Goal: Transaction & Acquisition: Book appointment/travel/reservation

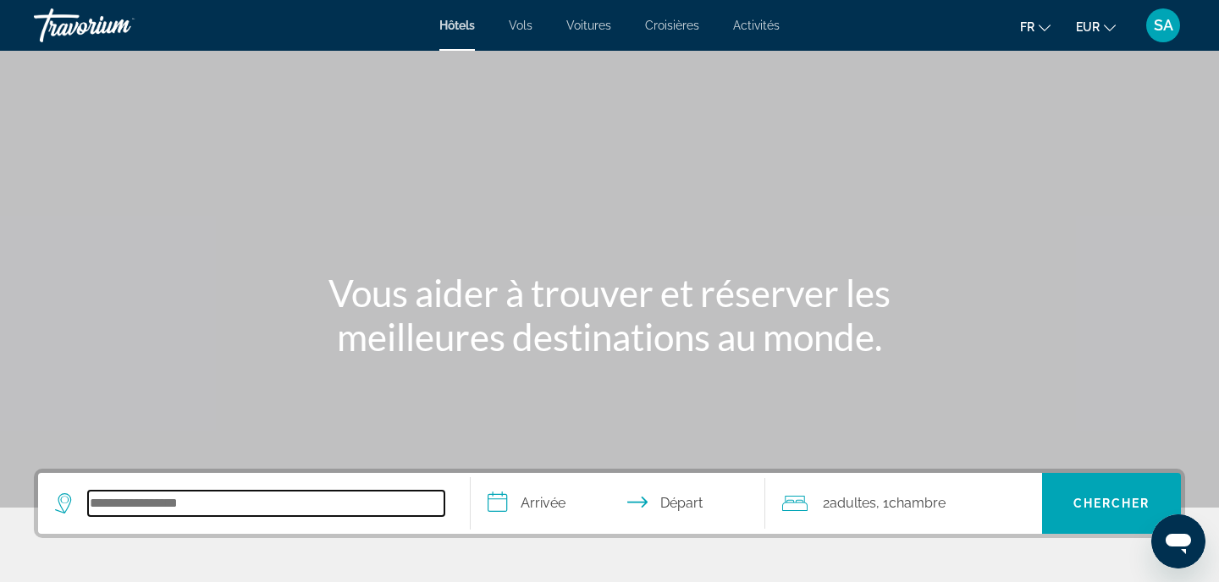
click at [119, 495] on input "Search hotel destination" at bounding box center [266, 503] width 356 height 25
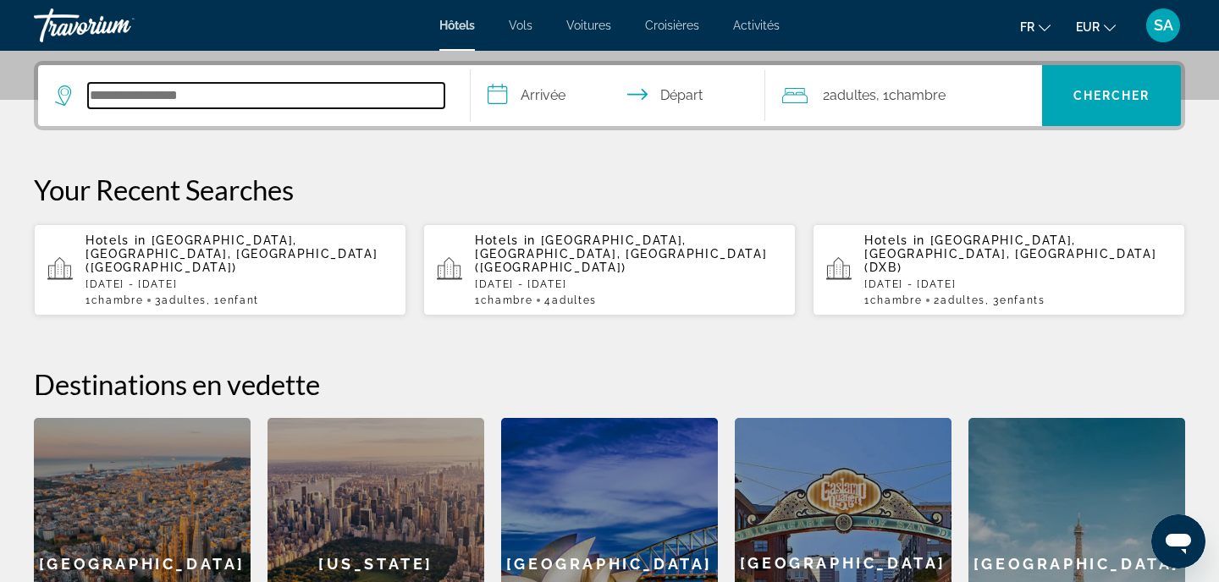
scroll to position [414, 0]
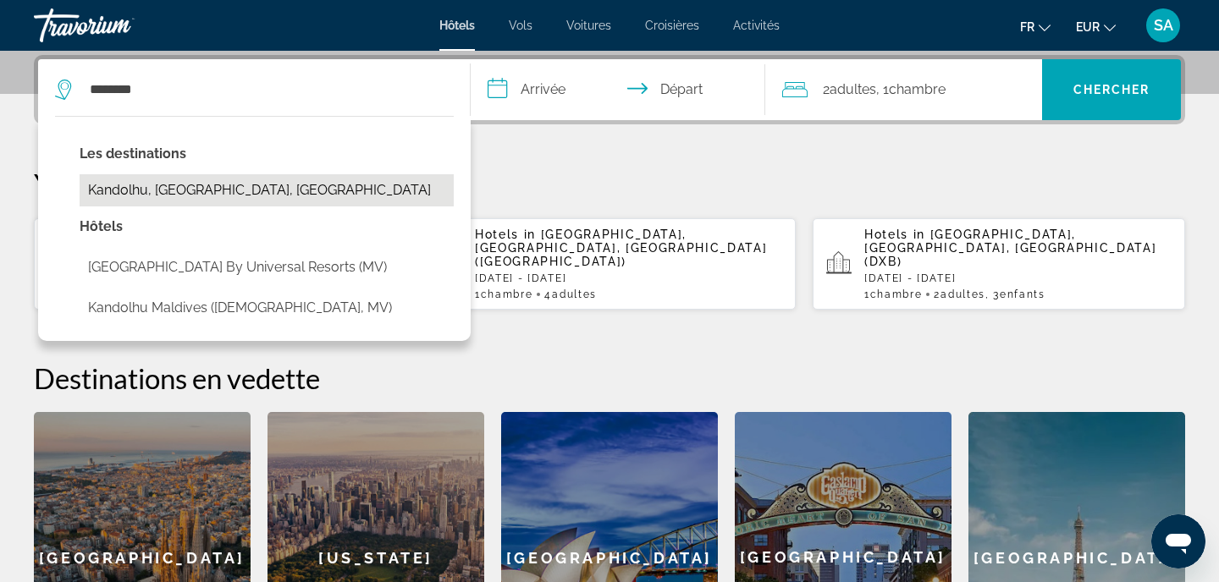
click at [245, 203] on button "Kandolhu, Maldives, Maldives" at bounding box center [267, 190] width 374 height 32
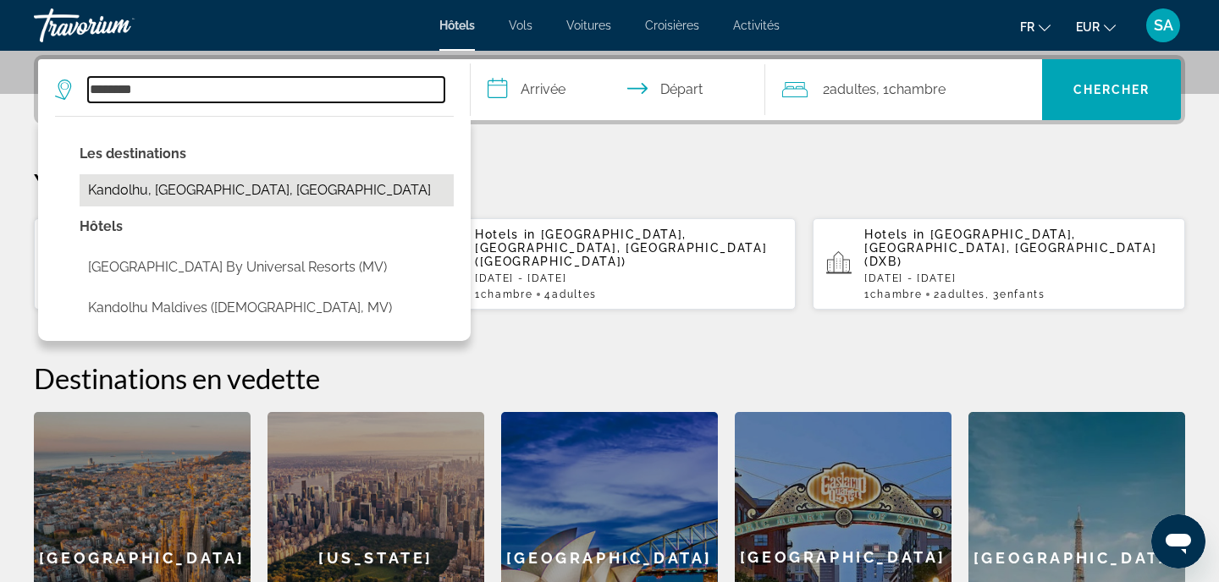
type input "**********"
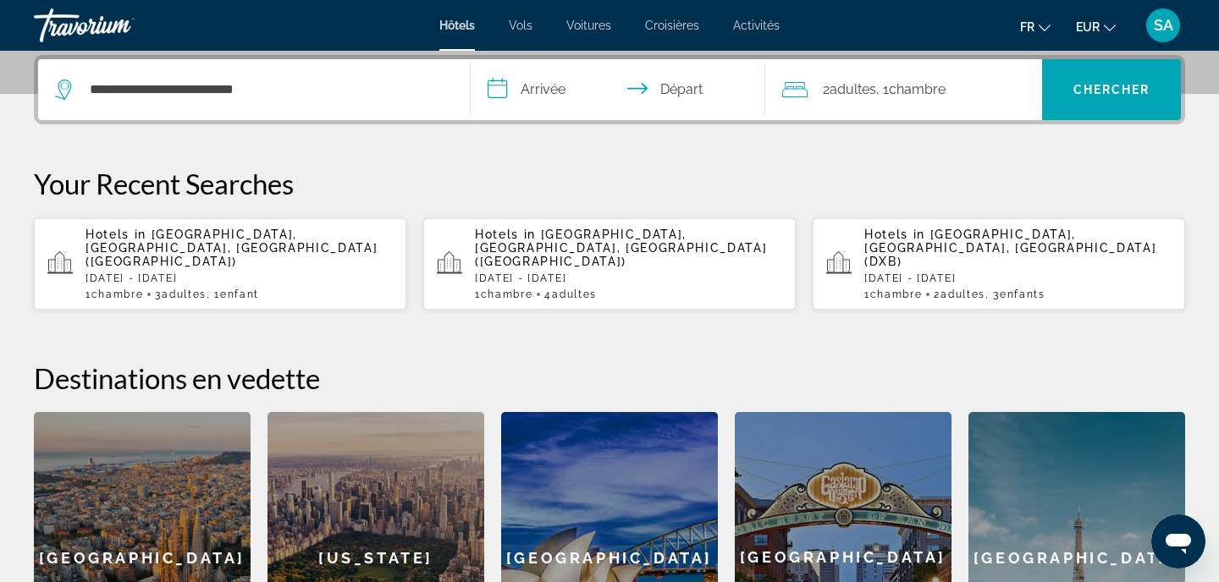
click at [571, 84] on input "**********" at bounding box center [621, 92] width 301 height 66
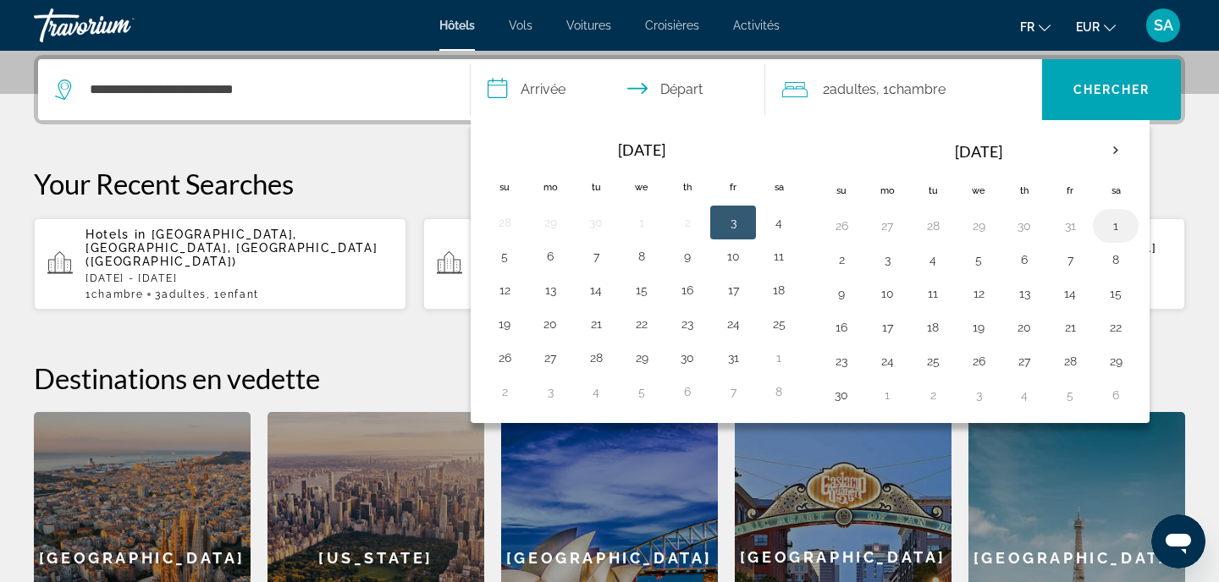
click at [1112, 236] on button "1" at bounding box center [1115, 226] width 27 height 24
click at [1114, 146] on th "Next month" at bounding box center [1116, 150] width 46 height 37
click at [780, 225] on button "1" at bounding box center [778, 226] width 27 height 24
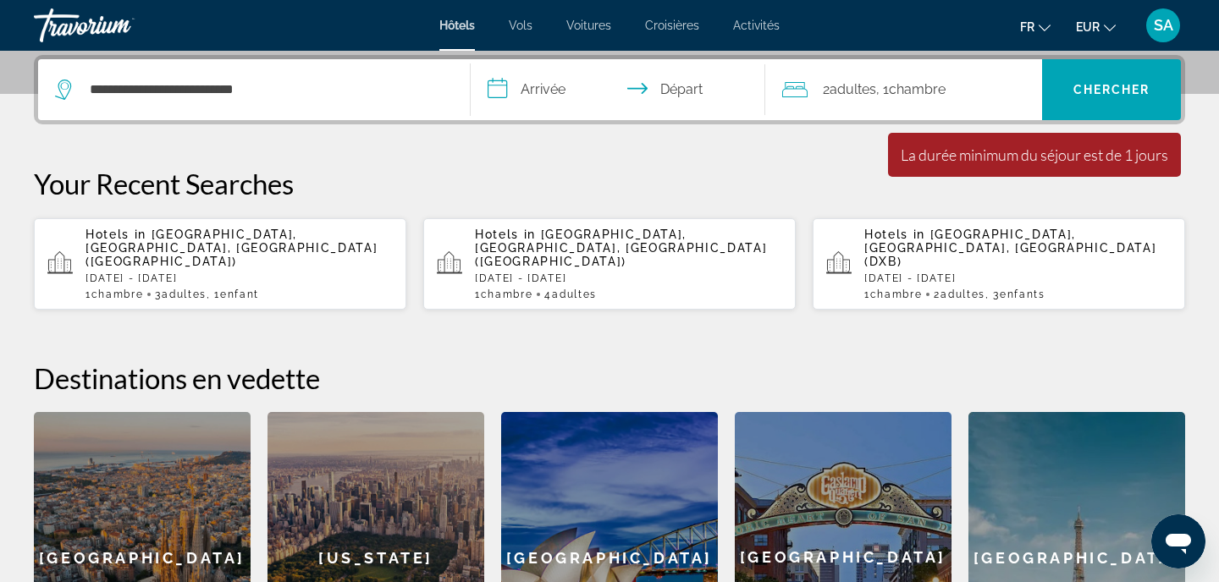
click at [552, 84] on input "**********" at bounding box center [621, 92] width 301 height 66
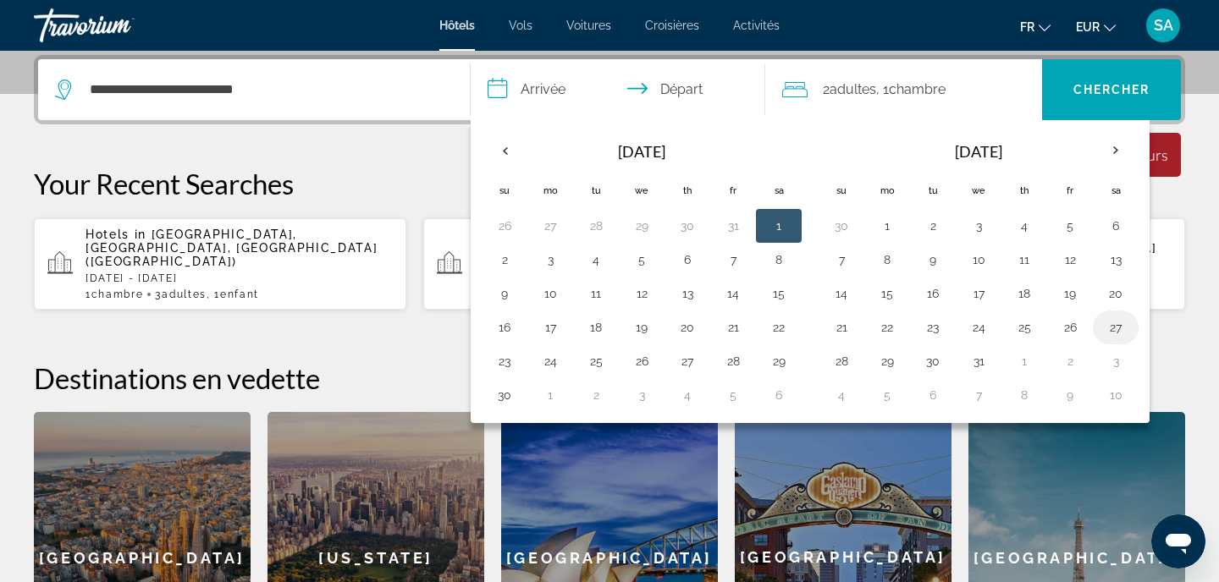
click at [1117, 325] on button "27" at bounding box center [1115, 328] width 27 height 24
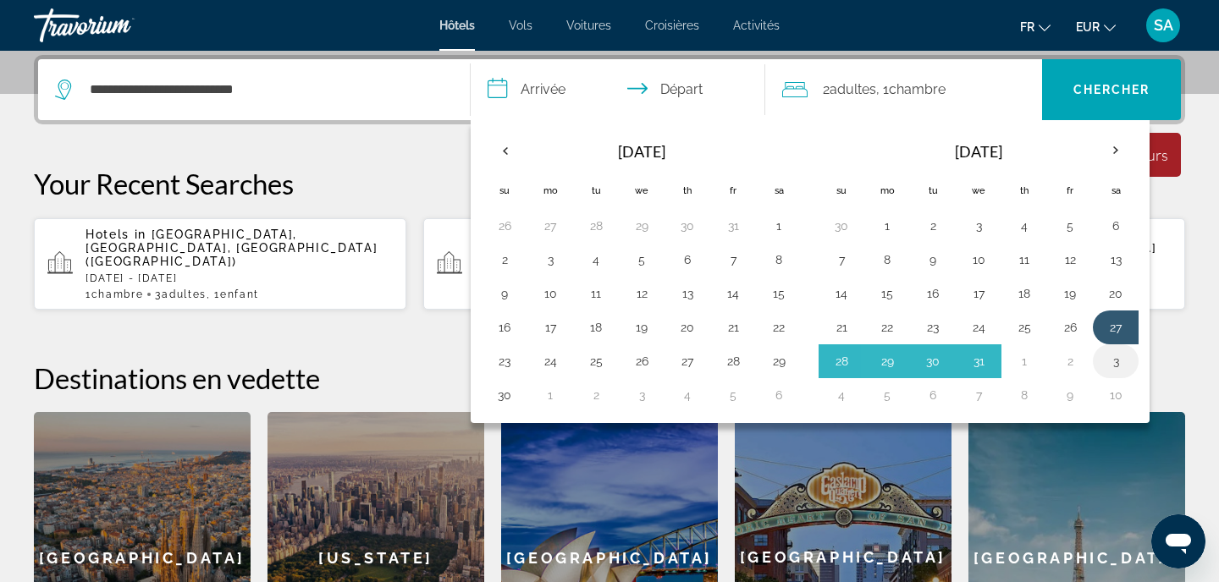
click at [1115, 361] on button "3" at bounding box center [1115, 362] width 27 height 24
type input "**********"
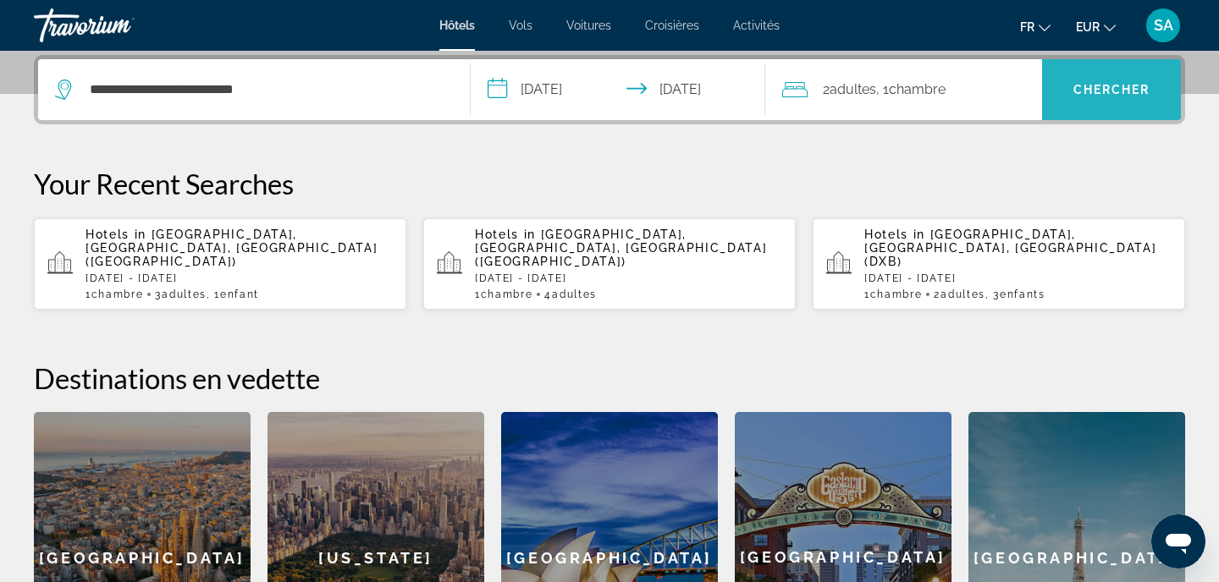
click at [1128, 89] on span "Chercher" at bounding box center [1111, 90] width 77 height 14
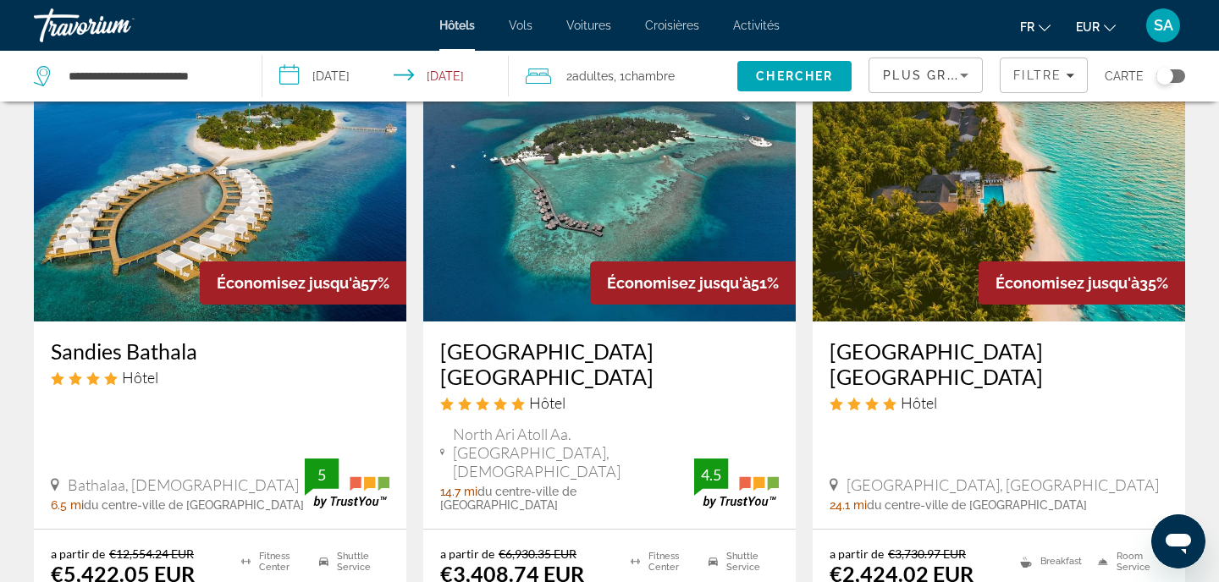
scroll to position [112, 0]
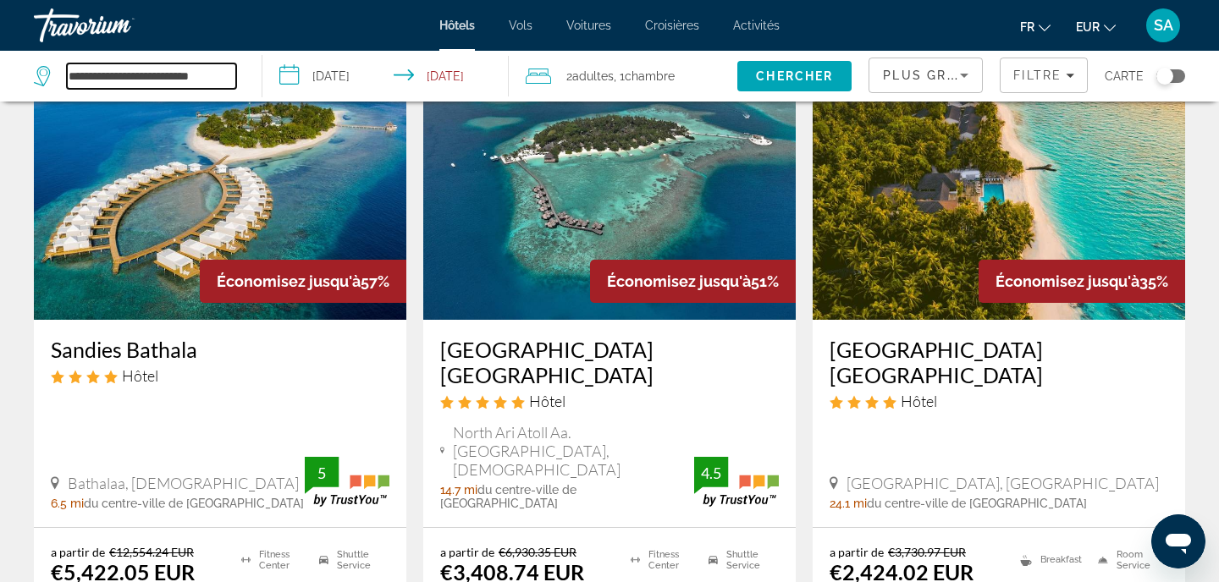
click at [190, 80] on input "**********" at bounding box center [151, 75] width 169 height 25
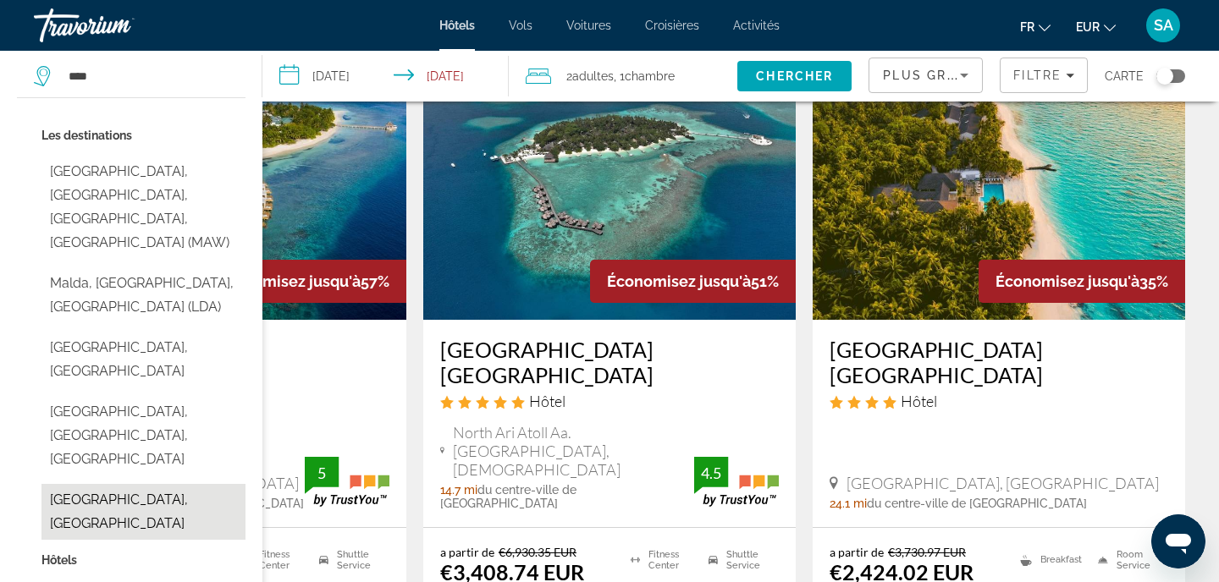
click at [58, 484] on button "Maldives, Maldives" at bounding box center [143, 512] width 204 height 56
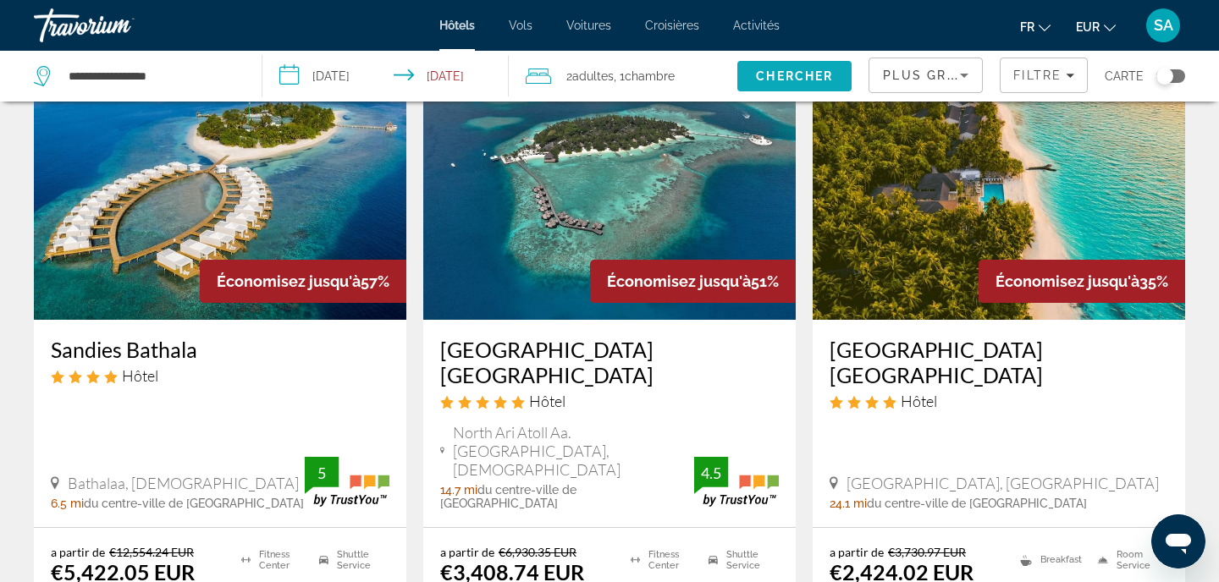
click at [782, 80] on span "Chercher" at bounding box center [794, 76] width 77 height 14
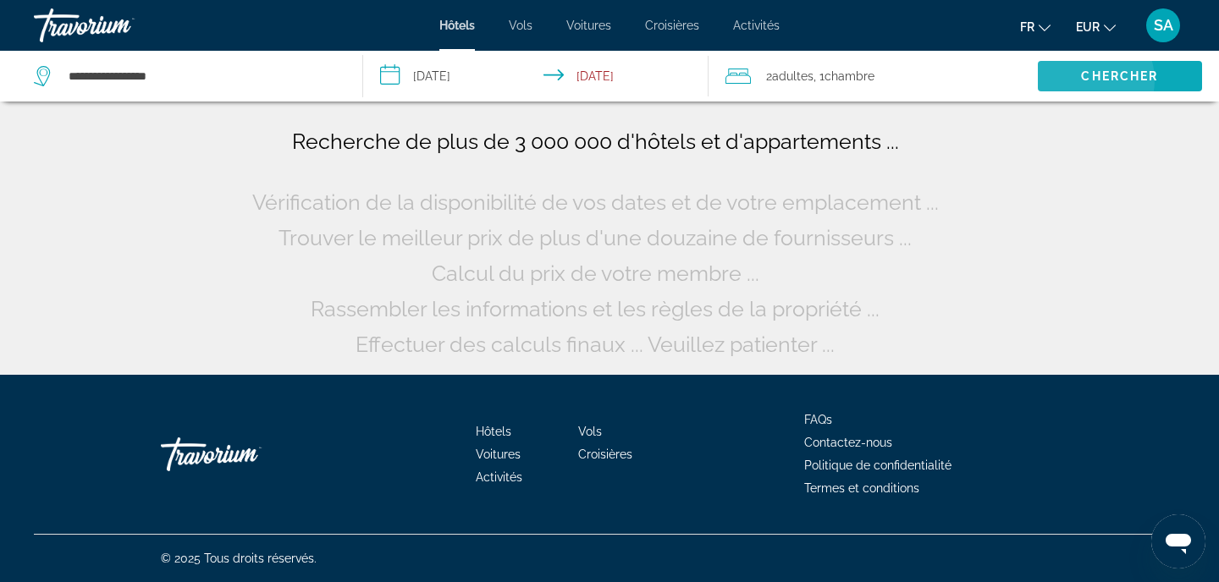
scroll to position [0, 0]
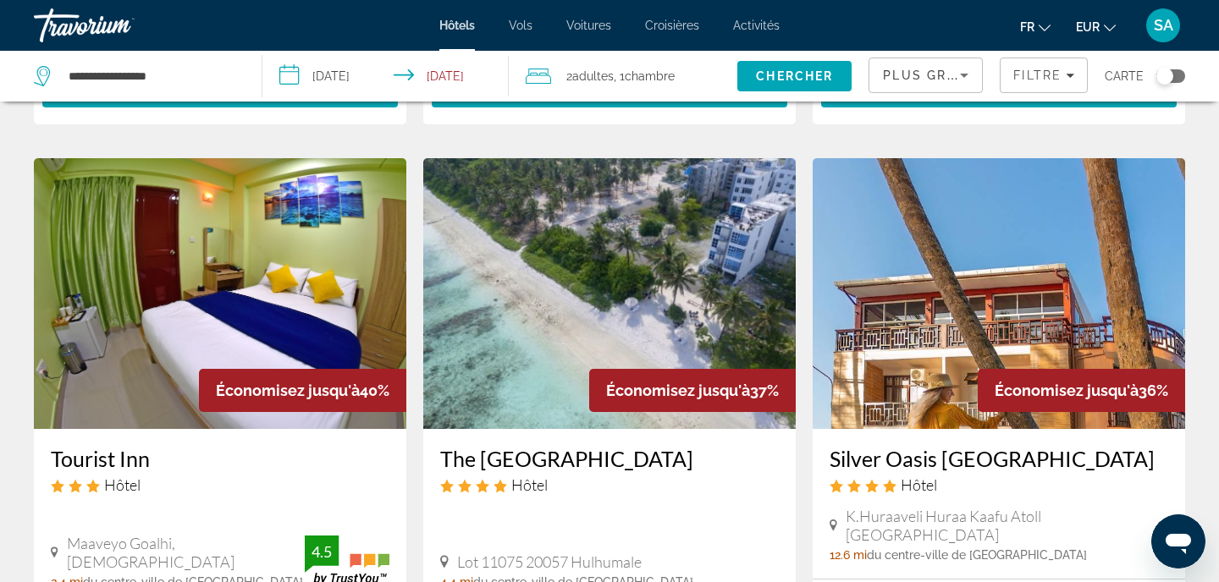
scroll to position [648, 0]
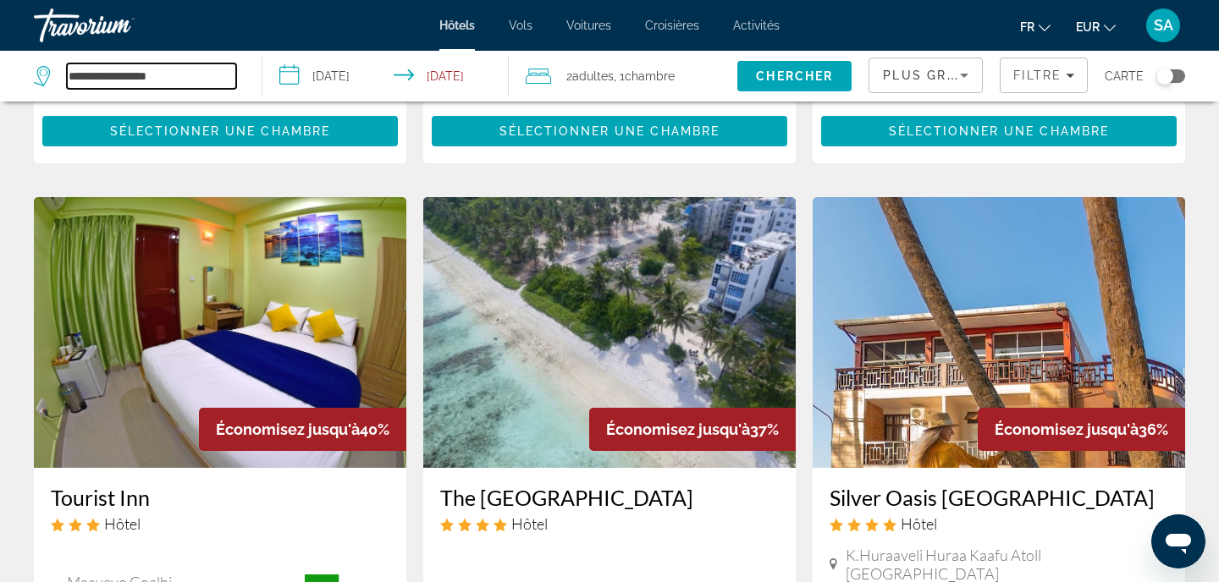
click at [135, 78] on input "**********" at bounding box center [151, 75] width 169 height 25
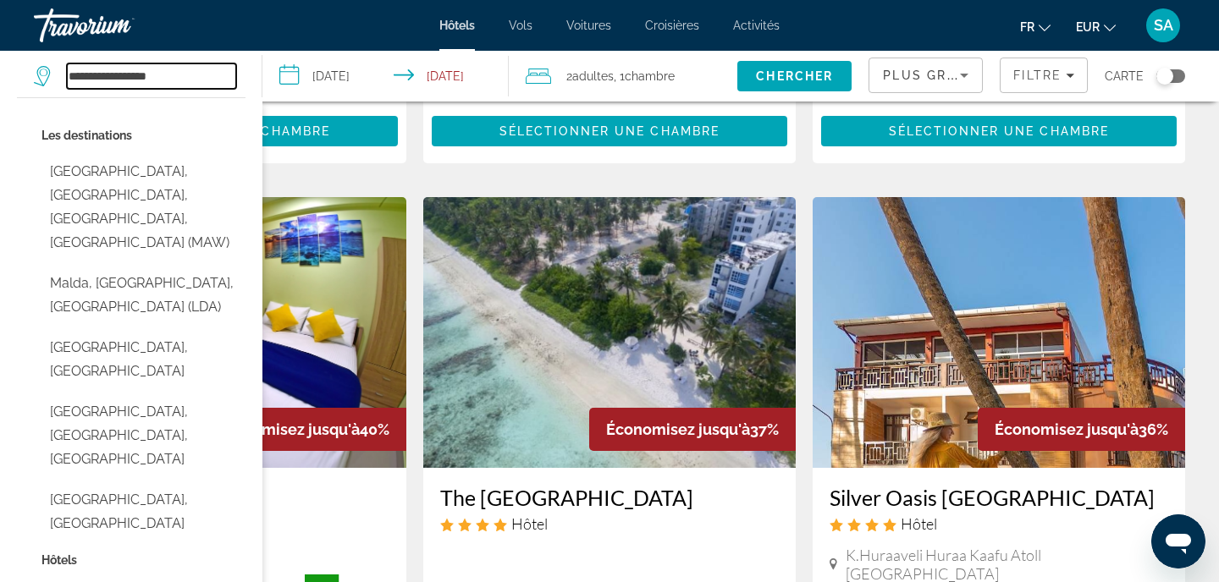
click at [135, 78] on input "**********" at bounding box center [151, 75] width 169 height 25
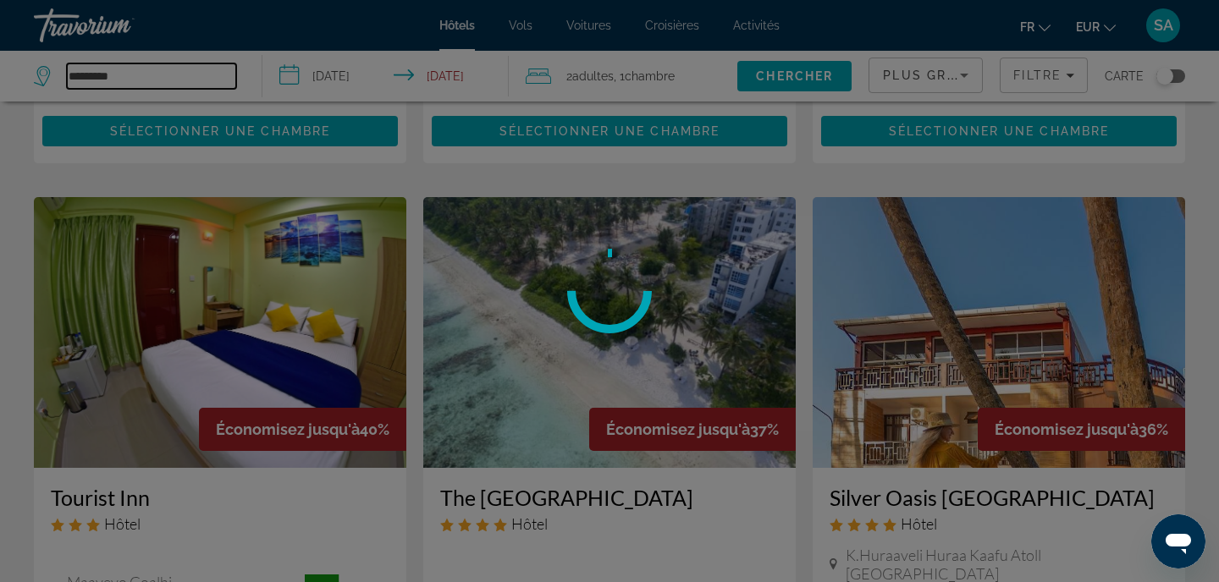
type input "**********"
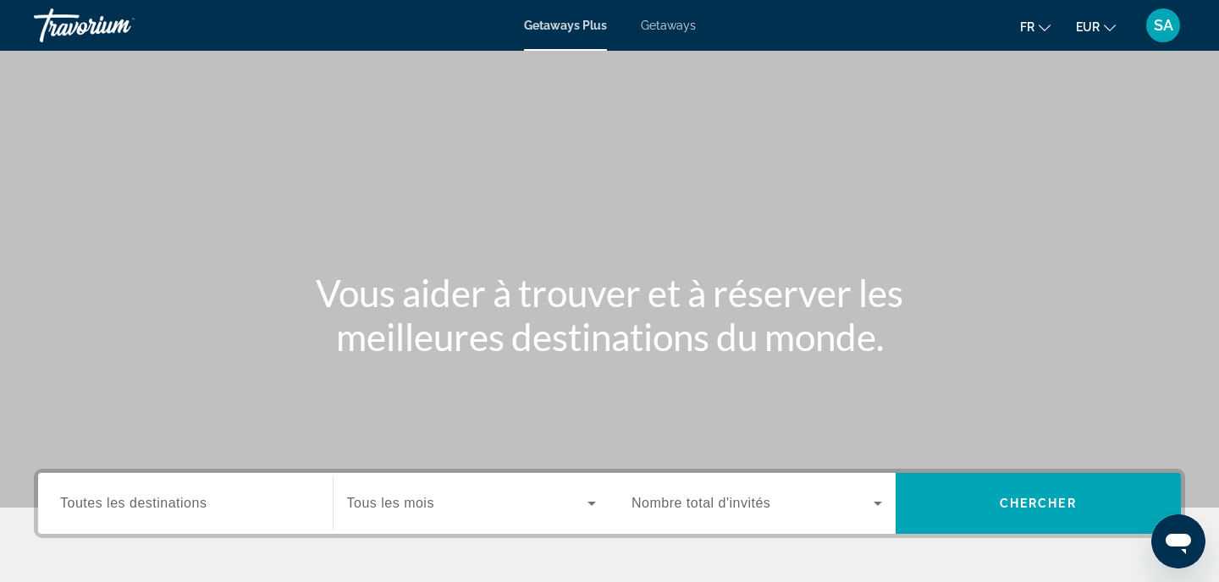
click at [664, 32] on div "Getaways Plus Getaways fr English Español Français Italiano Português русский E…" at bounding box center [609, 25] width 1219 height 44
click at [665, 21] on span "Getaways" at bounding box center [668, 26] width 55 height 14
click at [188, 490] on div "Search widget" at bounding box center [185, 504] width 251 height 48
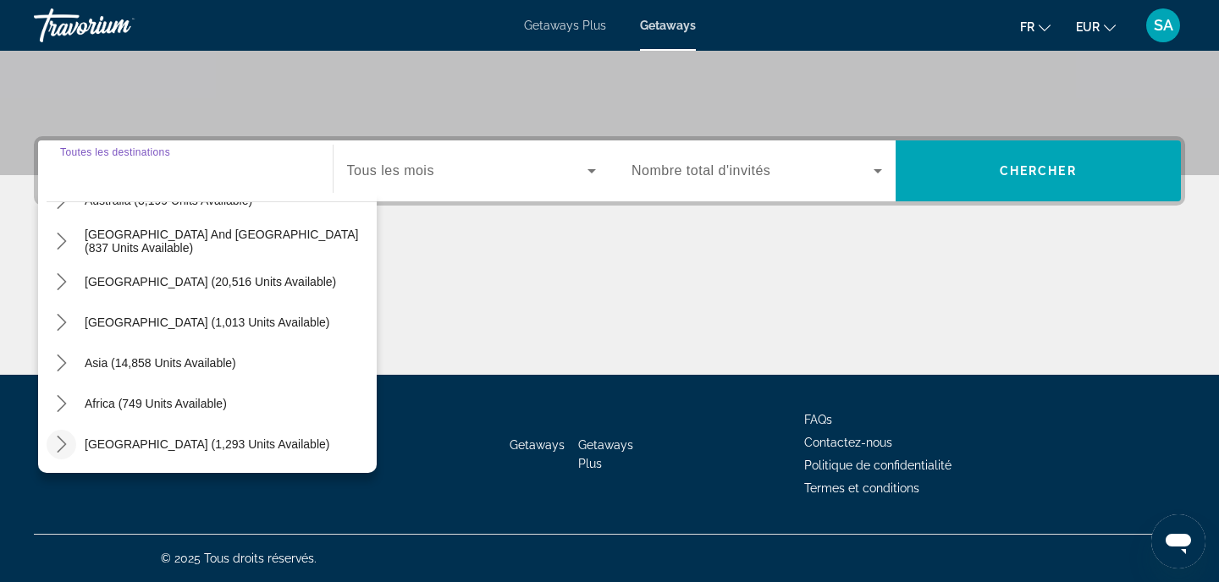
scroll to position [333, 0]
click at [69, 364] on icon "Toggle Asia (14,858 units available) submenu" at bounding box center [61, 363] width 17 height 17
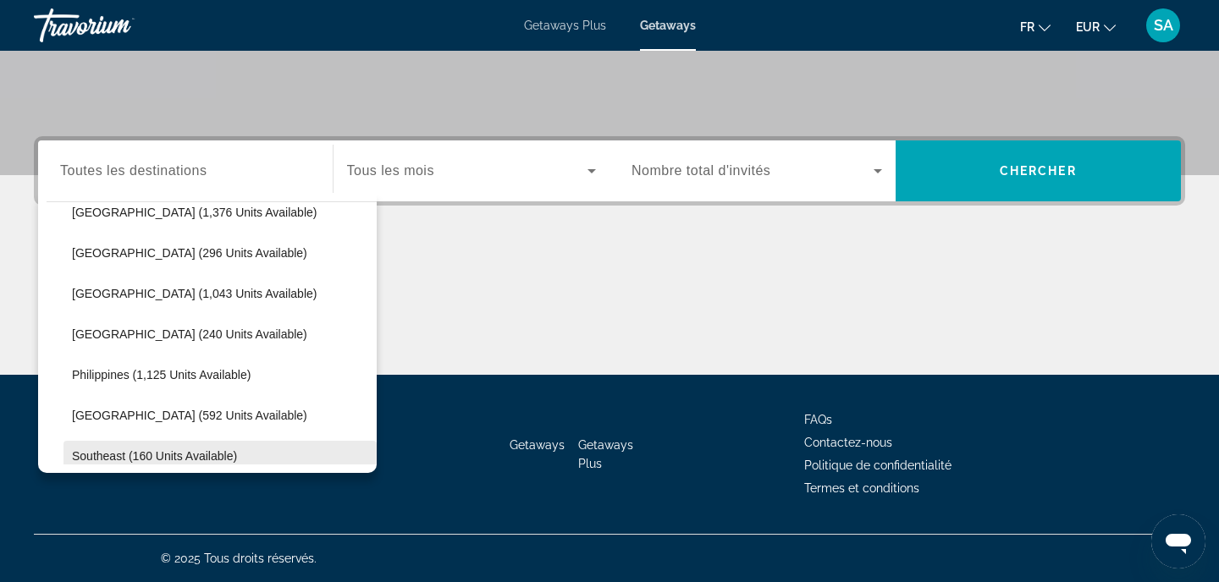
scroll to position [627, 0]
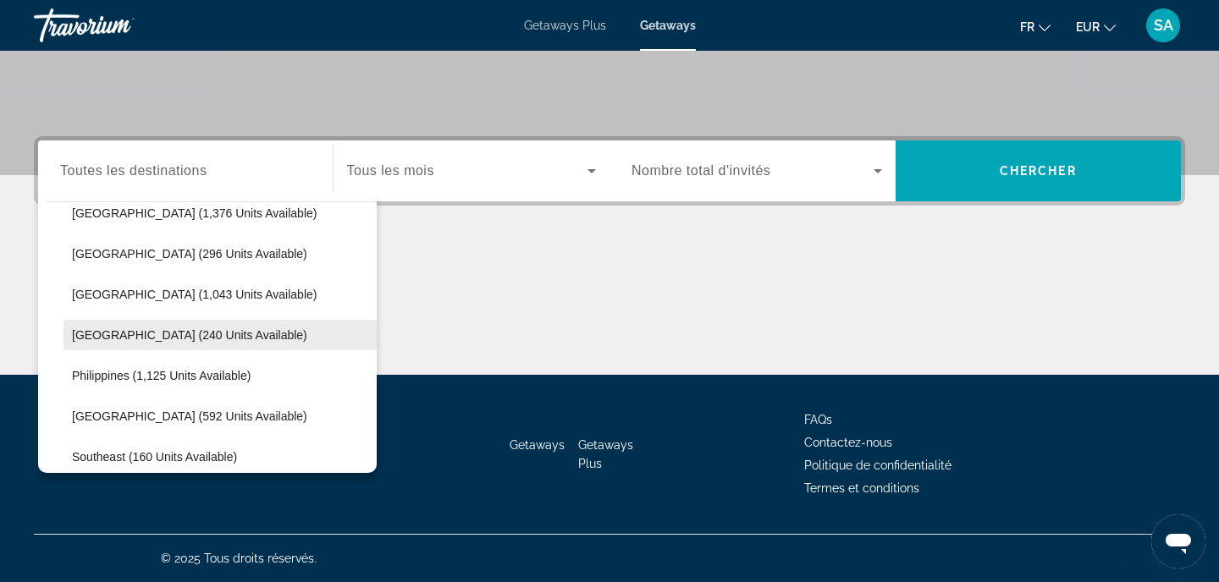
click at [190, 334] on span "[GEOGRAPHIC_DATA] (240 units available)" at bounding box center [189, 335] width 235 height 14
type input "**********"
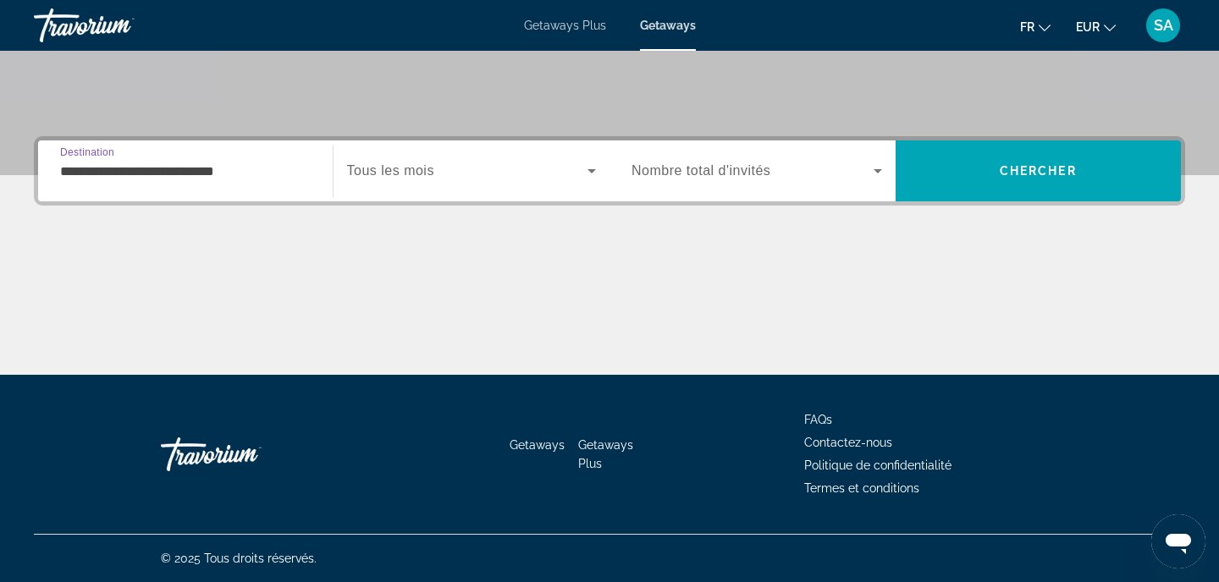
click at [466, 173] on span "Search widget" at bounding box center [467, 171] width 241 height 20
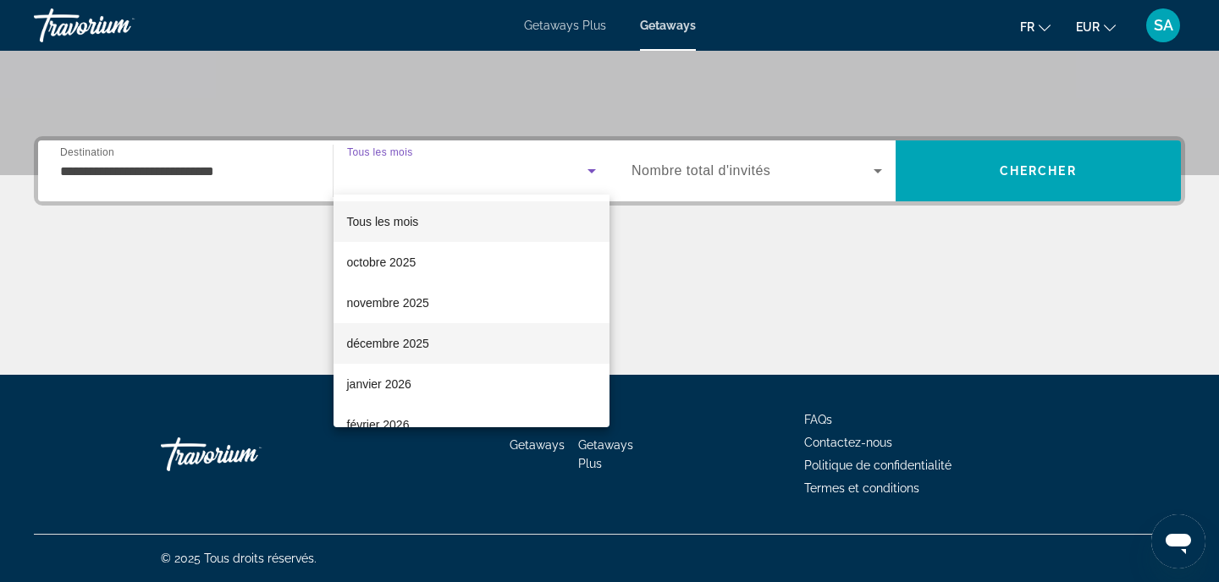
click at [461, 328] on mat-option "décembre 2025" at bounding box center [472, 343] width 277 height 41
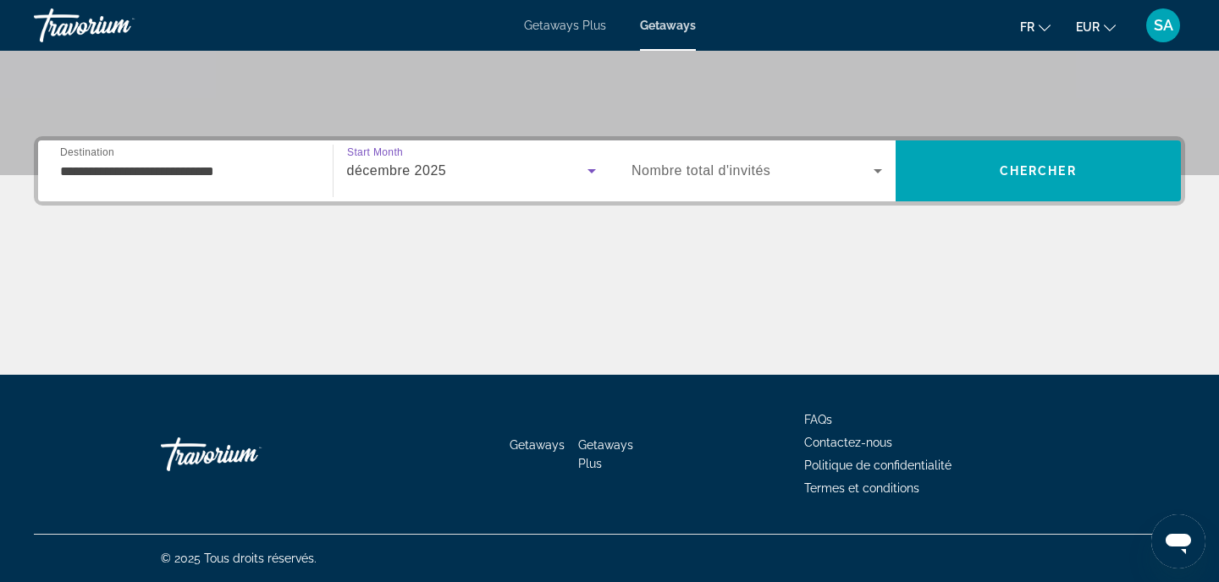
click at [741, 174] on span "Nombre total d'invités" at bounding box center [701, 170] width 139 height 14
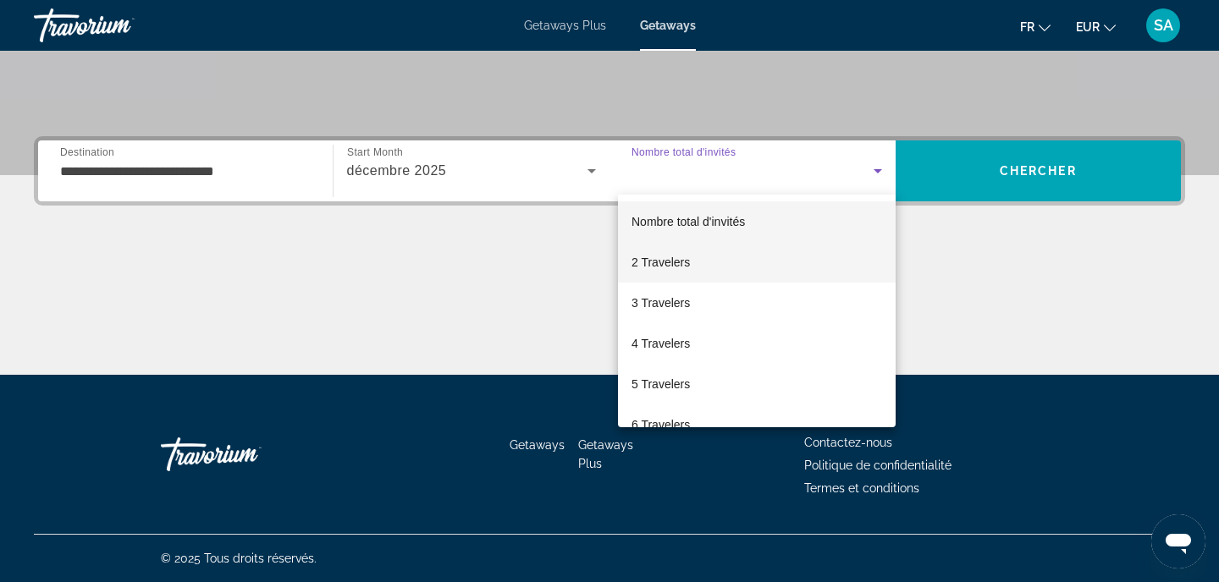
click at [673, 257] on span "2 Travelers" at bounding box center [661, 262] width 58 height 20
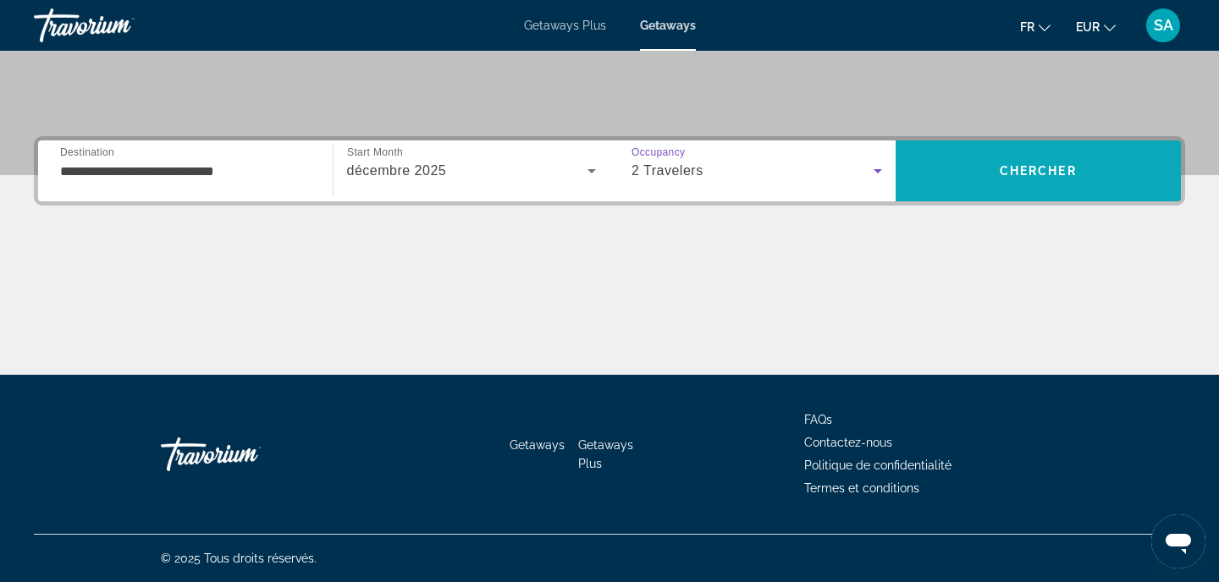
click at [1032, 168] on span "Chercher" at bounding box center [1038, 171] width 77 height 14
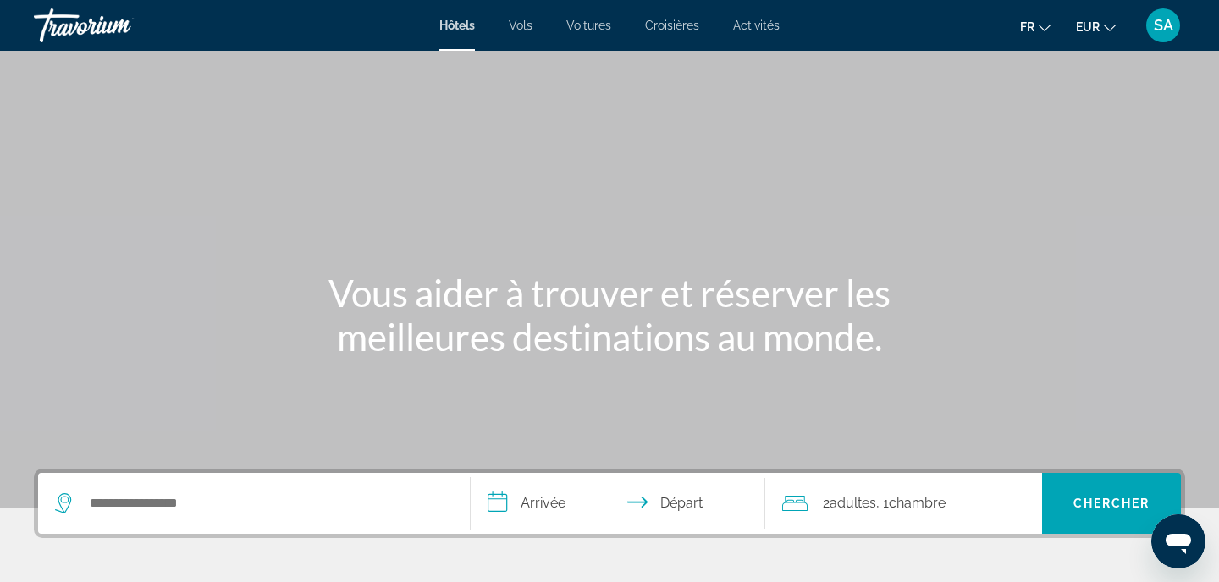
click at [143, 489] on div "Search widget" at bounding box center [254, 503] width 398 height 61
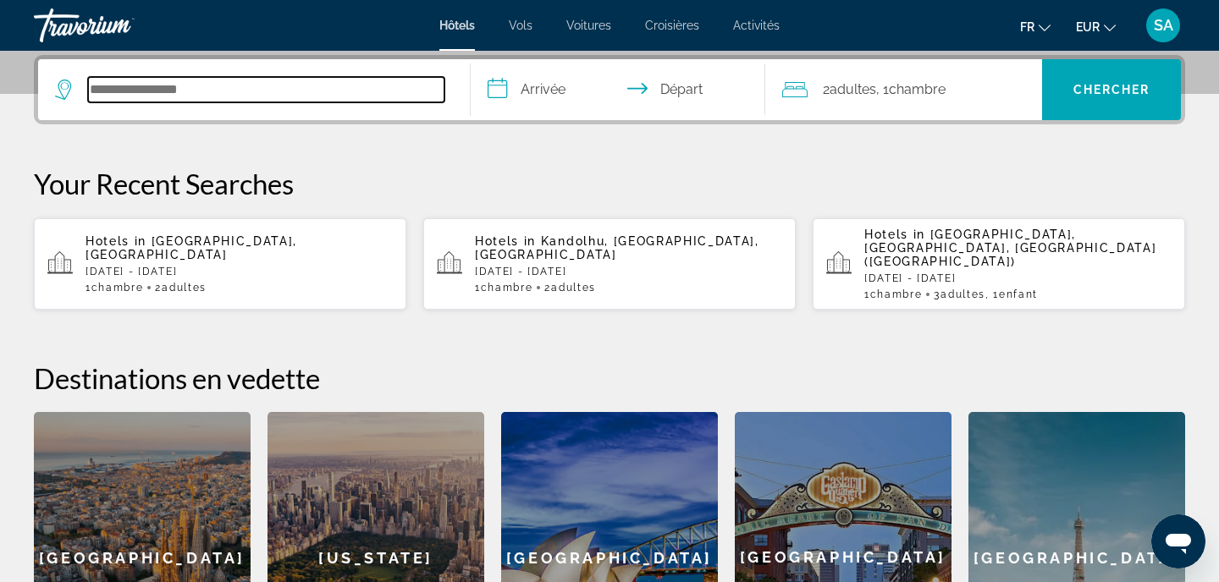
click at [216, 102] on input "Search hotel destination" at bounding box center [266, 89] width 356 height 25
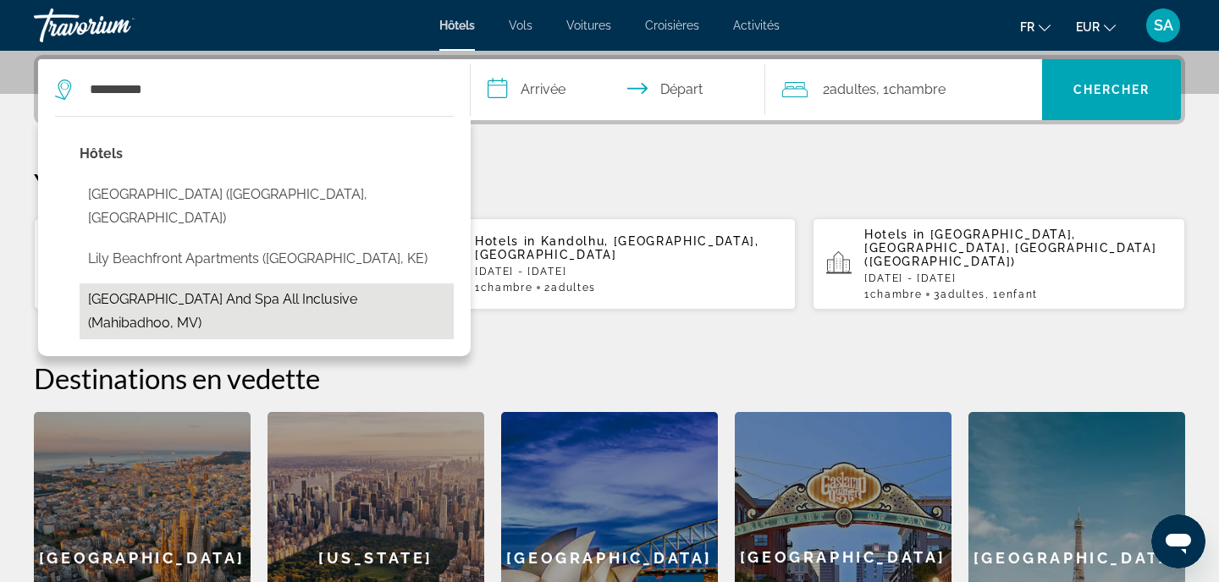
click at [290, 284] on button "Lily Beach Resort and Spa All Inclusive (Mahibadhoo, MV)" at bounding box center [267, 312] width 374 height 56
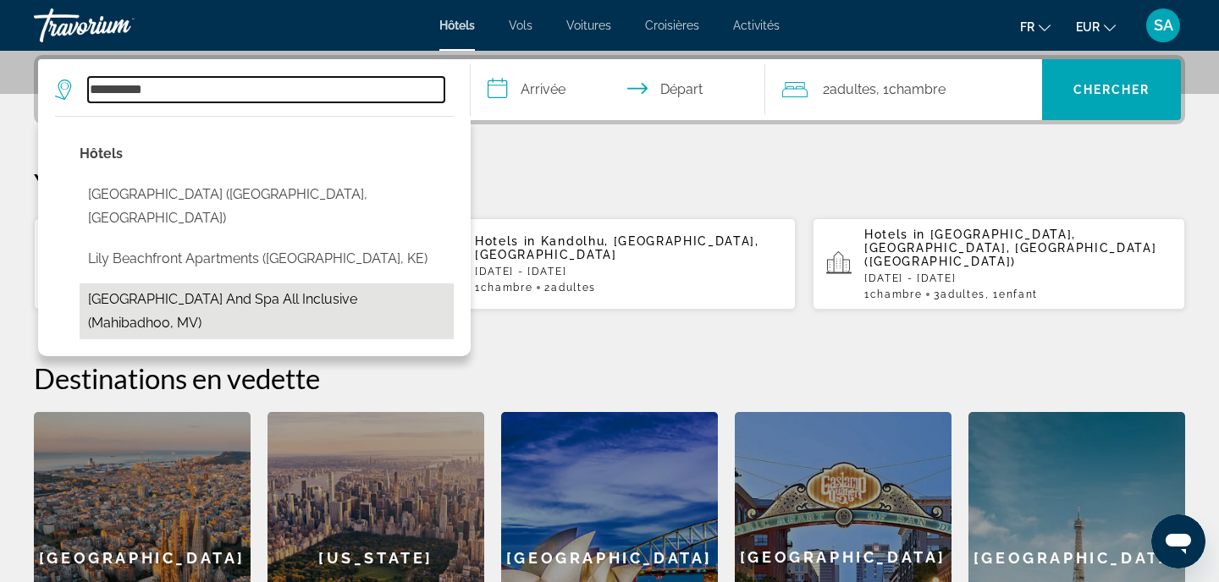
type input "**********"
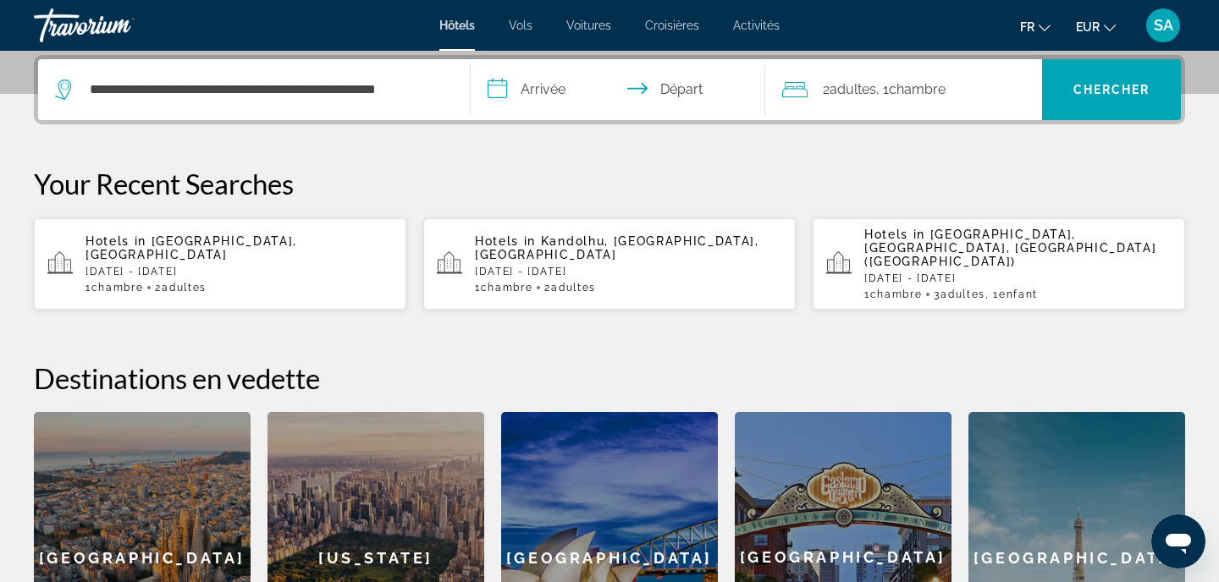
click at [522, 95] on input "**********" at bounding box center [621, 92] width 301 height 66
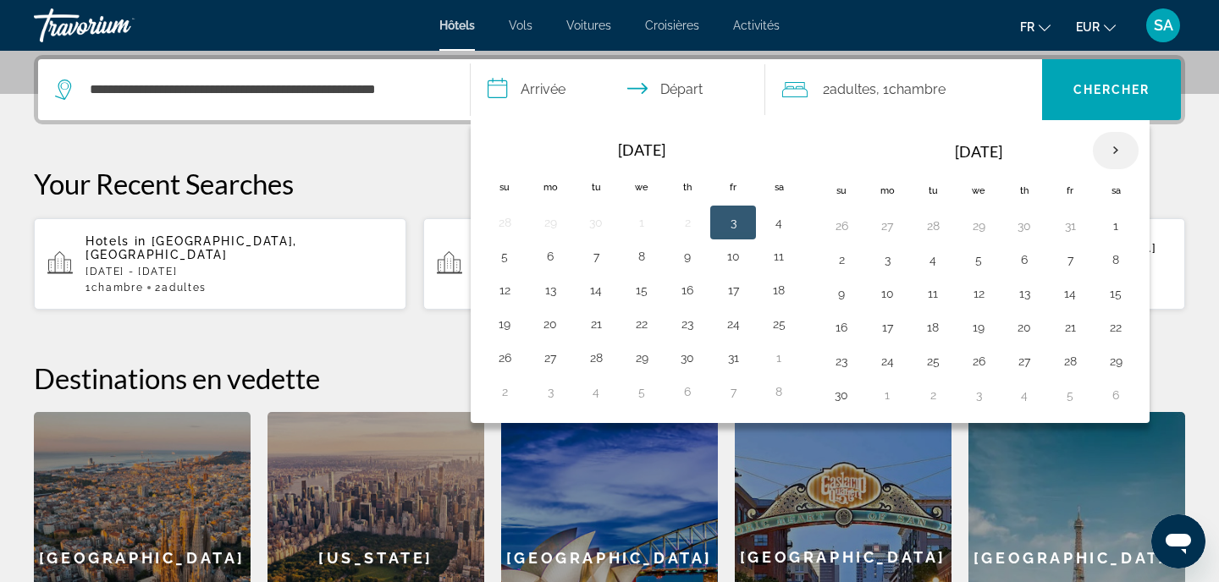
click at [1114, 140] on th "Next month" at bounding box center [1116, 150] width 46 height 37
click at [1118, 295] on button "20" at bounding box center [1115, 294] width 27 height 24
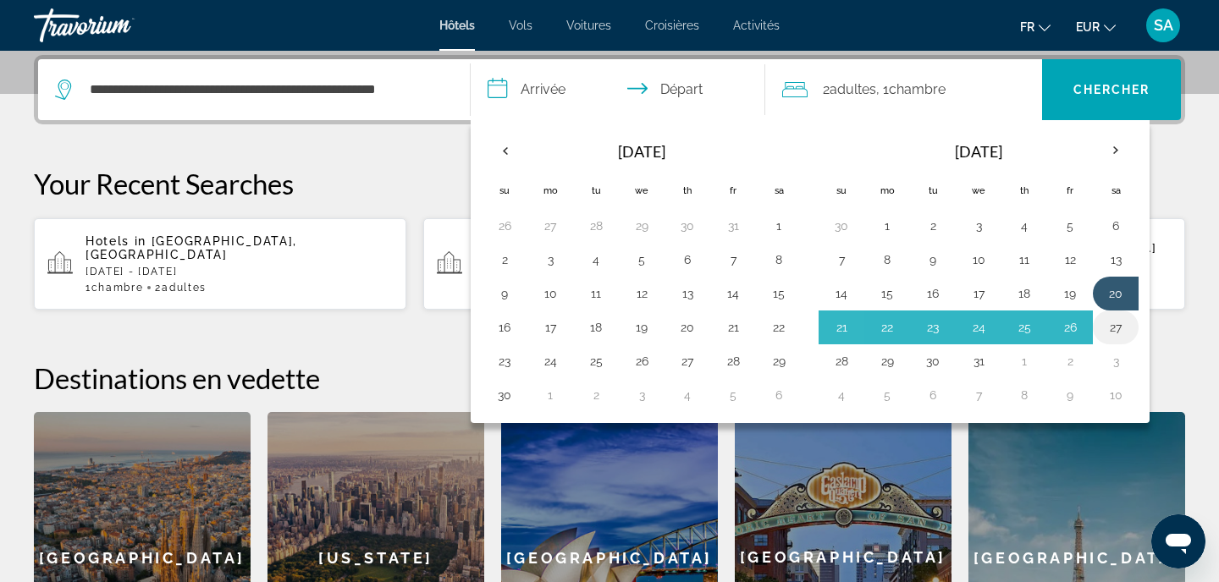
click at [1118, 320] on button "27" at bounding box center [1115, 328] width 27 height 24
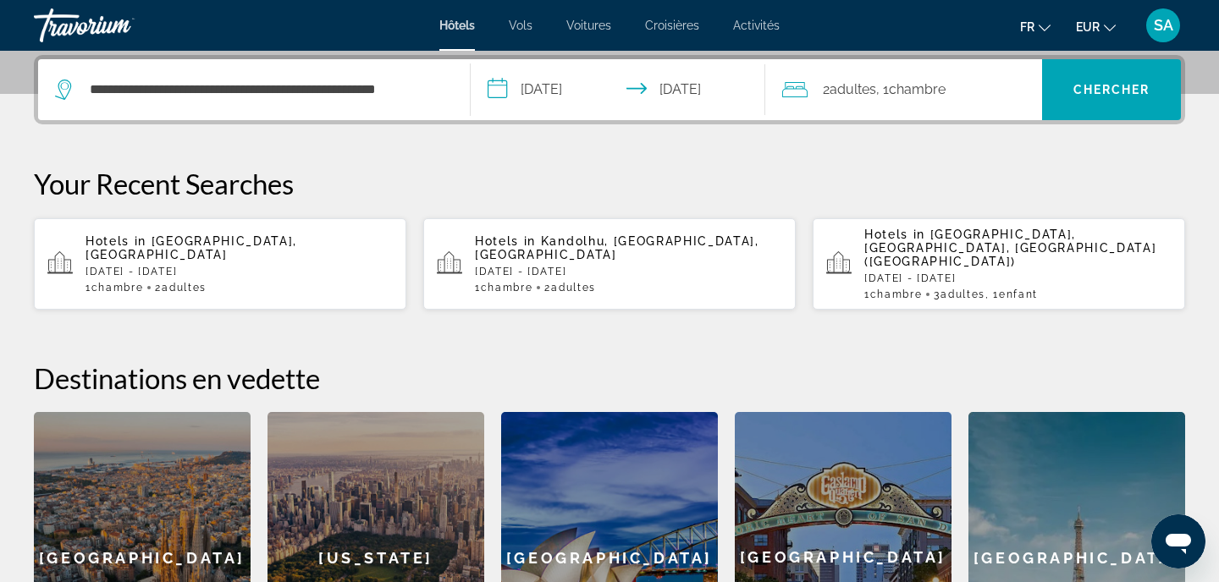
click at [979, 85] on div "2 Adulte Adultes , 1 Chambre pièces" at bounding box center [912, 90] width 261 height 24
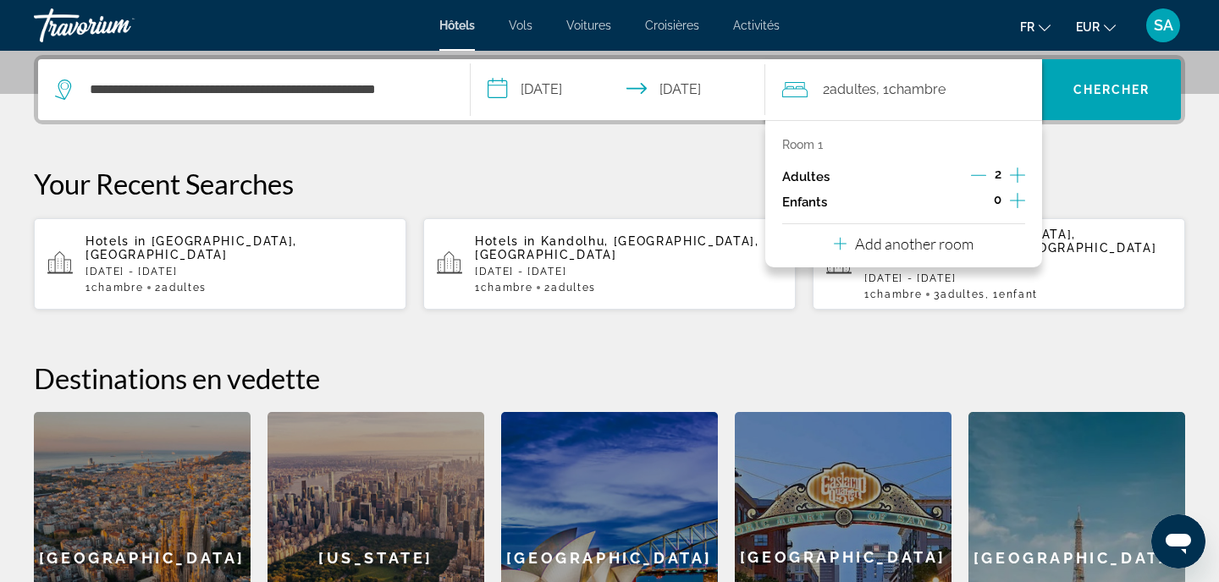
click at [681, 82] on input "**********" at bounding box center [621, 92] width 301 height 66
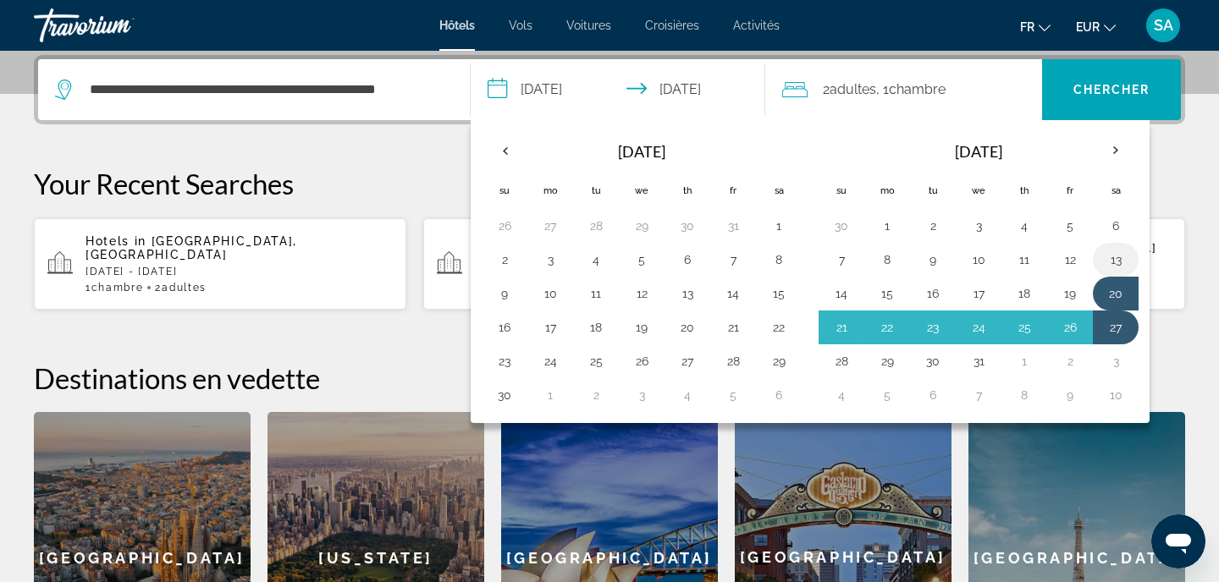
click at [1105, 264] on button "13" at bounding box center [1115, 260] width 27 height 24
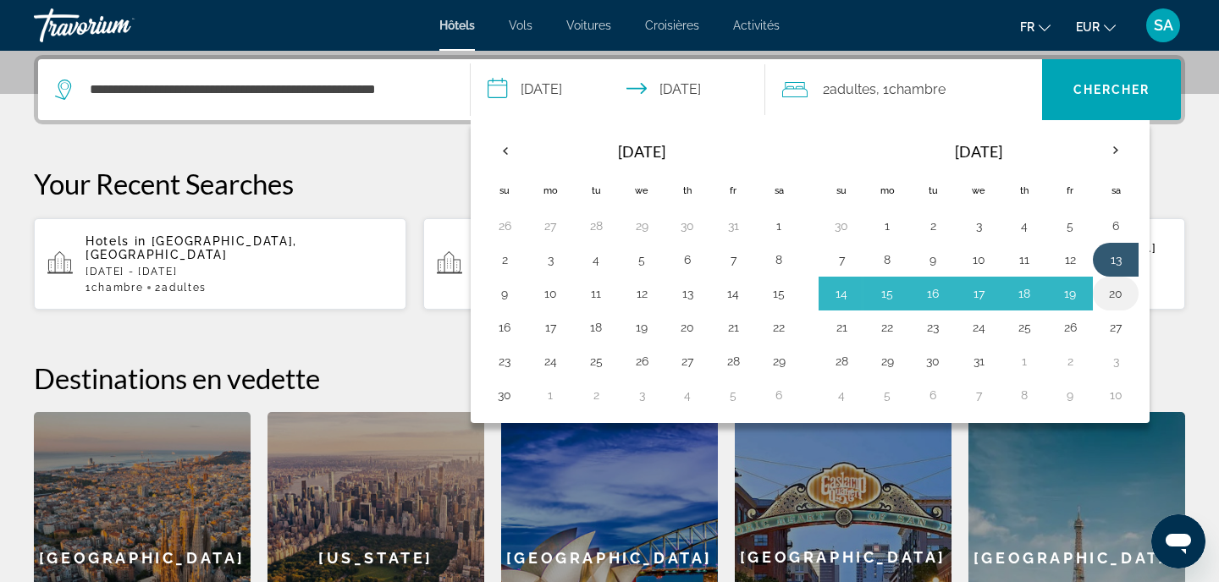
click at [1129, 293] on button "20" at bounding box center [1115, 294] width 27 height 24
type input "**********"
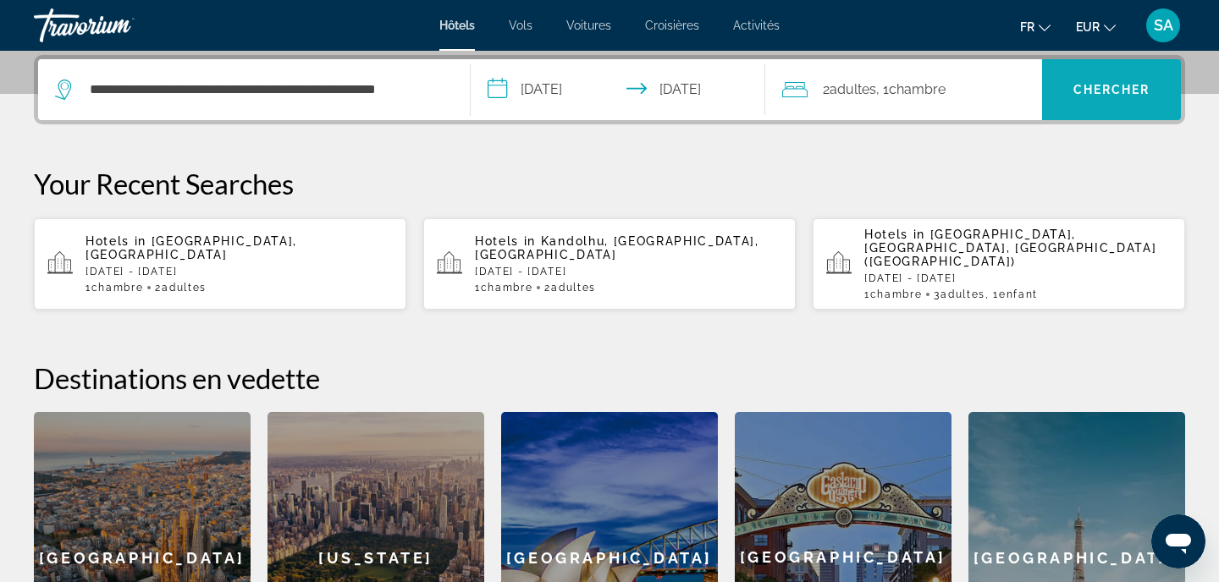
click at [1121, 73] on span "Search" at bounding box center [1111, 89] width 139 height 41
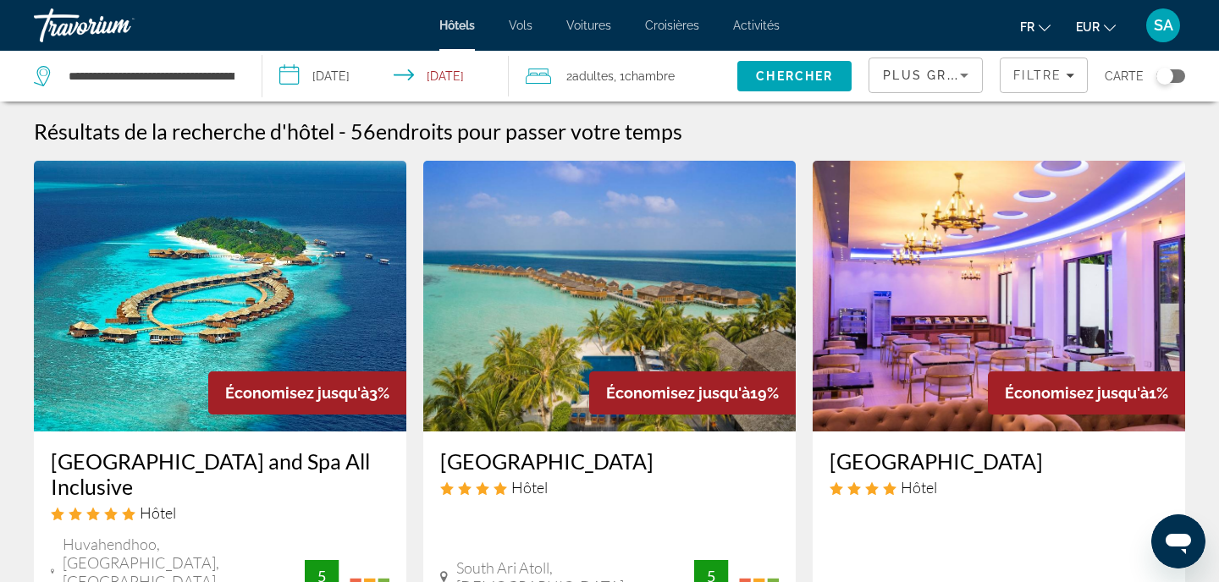
click at [146, 319] on img "Main content" at bounding box center [220, 296] width 372 height 271
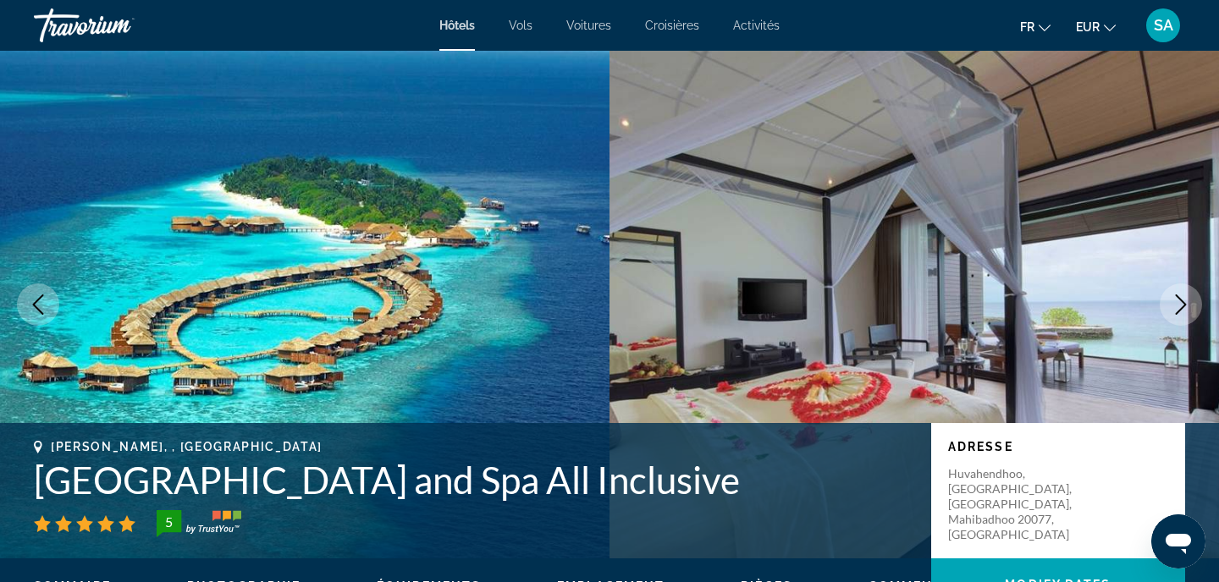
click at [1183, 309] on icon "Next image" at bounding box center [1181, 305] width 20 height 20
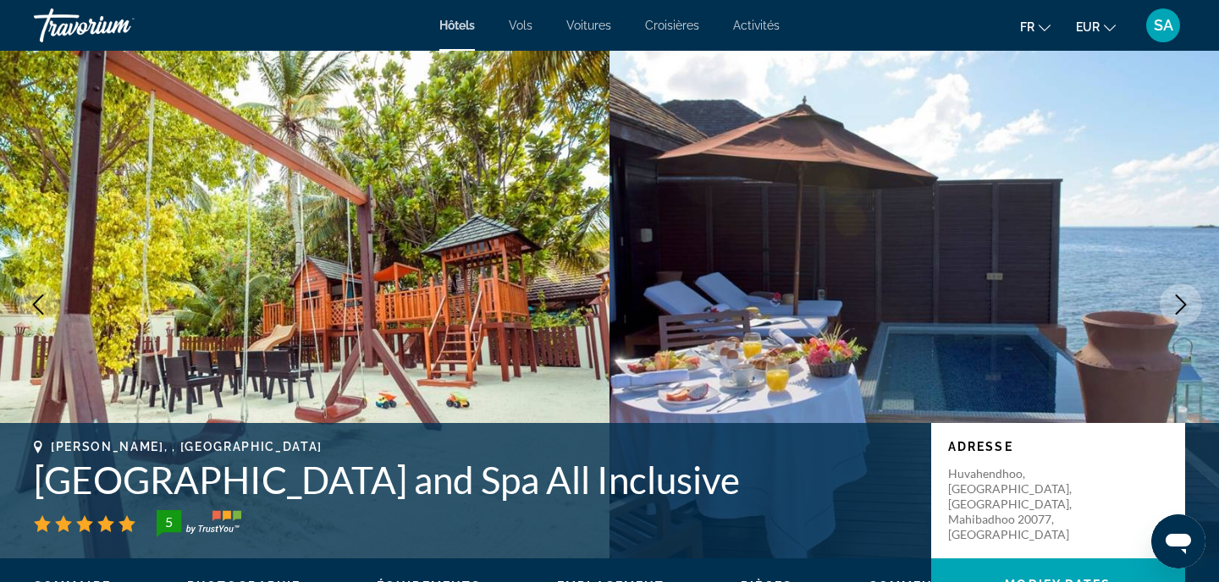
click at [1183, 307] on icon "Next image" at bounding box center [1181, 305] width 11 height 20
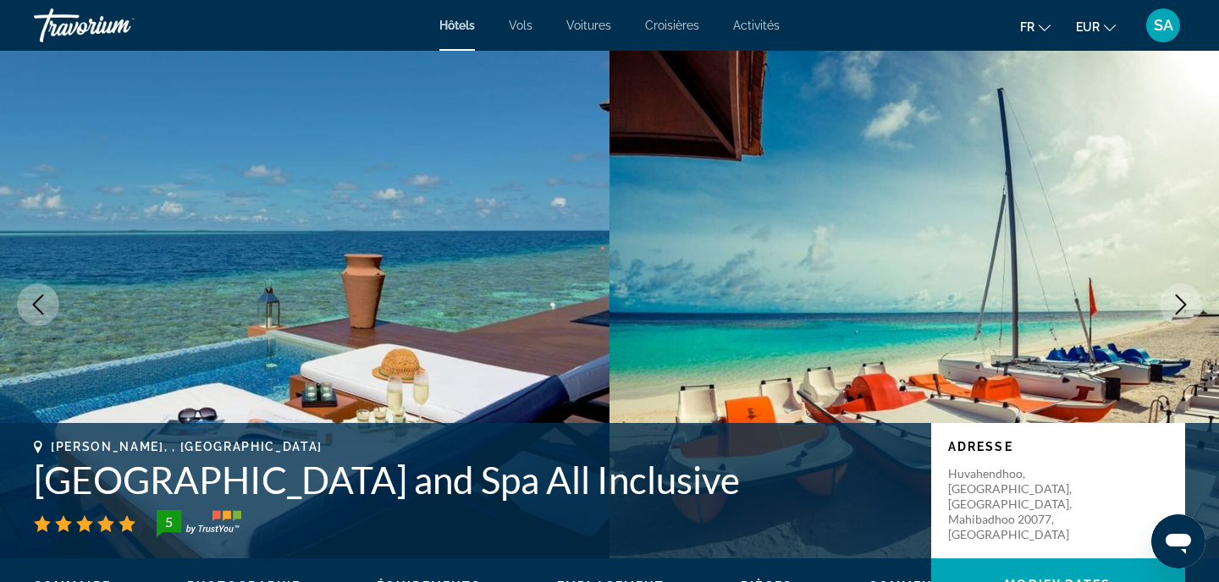
click at [1183, 308] on icon "Next image" at bounding box center [1181, 305] width 11 height 20
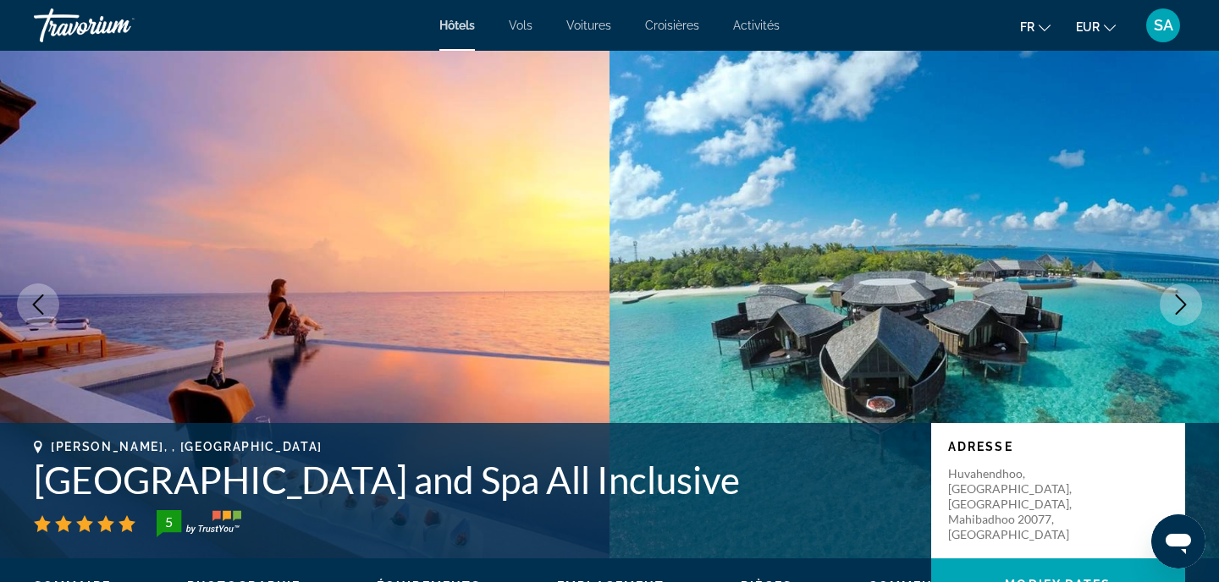
click at [1183, 308] on icon "Next image" at bounding box center [1181, 305] width 11 height 20
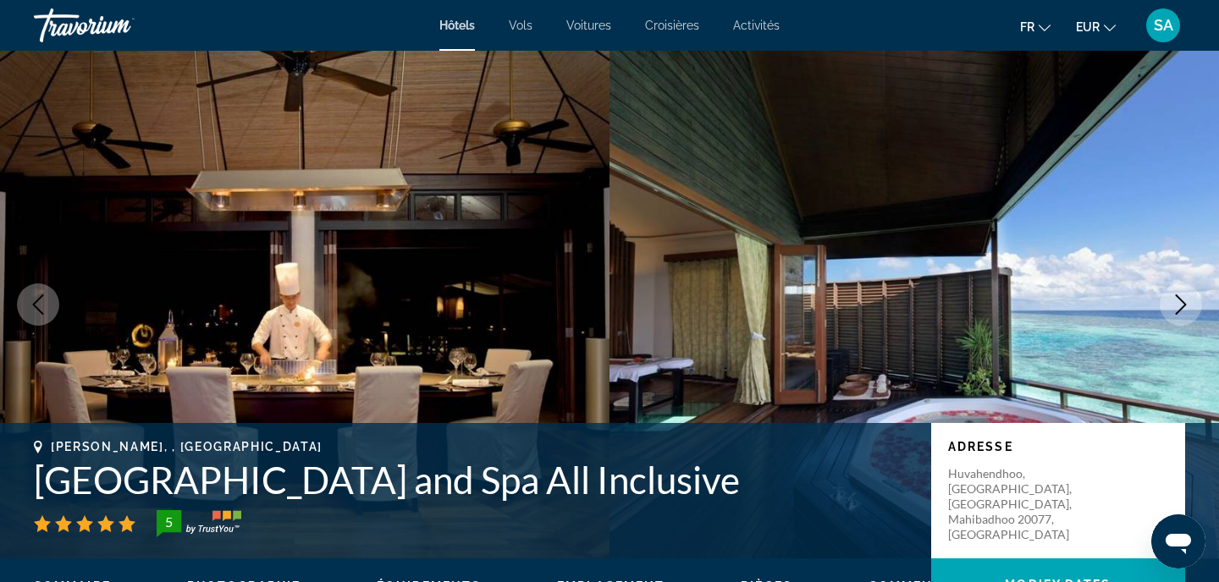
click at [1183, 308] on icon "Next image" at bounding box center [1181, 305] width 11 height 20
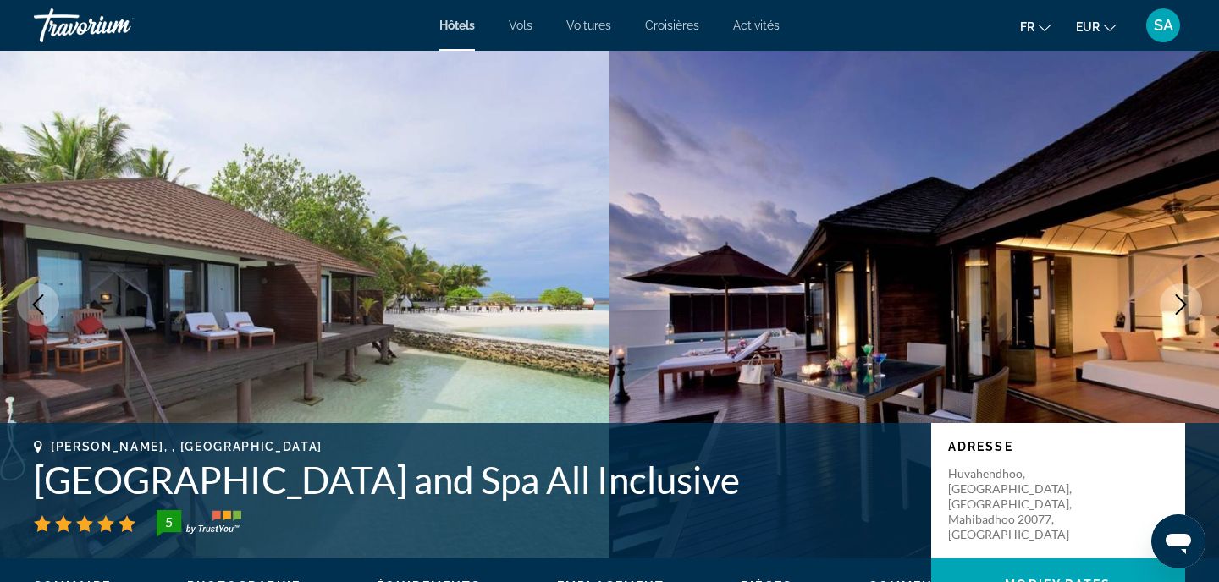
click at [1183, 308] on icon "Next image" at bounding box center [1181, 305] width 11 height 20
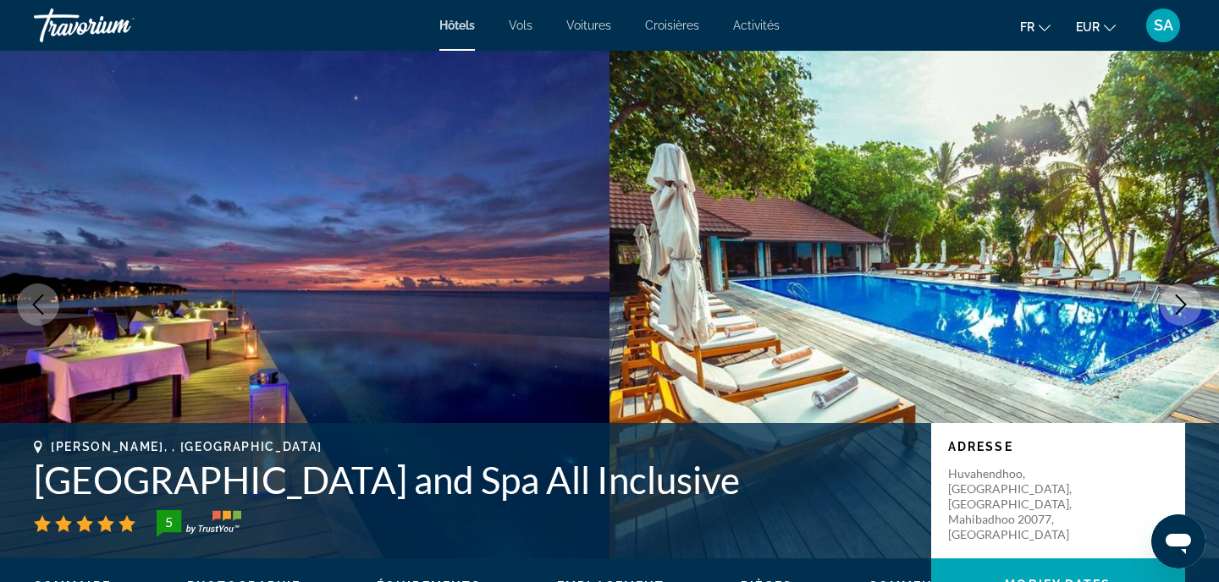
click at [1183, 309] on icon "Next image" at bounding box center [1181, 305] width 20 height 20
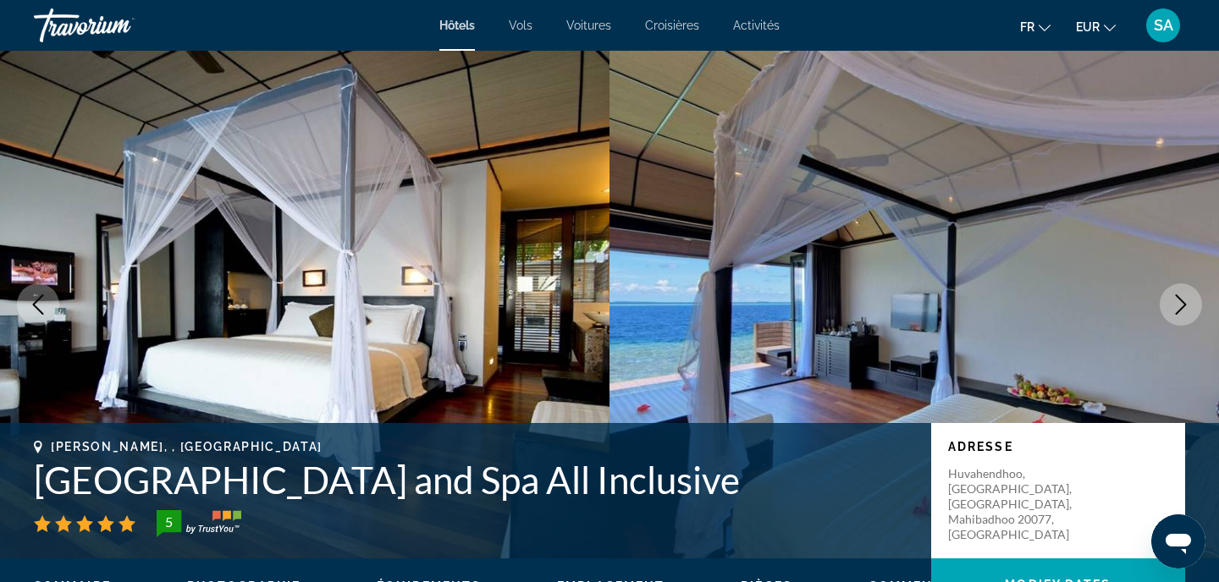
click at [1183, 309] on icon "Next image" at bounding box center [1181, 305] width 20 height 20
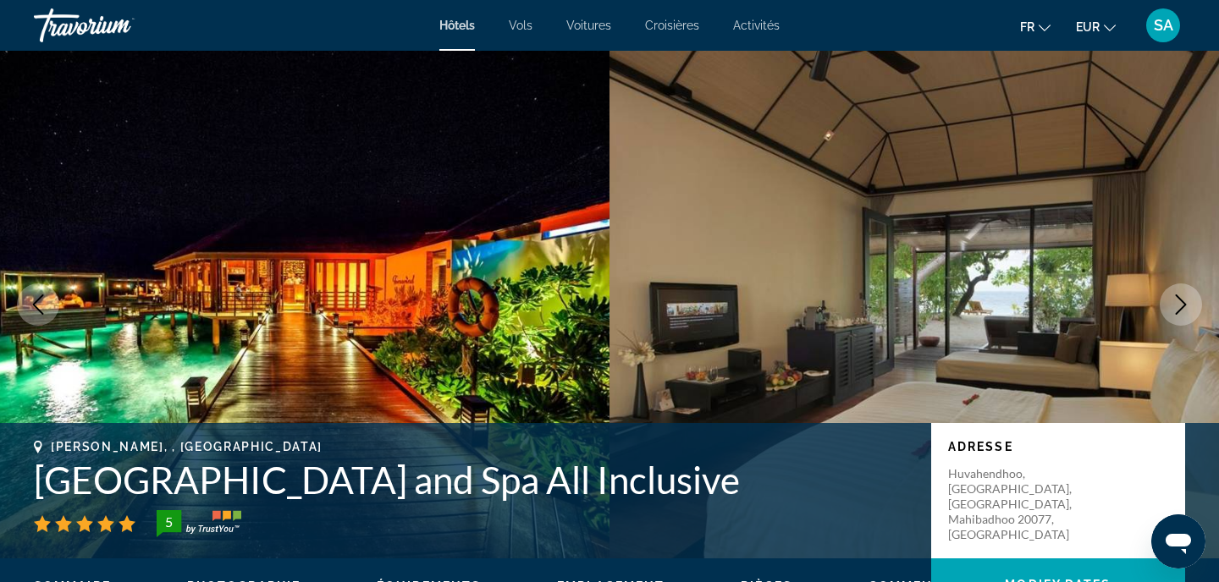
click at [1183, 309] on icon "Next image" at bounding box center [1181, 305] width 20 height 20
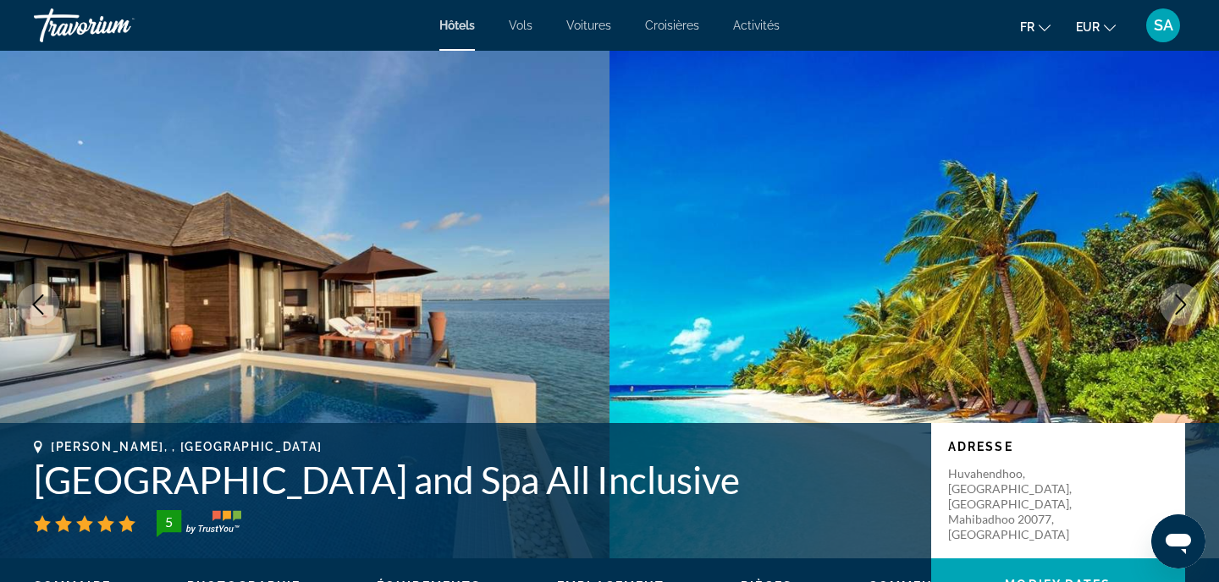
click at [1183, 309] on icon "Next image" at bounding box center [1181, 305] width 20 height 20
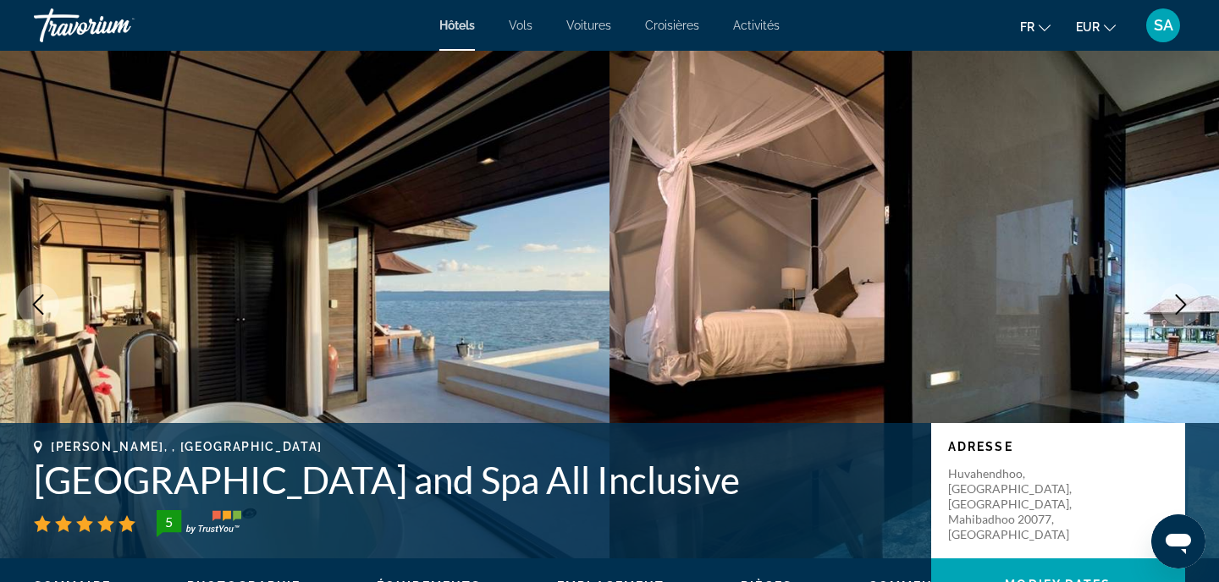
click at [1183, 309] on icon "Next image" at bounding box center [1181, 305] width 20 height 20
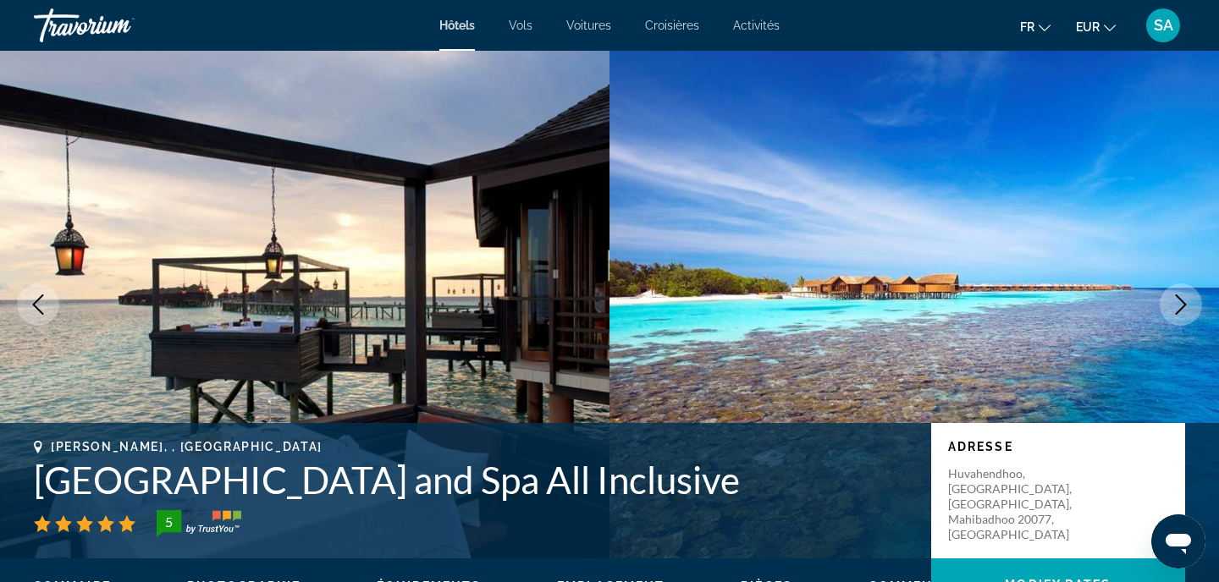
click at [1183, 309] on icon "Next image" at bounding box center [1181, 305] width 20 height 20
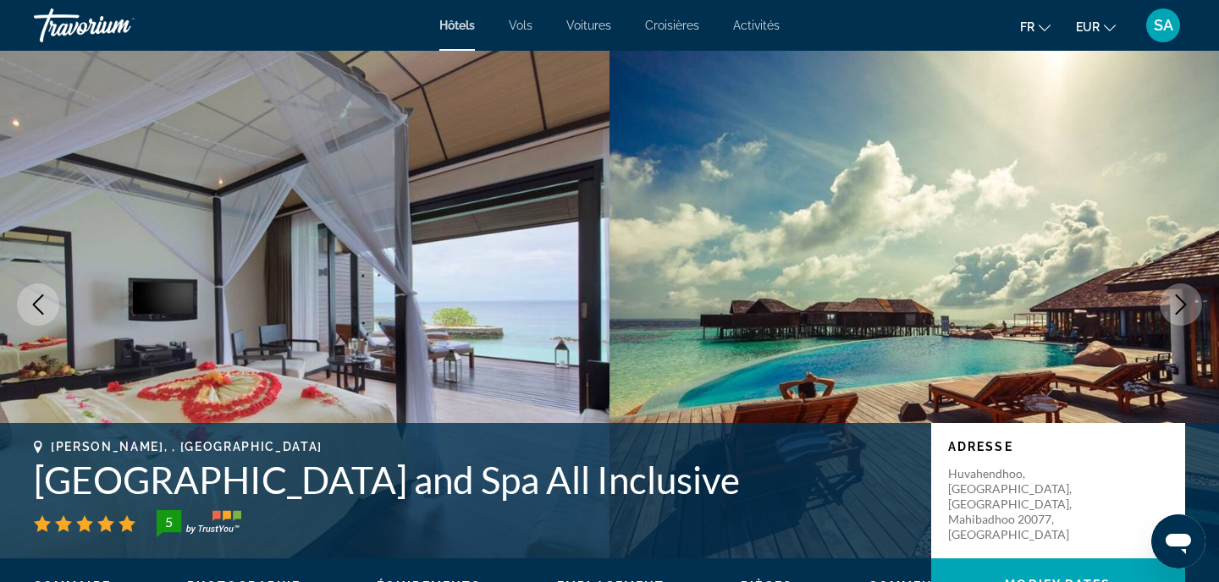
click at [1183, 309] on icon "Next image" at bounding box center [1181, 305] width 20 height 20
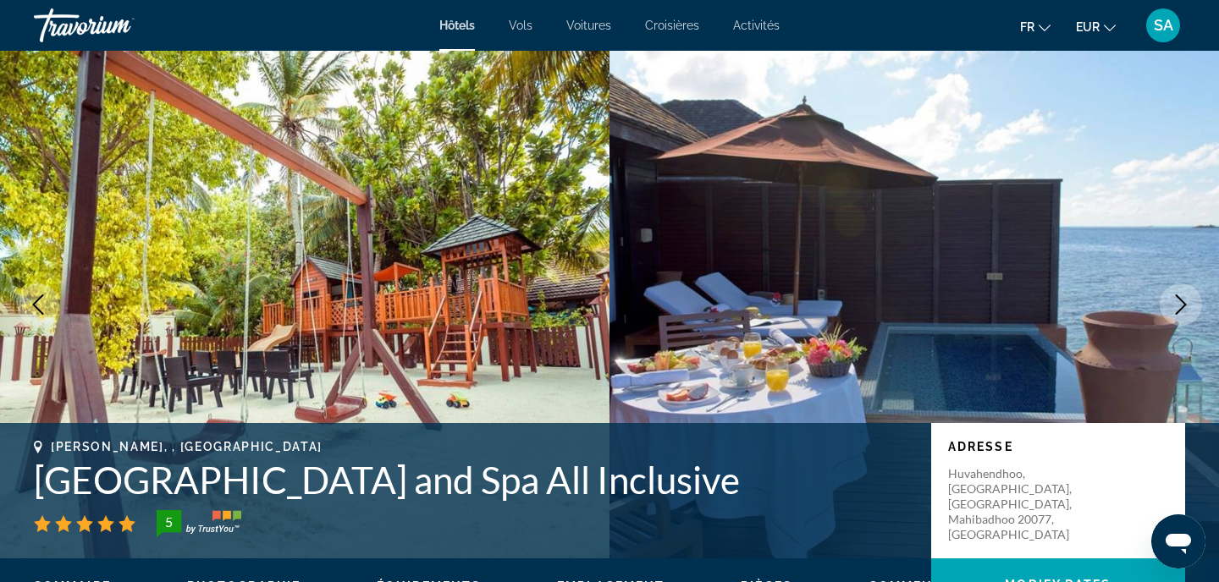
click at [1183, 309] on icon "Next image" at bounding box center [1181, 305] width 20 height 20
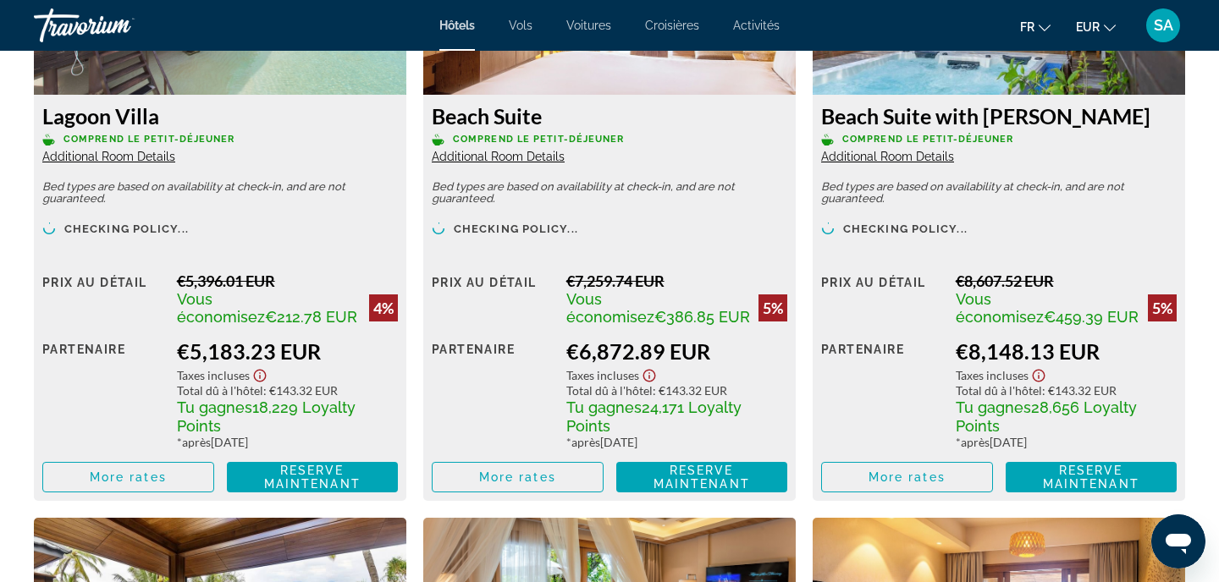
scroll to position [2514, 0]
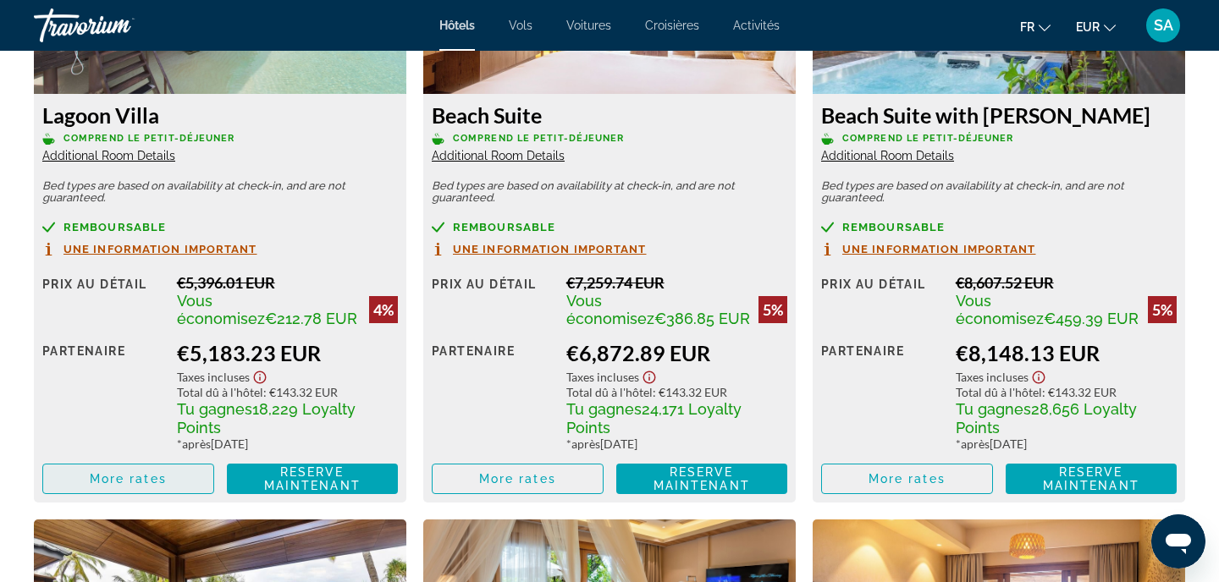
click at [106, 483] on span "More rates" at bounding box center [128, 479] width 77 height 14
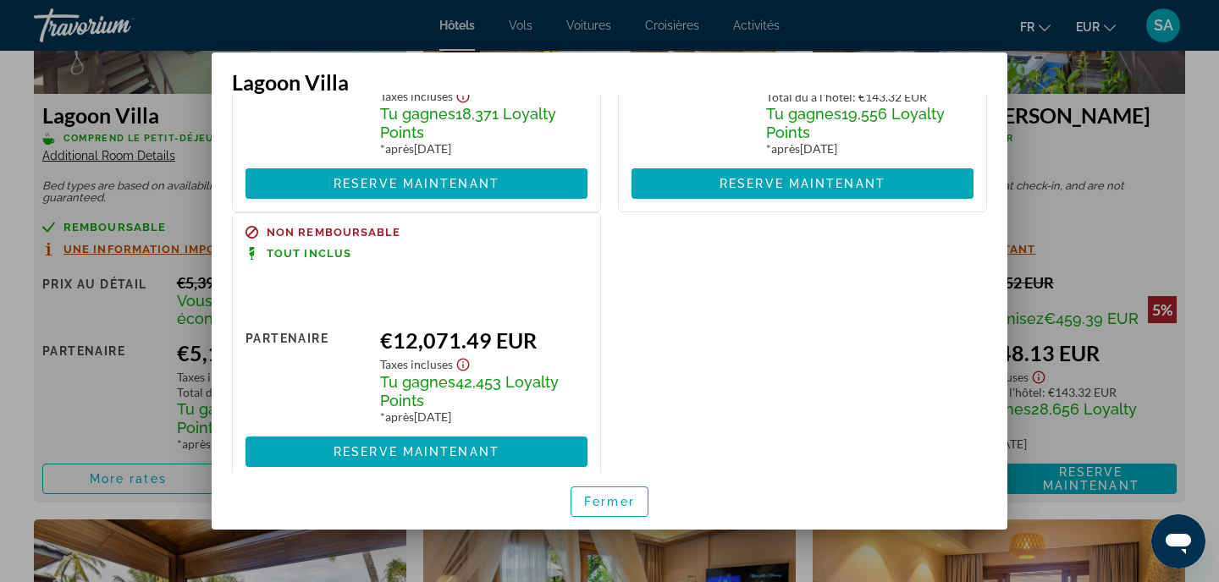
scroll to position [594, 0]
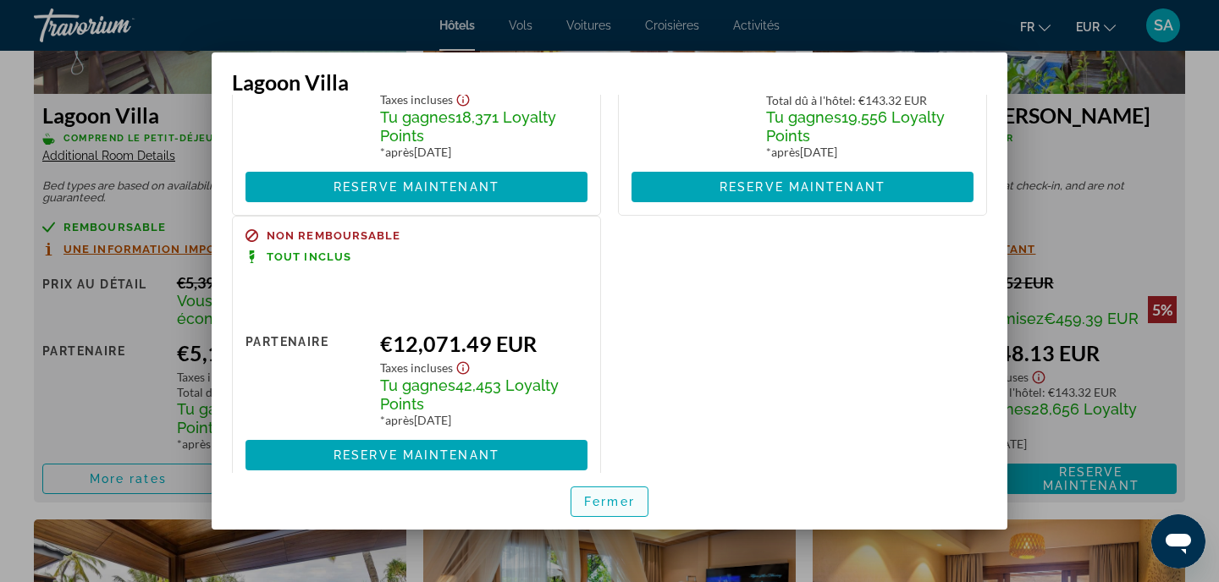
click at [626, 502] on span "Fermer" at bounding box center [609, 502] width 51 height 14
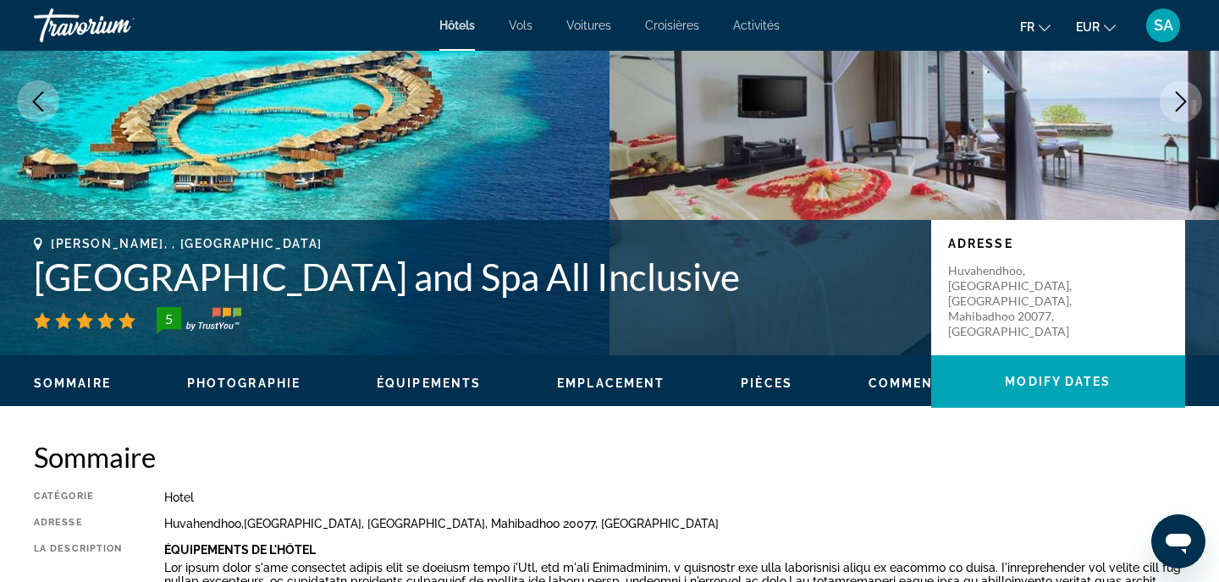
scroll to position [51, 0]
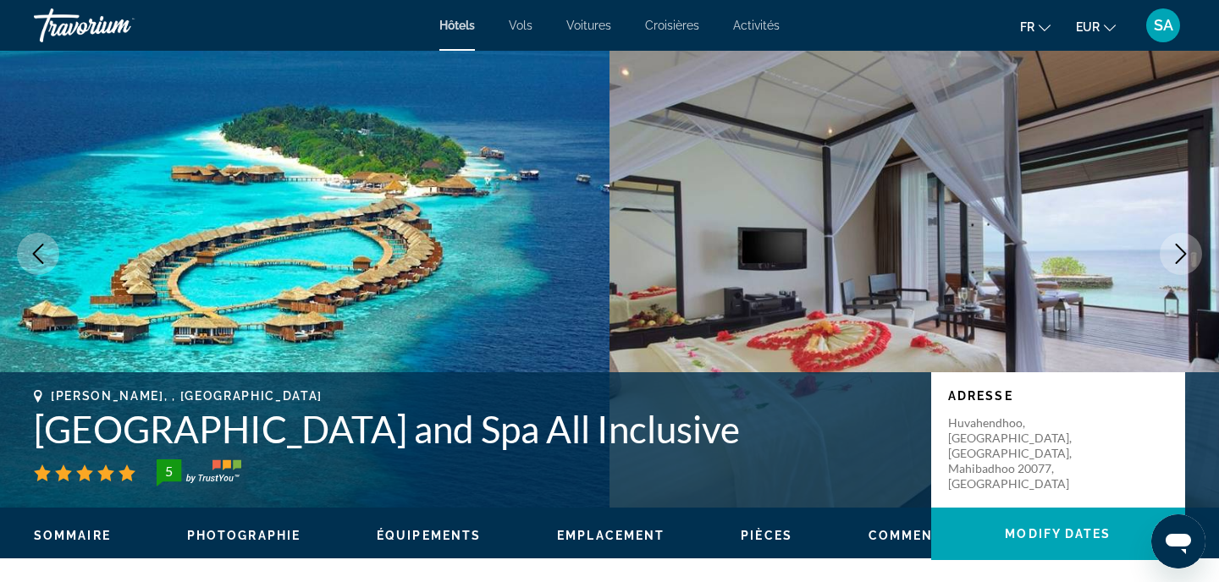
click at [353, 423] on h1 "Lily Beach Resort and Spa All Inclusive" at bounding box center [474, 429] width 880 height 44
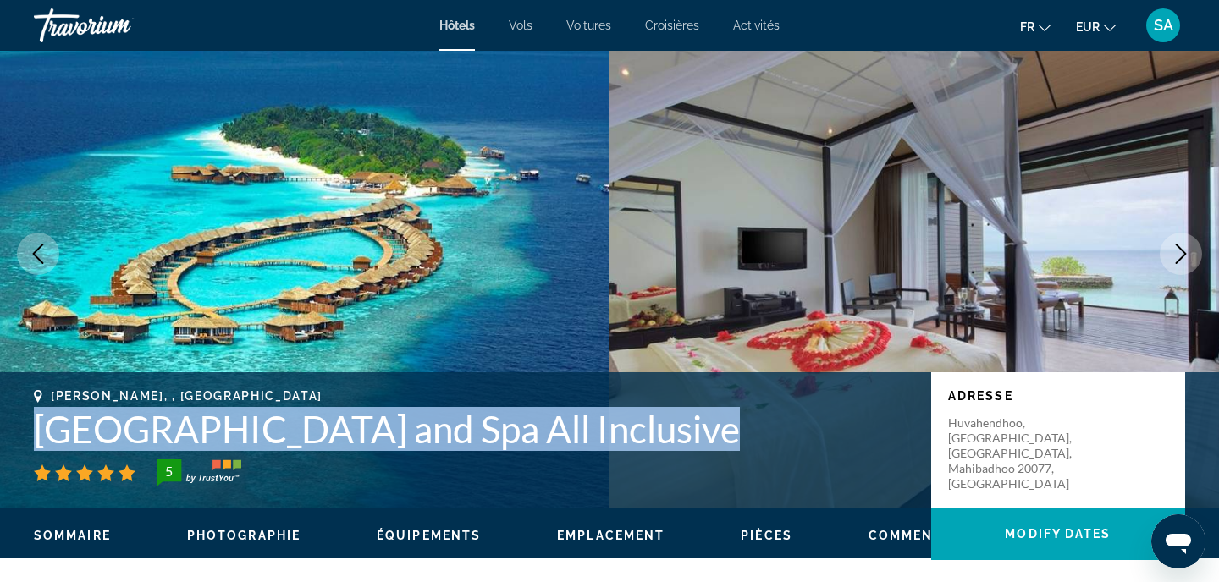
click at [353, 423] on h1 "Lily Beach Resort and Spa All Inclusive" at bounding box center [474, 429] width 880 height 44
copy h1 "Lily Beach Resort and Spa All Inclusive"
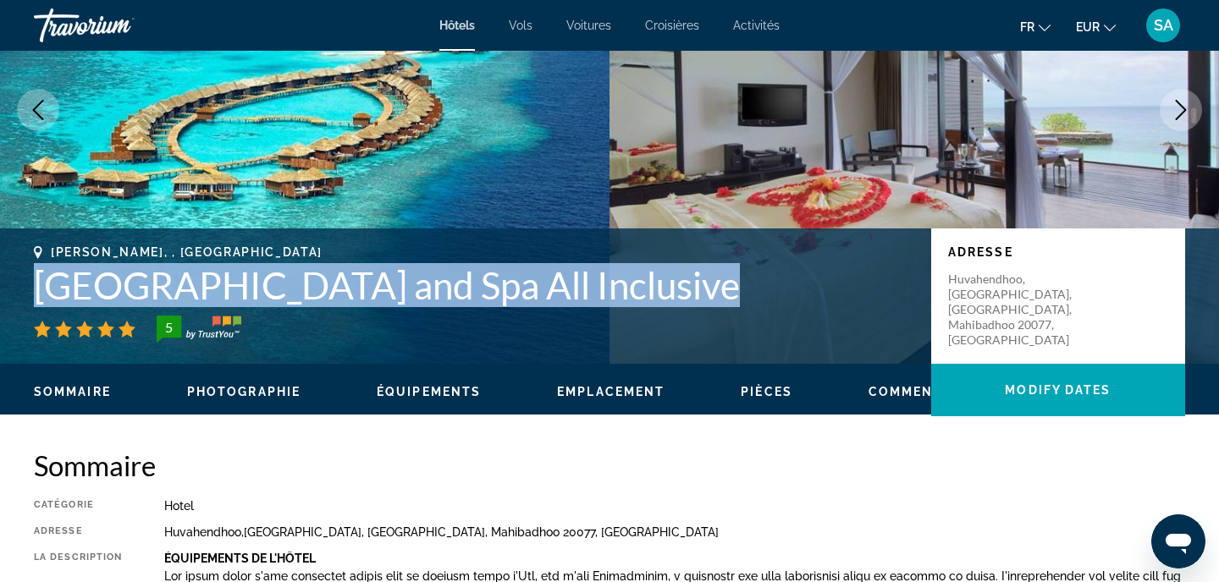
scroll to position [194, 0]
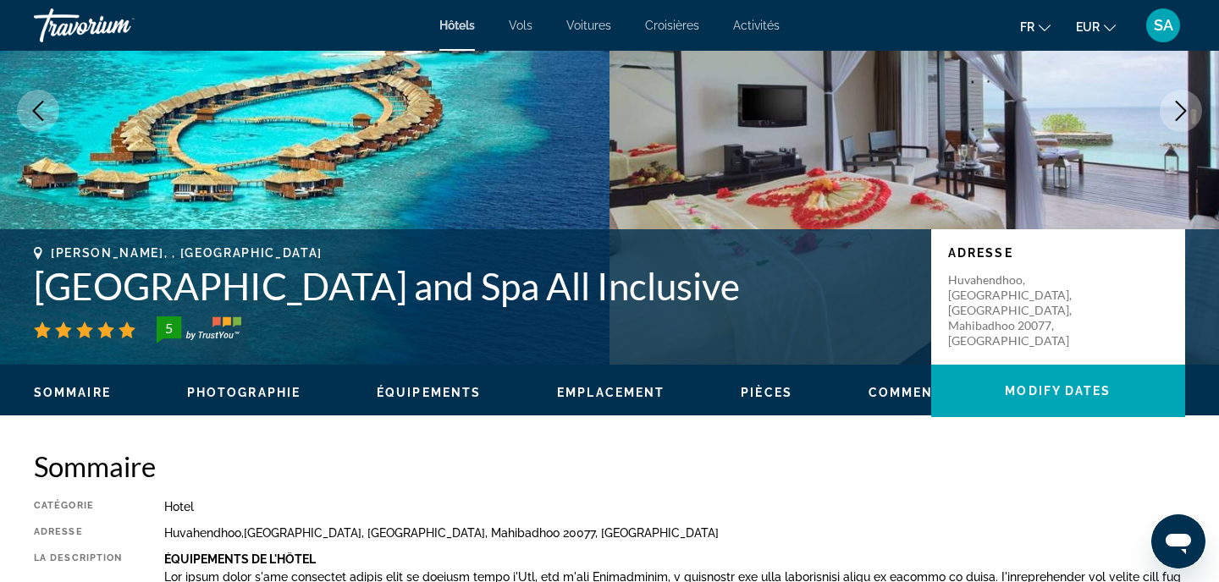
click at [446, 474] on h2 "Sommaire" at bounding box center [609, 467] width 1151 height 34
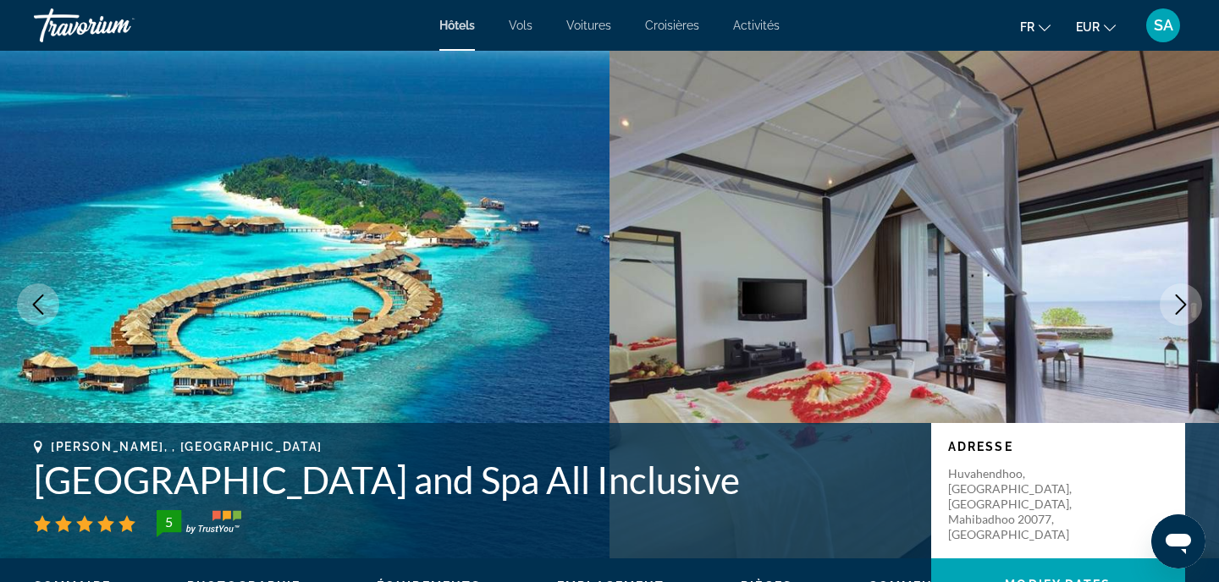
scroll to position [0, 0]
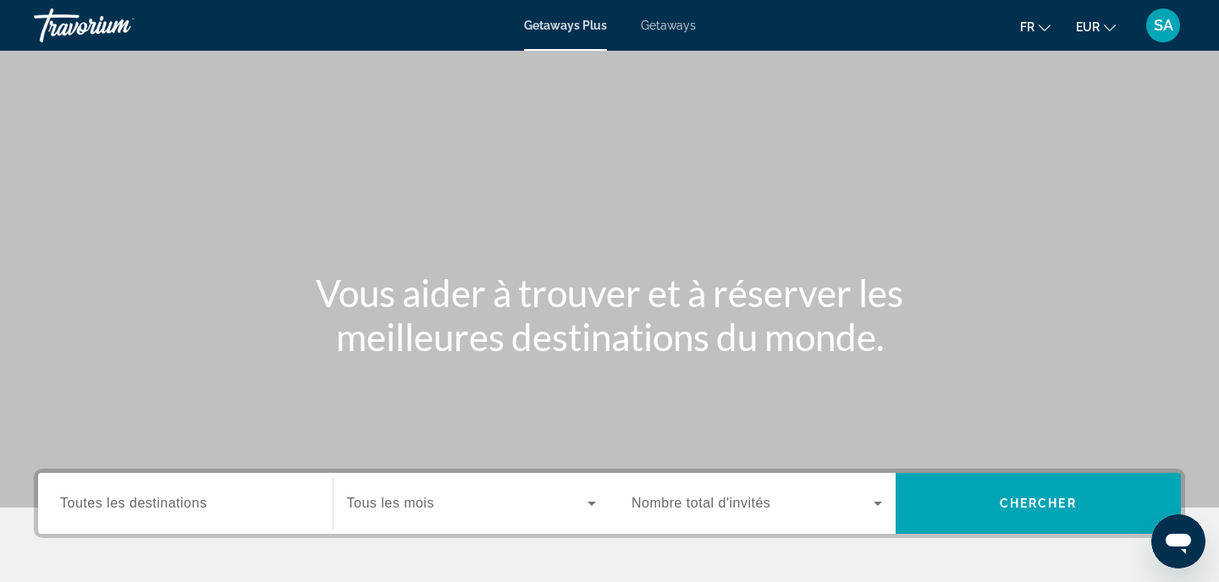
click at [665, 23] on span "Getaways" at bounding box center [668, 26] width 55 height 14
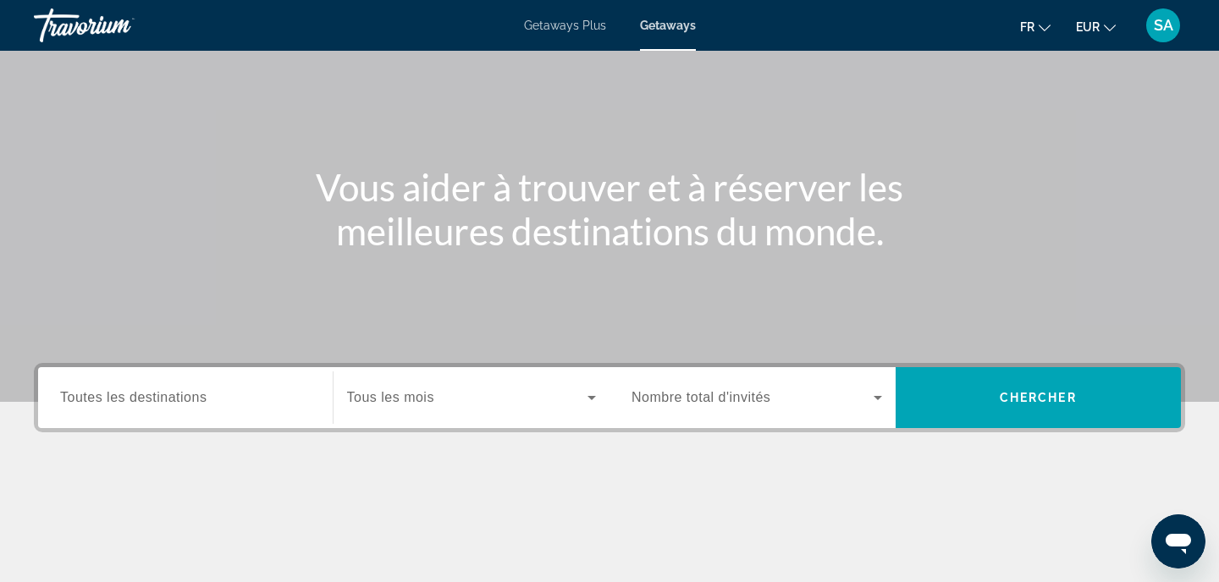
click at [207, 408] on div "Search widget" at bounding box center [185, 398] width 251 height 48
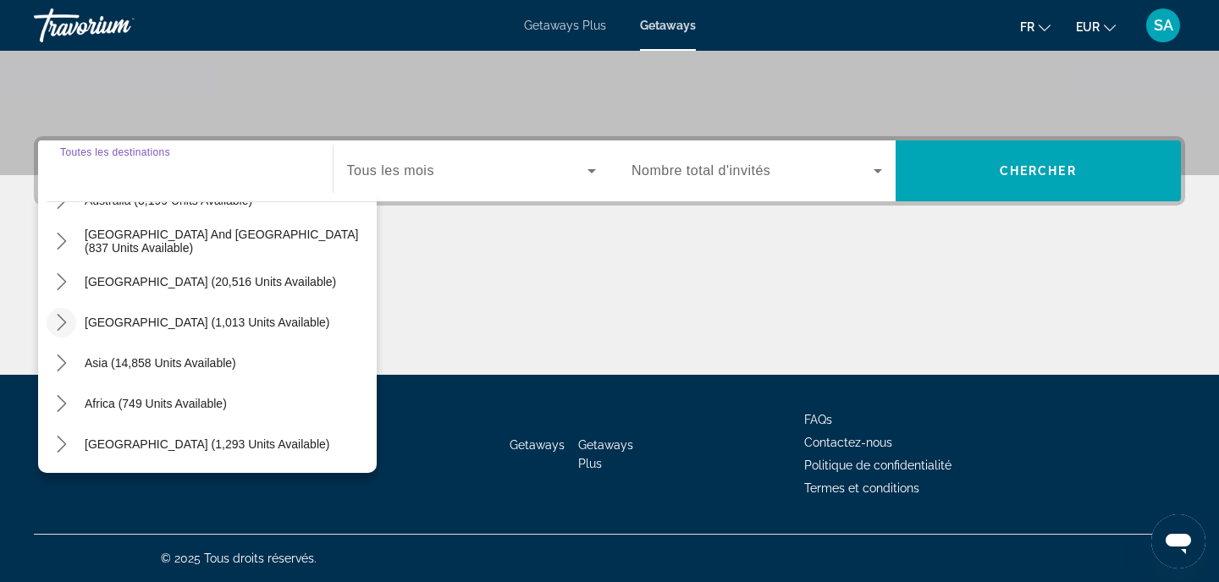
scroll to position [274, 0]
click at [63, 371] on icon "Toggle Asia (14,858 units available) submenu" at bounding box center [61, 363] width 17 height 17
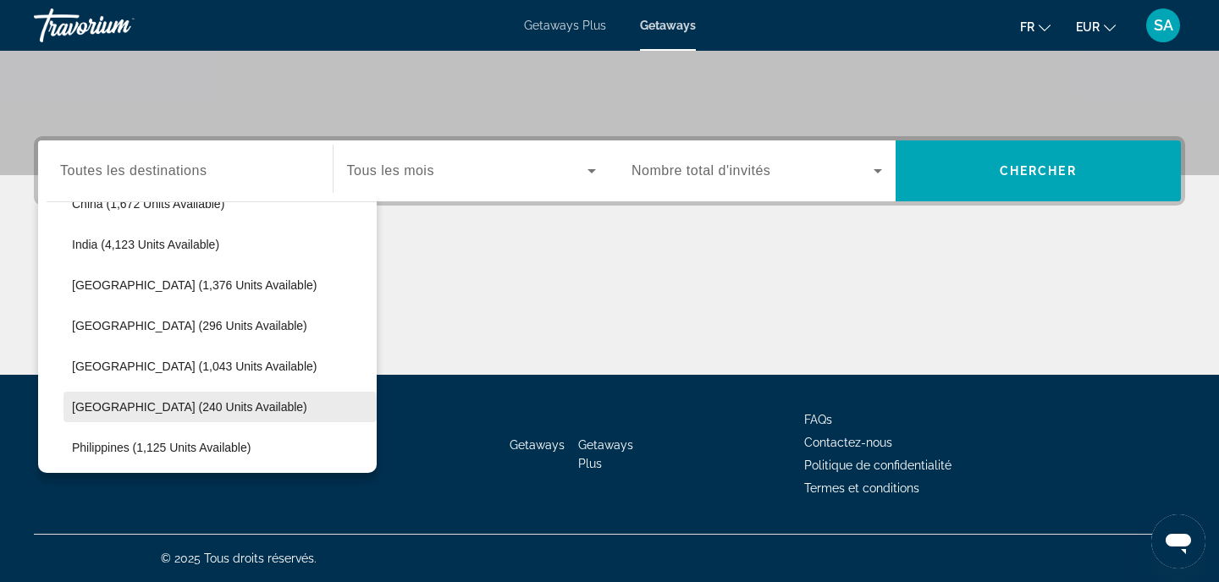
scroll to position [556, 0]
click at [151, 410] on span "[GEOGRAPHIC_DATA] (240 units available)" at bounding box center [189, 407] width 235 height 14
type input "**********"
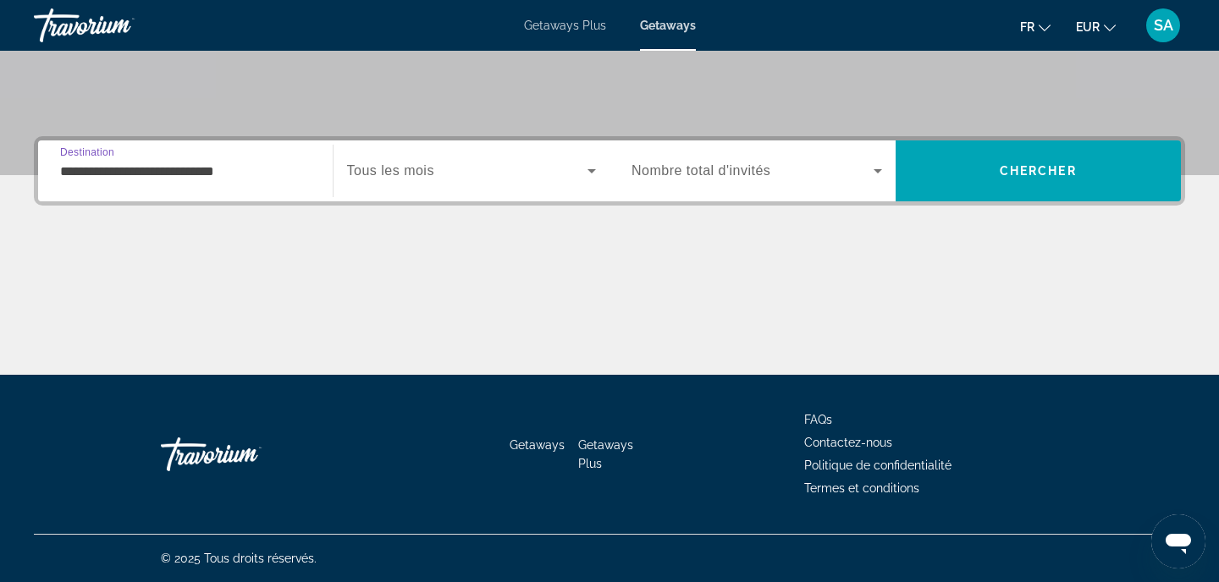
click at [436, 178] on span "Search widget" at bounding box center [467, 171] width 241 height 20
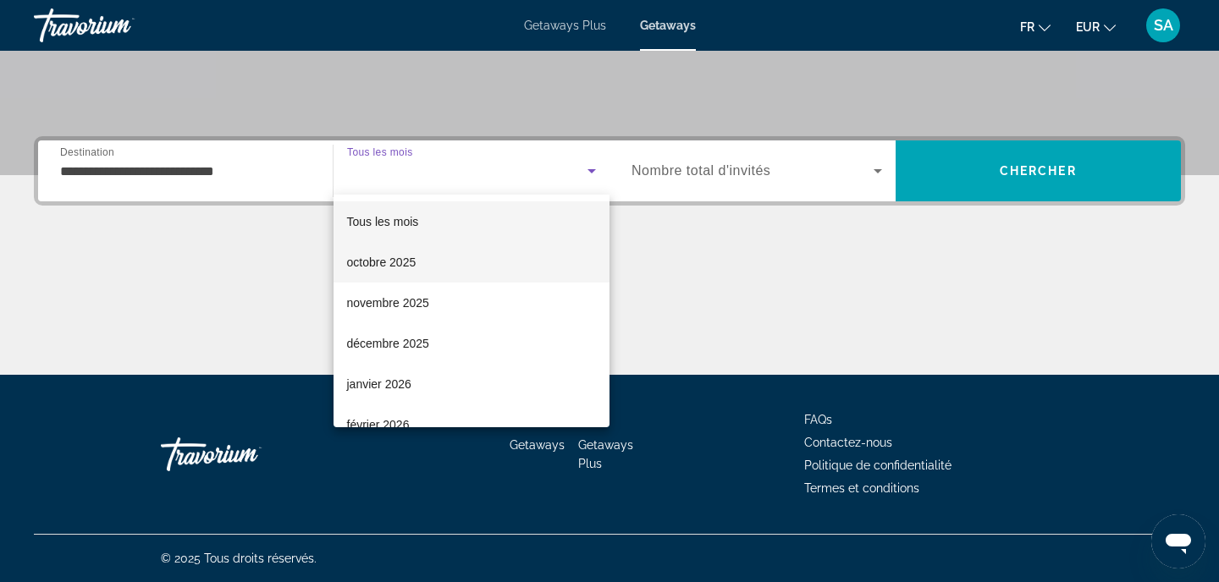
click at [378, 277] on mat-option "octobre 2025" at bounding box center [472, 262] width 277 height 41
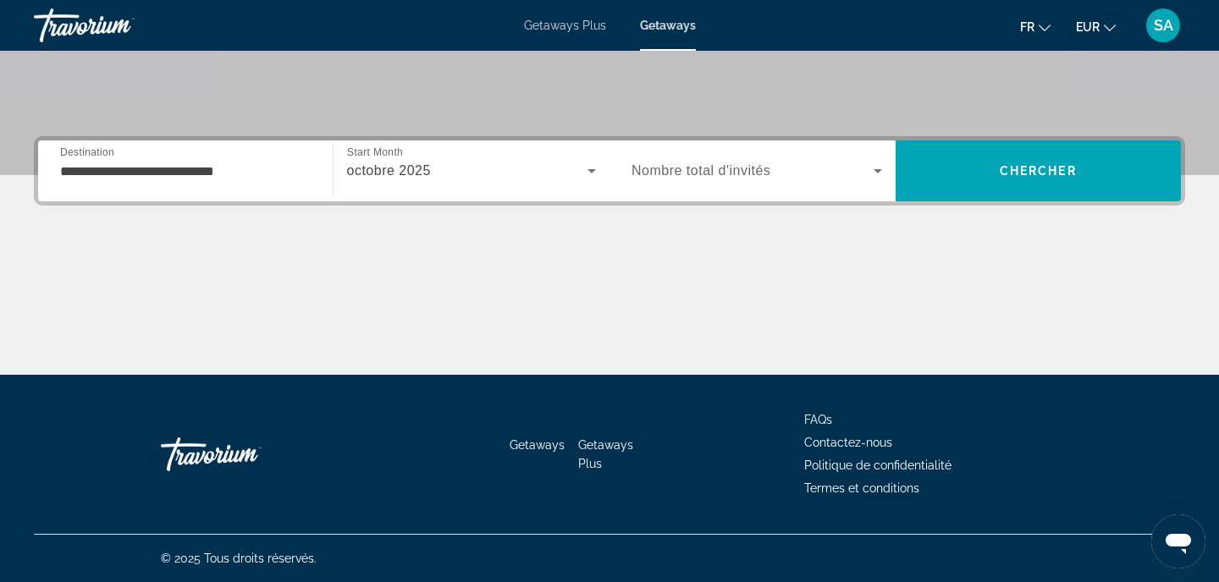
click at [758, 194] on div "Search widget" at bounding box center [757, 170] width 251 height 47
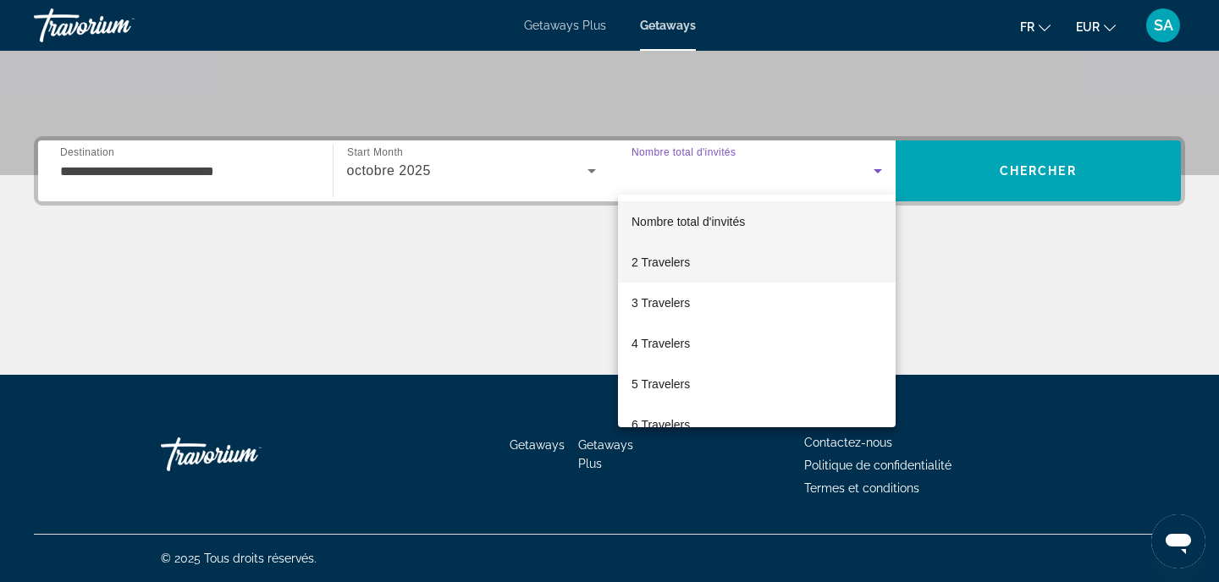
click at [709, 260] on mat-option "2 Travelers" at bounding box center [757, 262] width 278 height 41
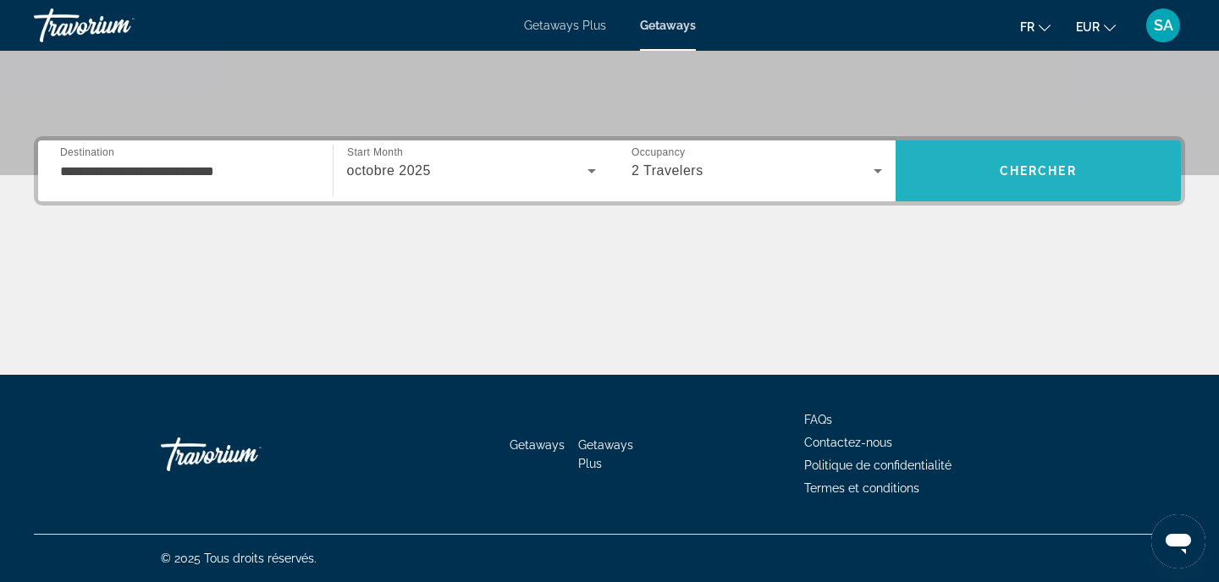
click at [990, 192] on span "Search" at bounding box center [1039, 171] width 286 height 61
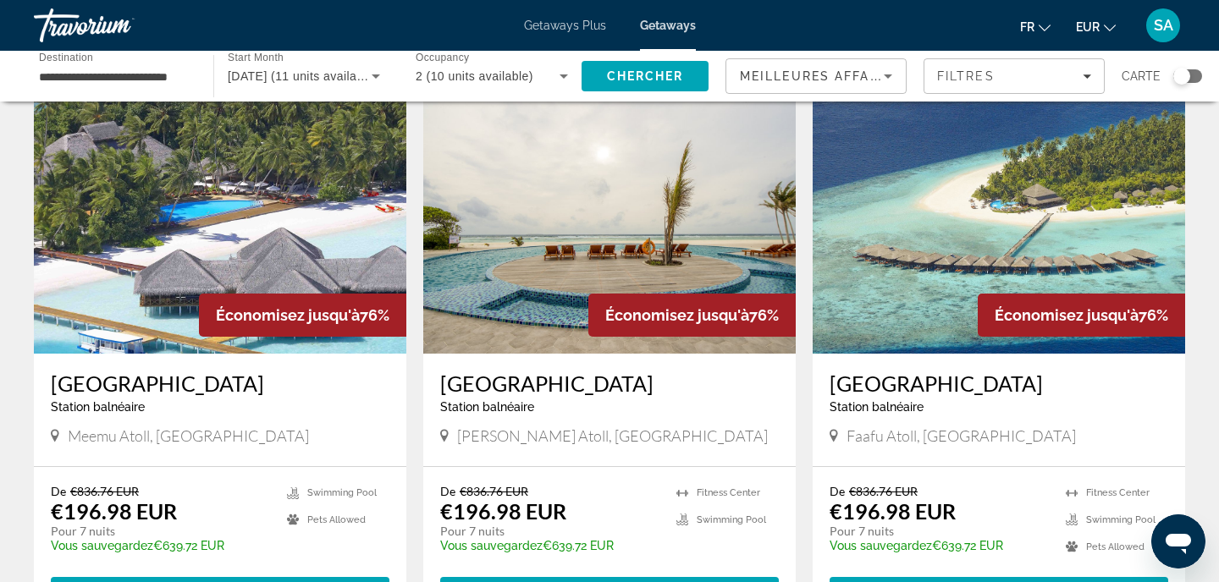
scroll to position [3, 0]
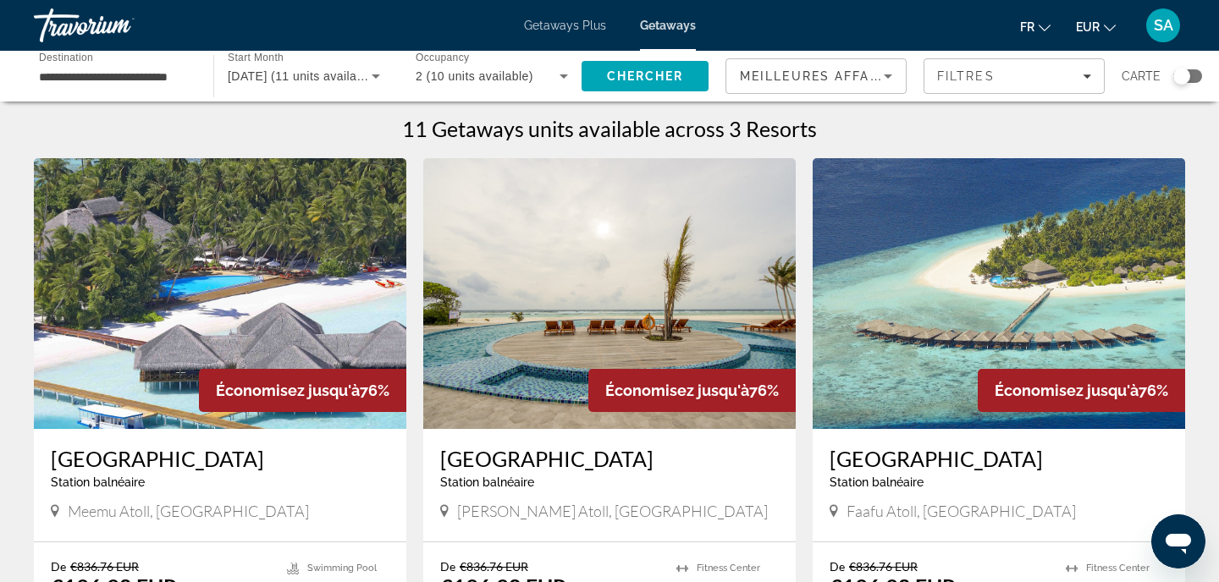
click at [321, 67] on div "[DATE] (11 units available)" at bounding box center [300, 76] width 144 height 20
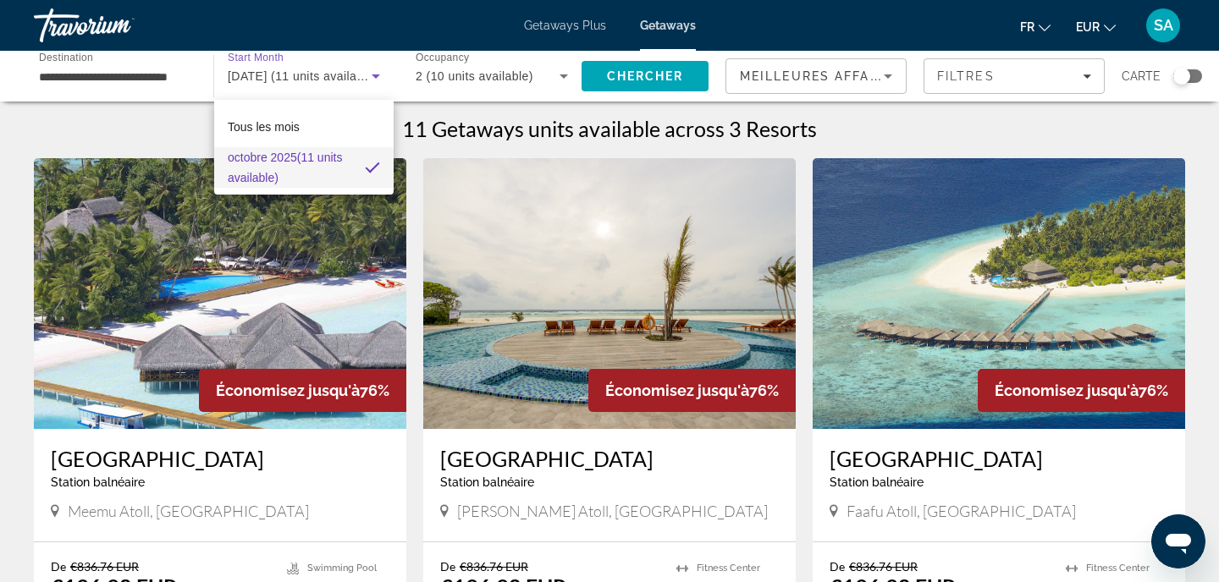
click at [382, 75] on div at bounding box center [609, 291] width 1219 height 582
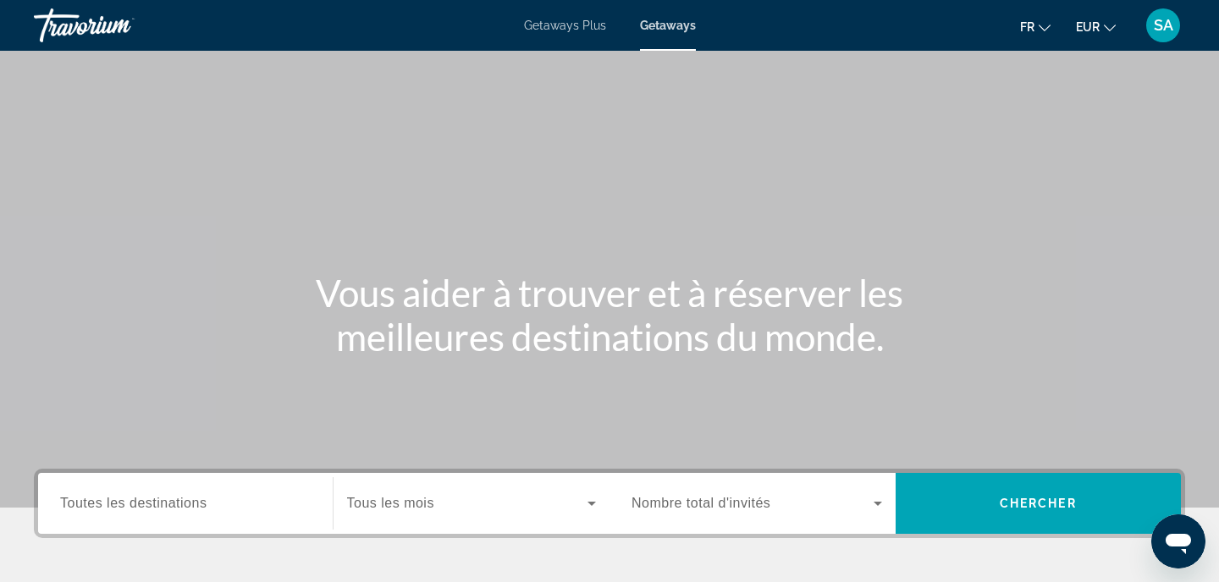
click at [236, 499] on input "Destination Toutes les destinations" at bounding box center [185, 504] width 251 height 20
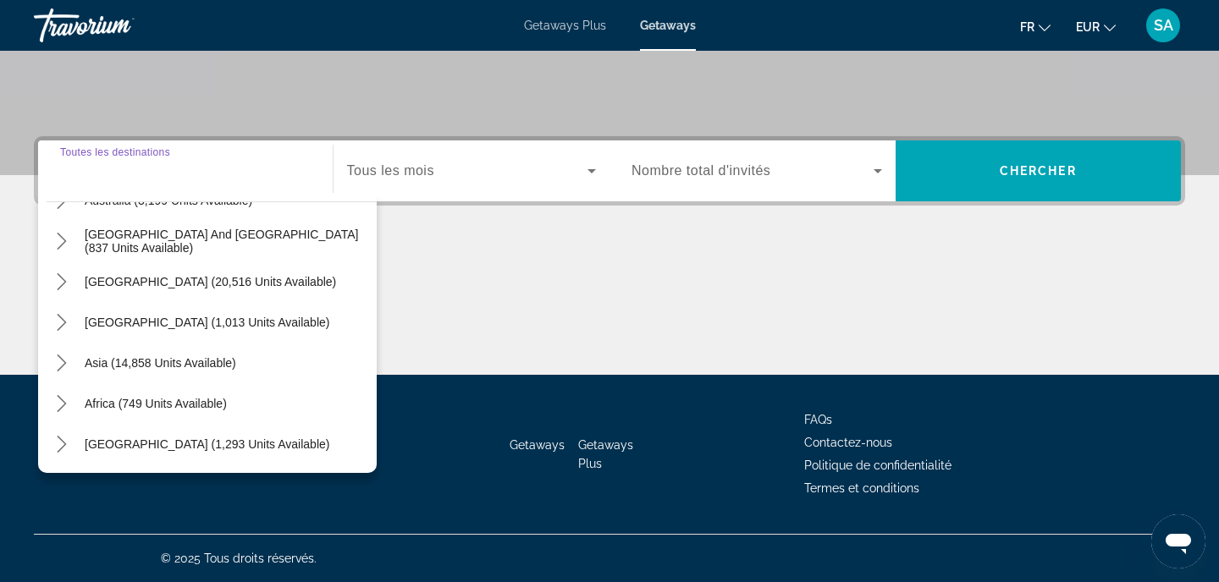
scroll to position [274, 0]
click at [63, 364] on icon "Toggle Asia (14,858 units available) submenu" at bounding box center [61, 363] width 17 height 17
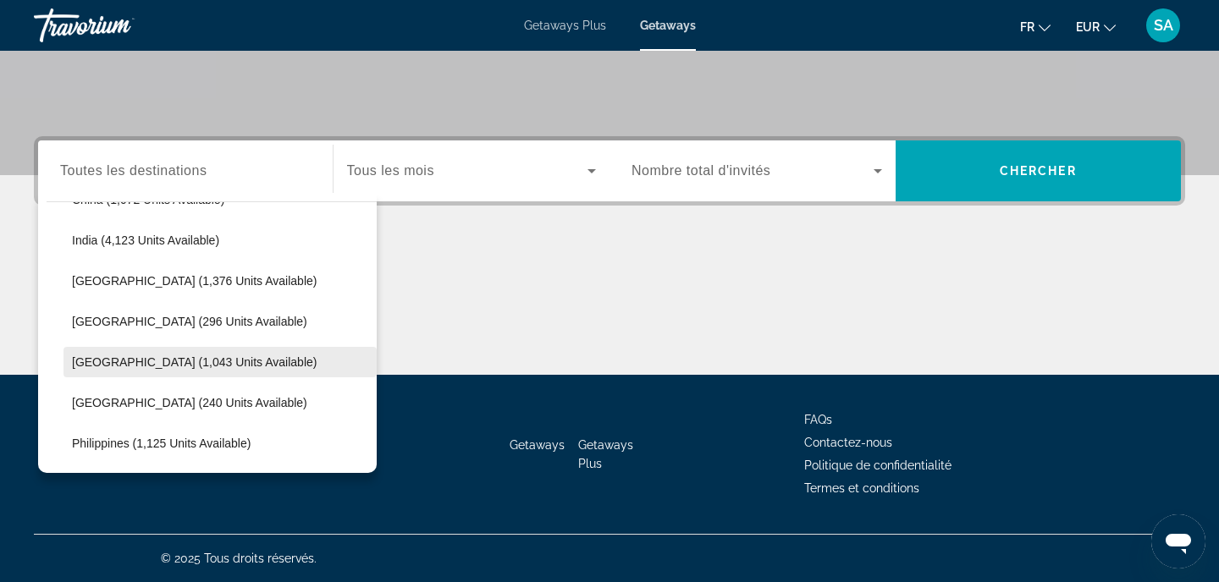
scroll to position [560, 0]
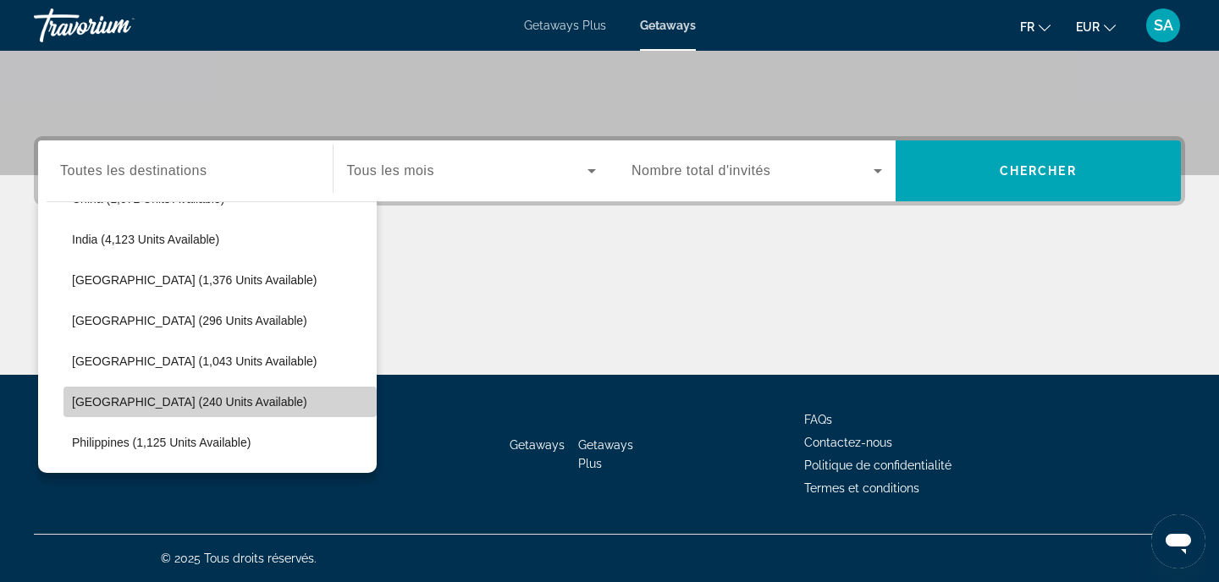
click at [139, 411] on span "Select destination: Maldives (240 units available)" at bounding box center [219, 402] width 313 height 41
type input "**********"
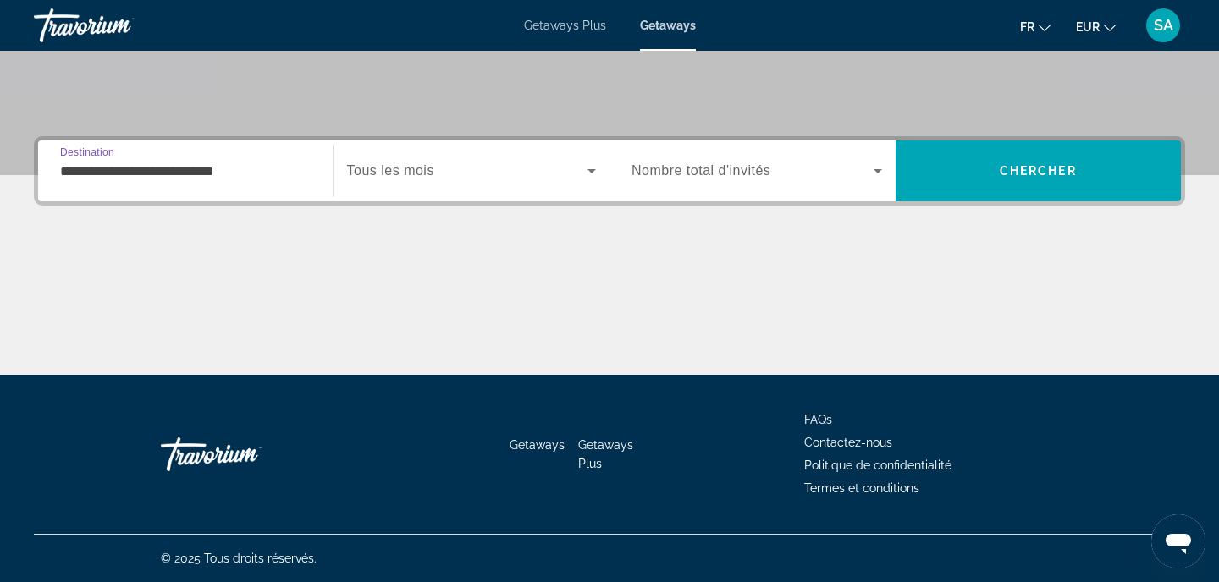
click at [450, 174] on span "Search widget" at bounding box center [467, 171] width 241 height 20
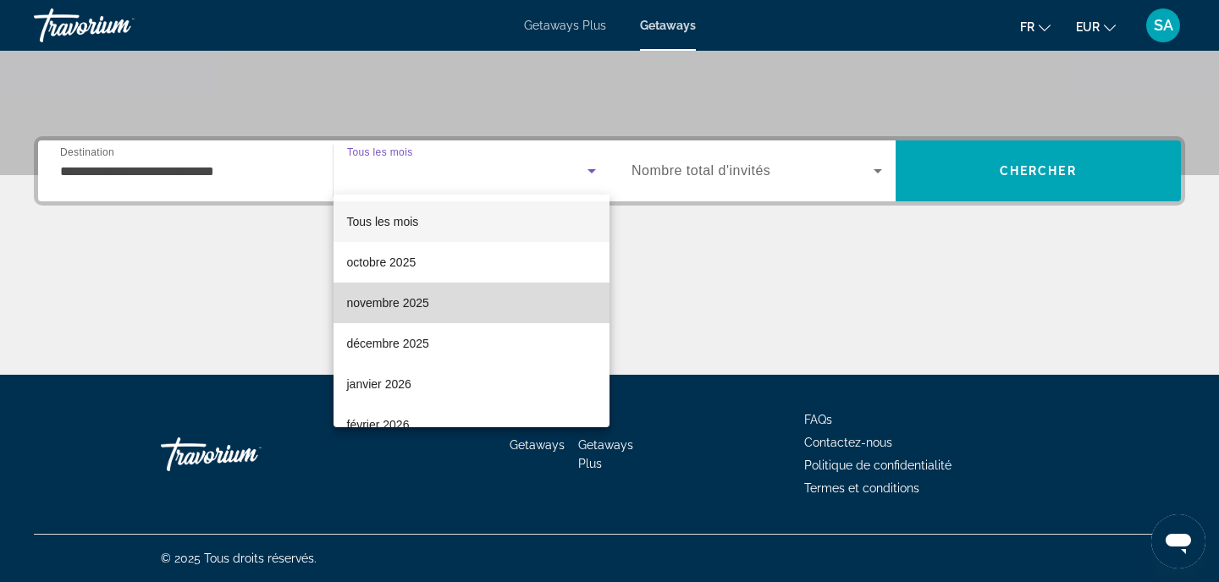
click at [392, 308] on span "novembre 2025" at bounding box center [388, 303] width 82 height 20
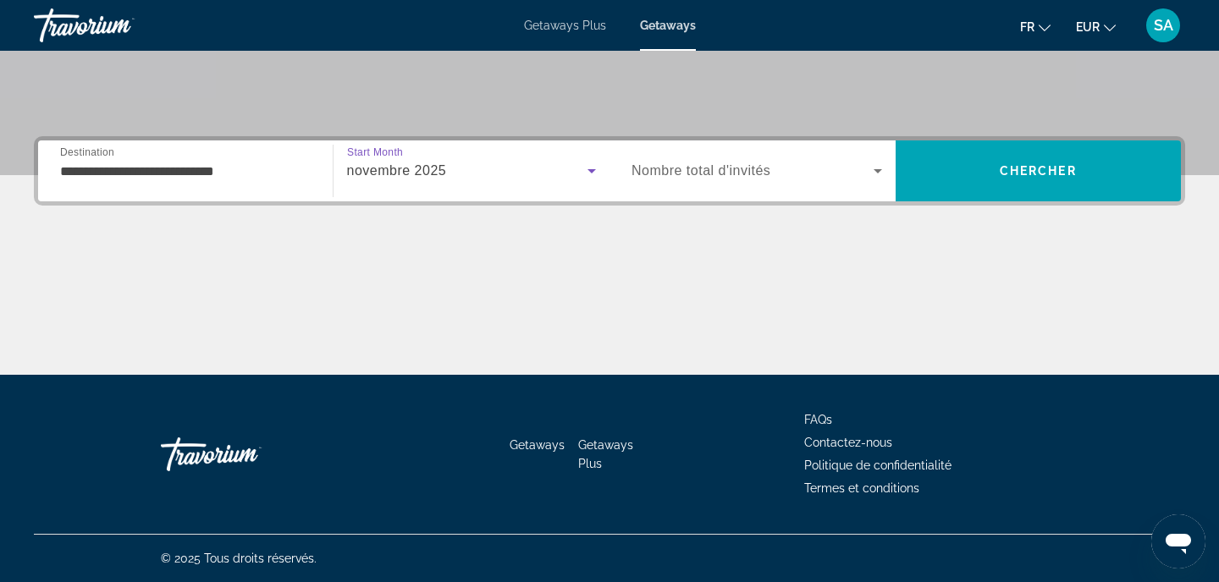
click at [816, 168] on span "Search widget" at bounding box center [753, 171] width 242 height 20
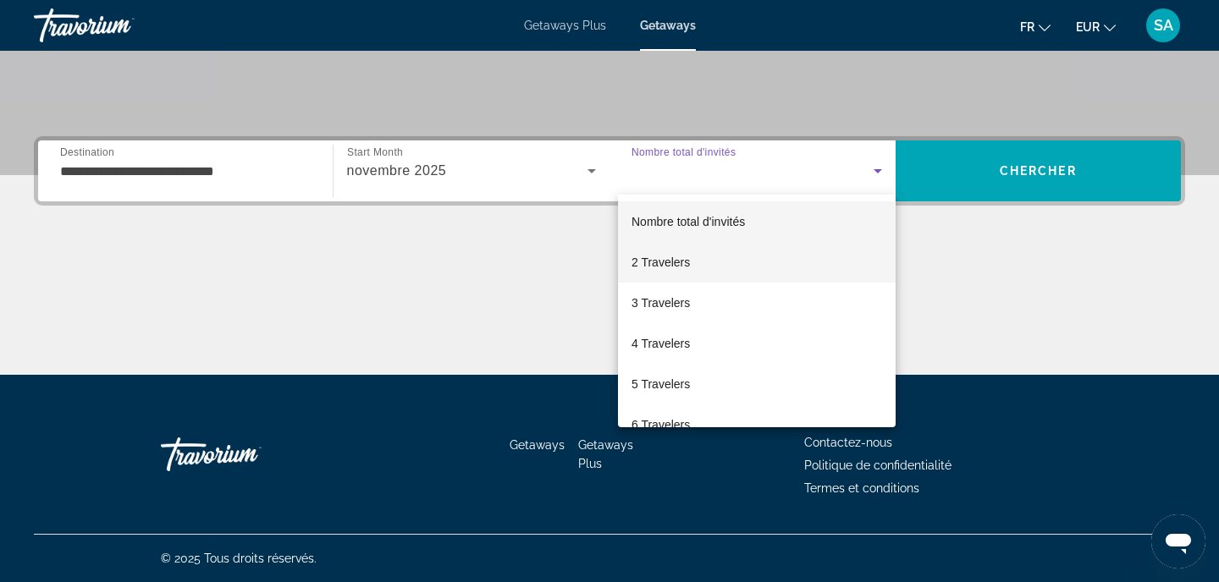
click at [726, 261] on mat-option "2 Travelers" at bounding box center [757, 262] width 278 height 41
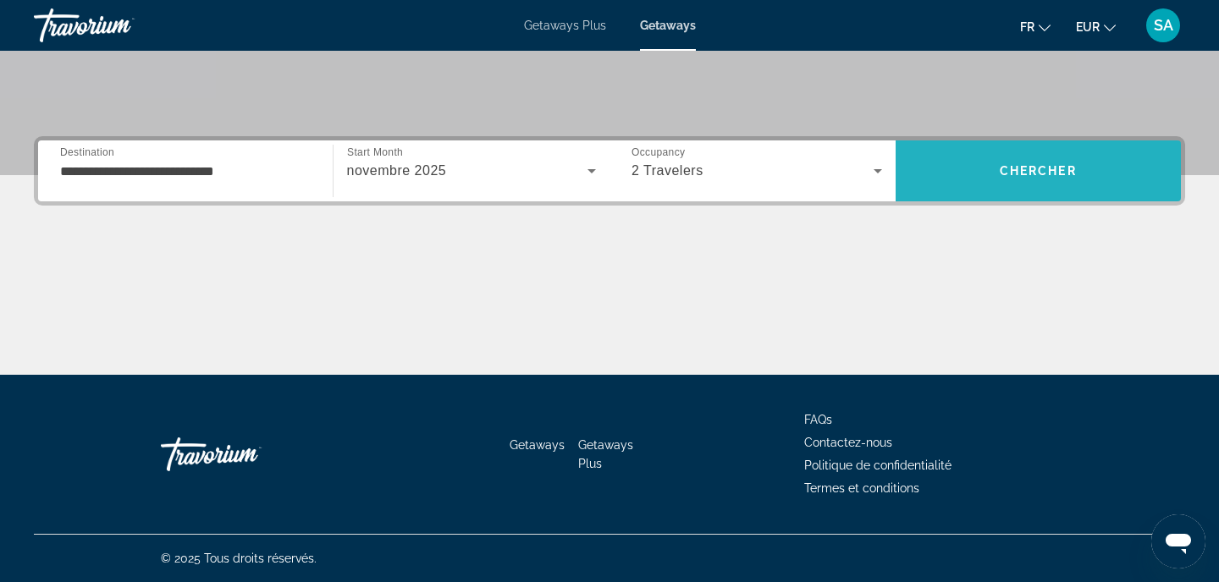
click at [1014, 169] on span "Chercher" at bounding box center [1038, 171] width 77 height 14
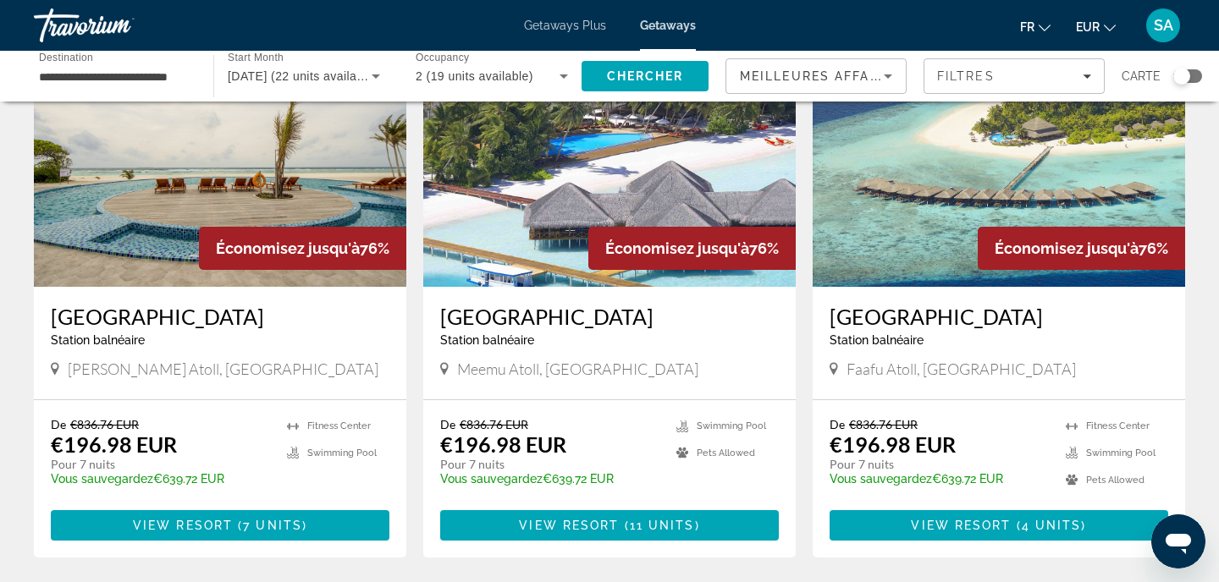
scroll to position [153, 0]
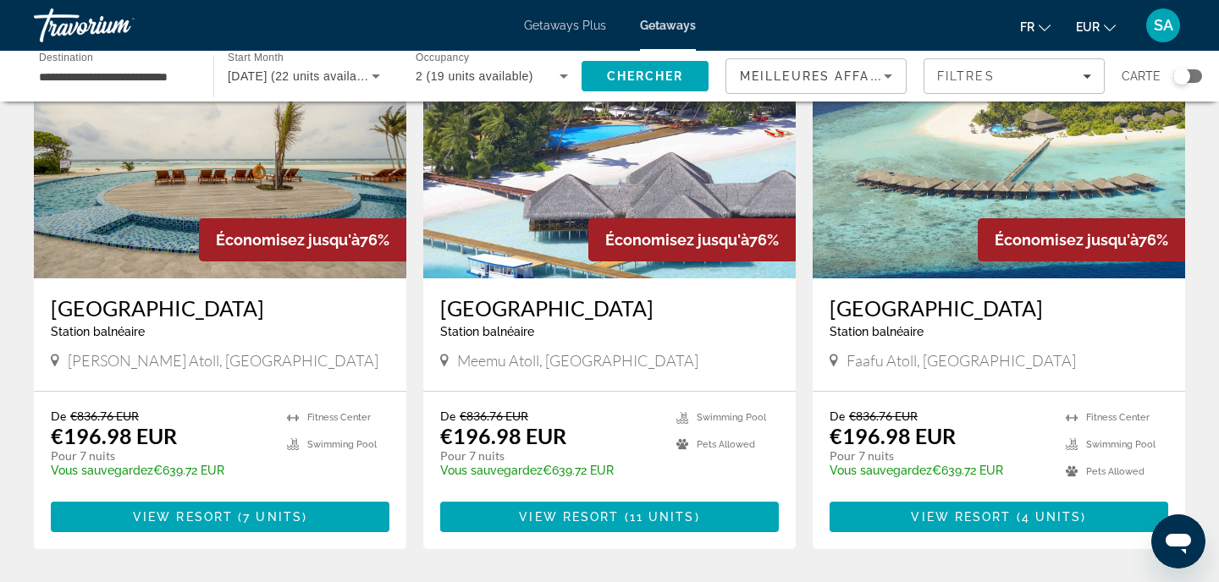
click at [976, 203] on img "Main content" at bounding box center [999, 143] width 372 height 271
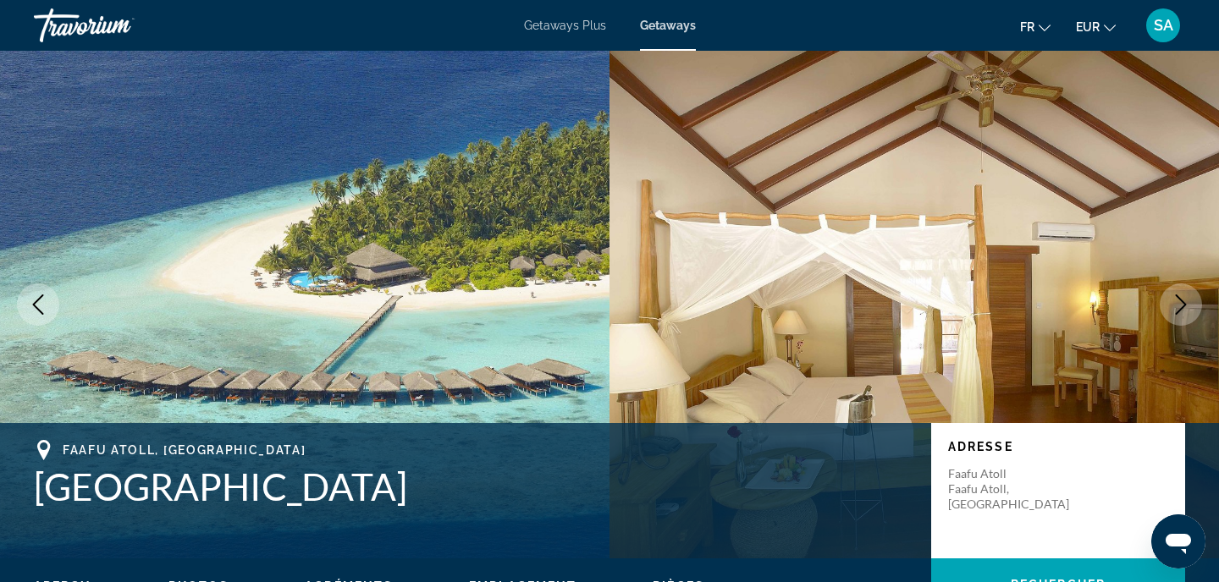
click at [1178, 313] on icon "Next image" at bounding box center [1181, 305] width 20 height 20
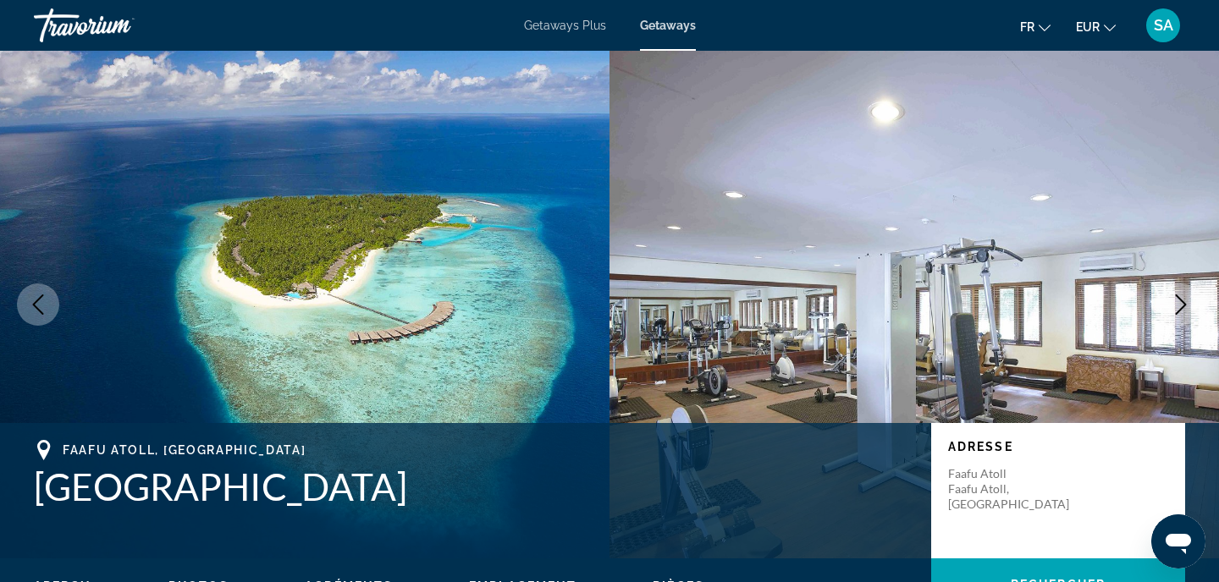
click at [1178, 313] on icon "Next image" at bounding box center [1181, 305] width 20 height 20
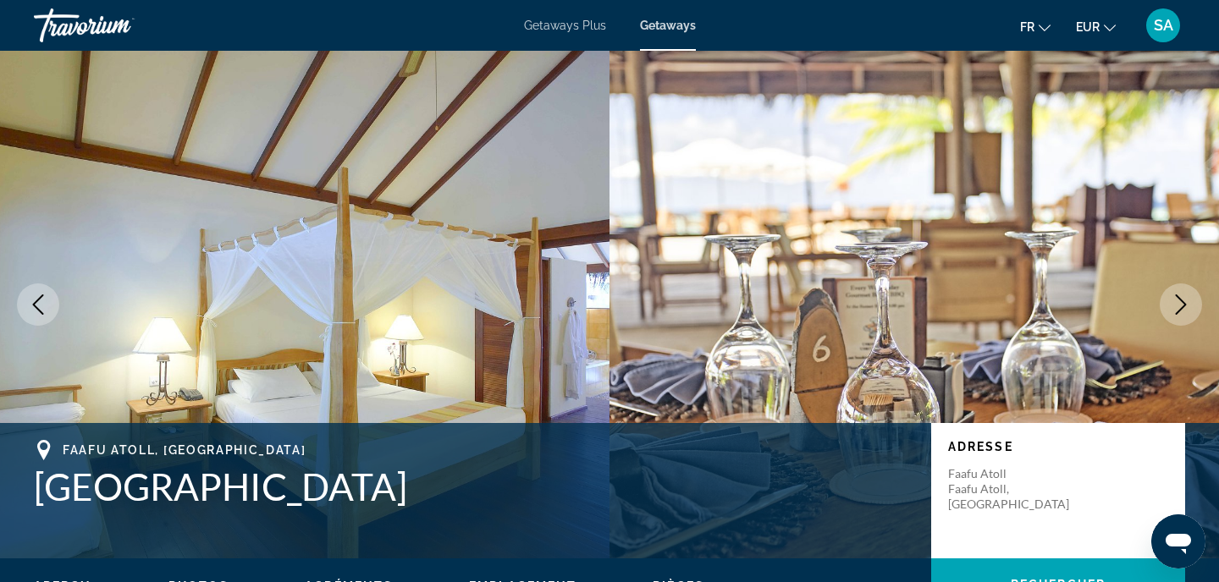
click at [1178, 313] on icon "Next image" at bounding box center [1181, 305] width 20 height 20
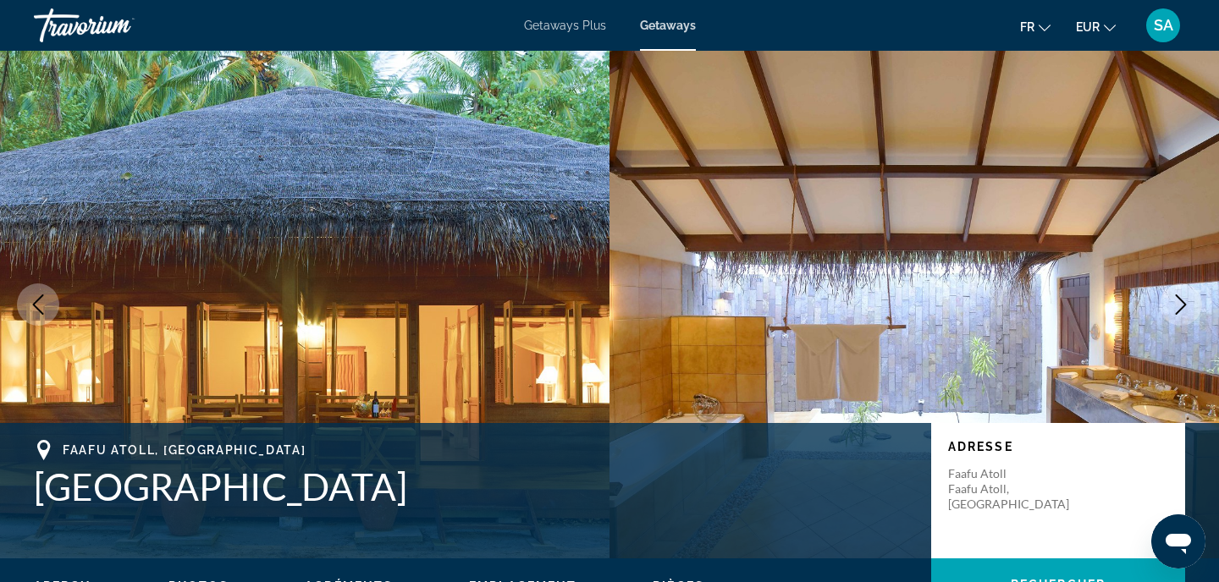
click at [1178, 313] on icon "Next image" at bounding box center [1181, 305] width 20 height 20
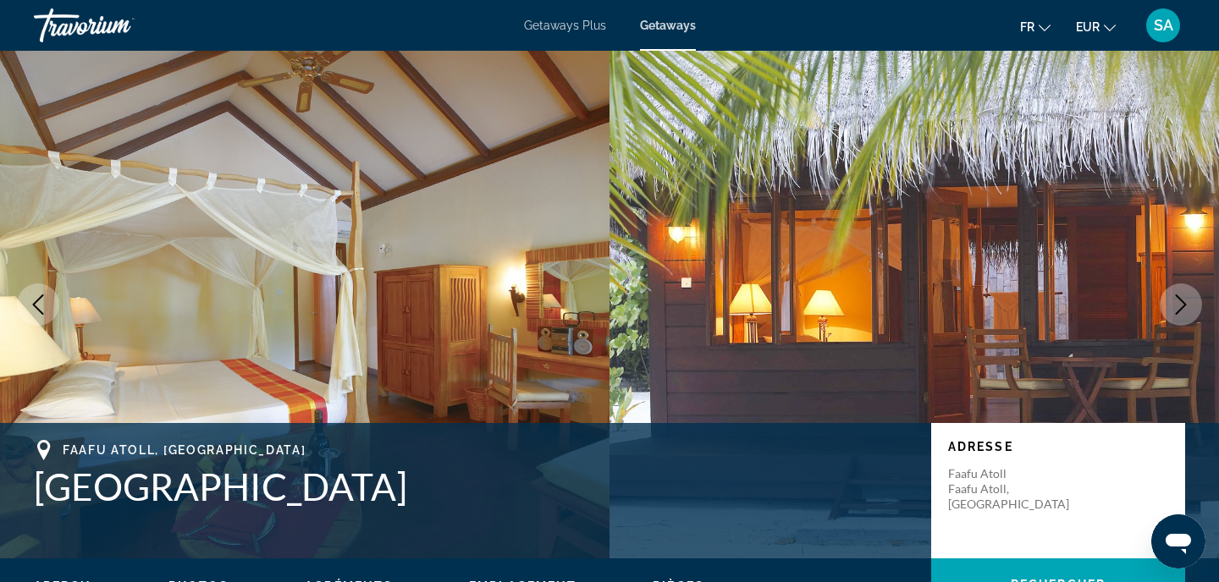
click at [43, 306] on icon "Previous image" at bounding box center [38, 305] width 20 height 20
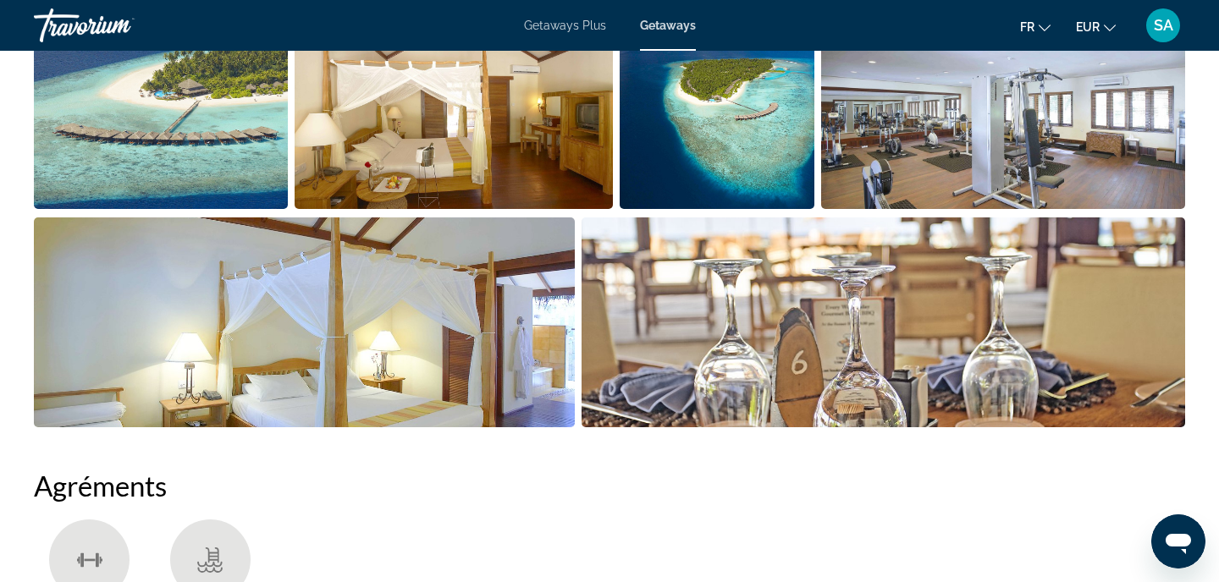
scroll to position [909, 0]
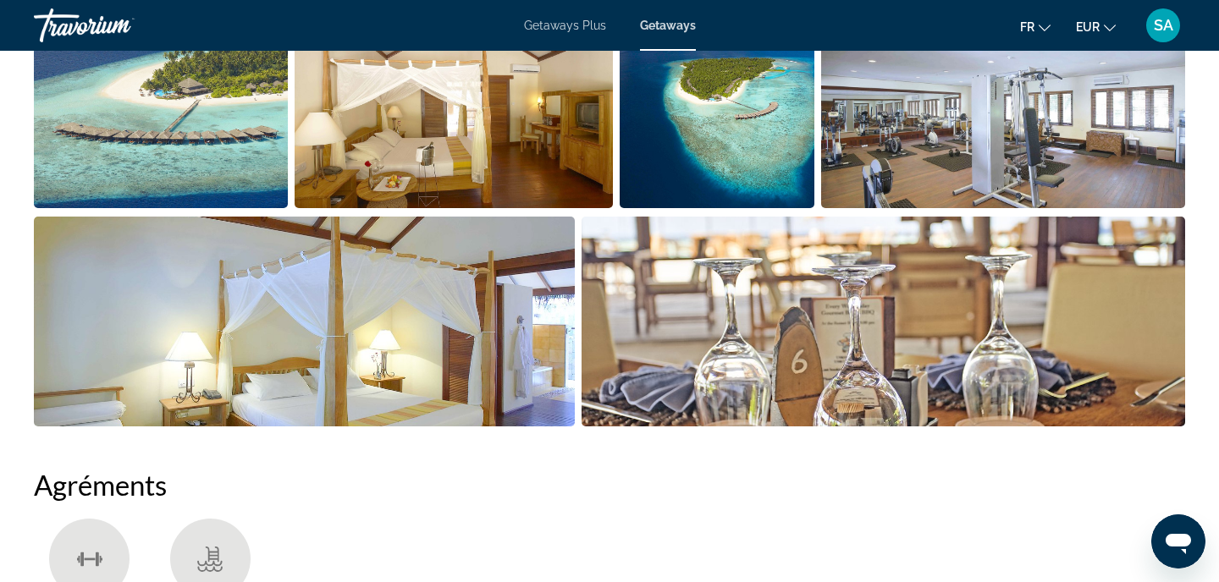
click at [494, 306] on img "Open full-screen image slider" at bounding box center [304, 322] width 541 height 210
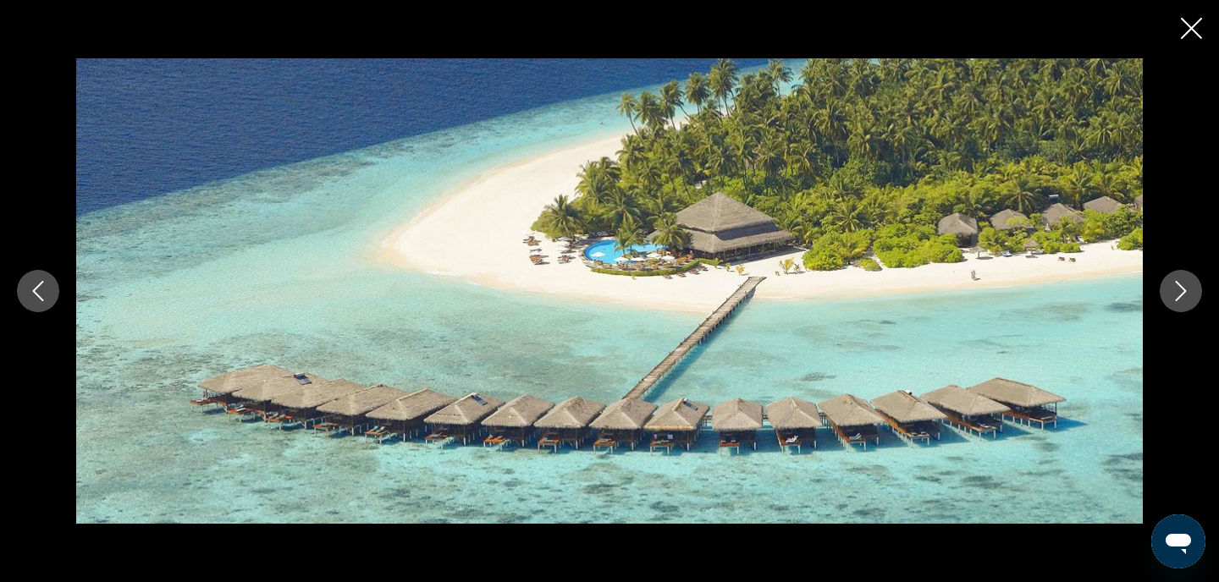
click at [1180, 292] on icon "Next image" at bounding box center [1181, 291] width 20 height 20
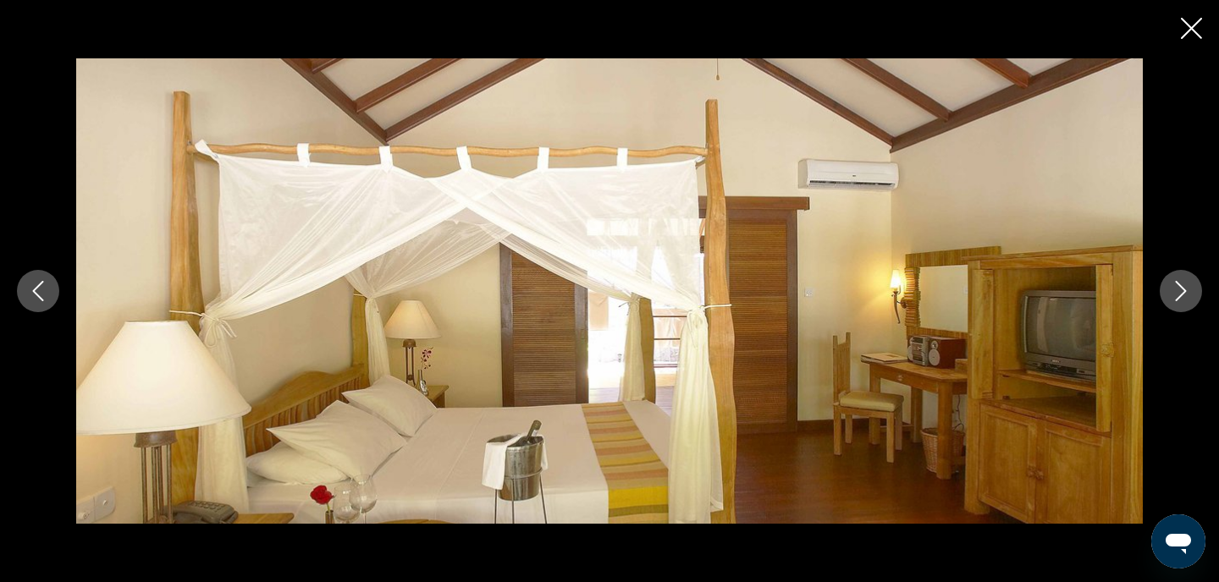
click at [1180, 292] on icon "Next image" at bounding box center [1181, 291] width 20 height 20
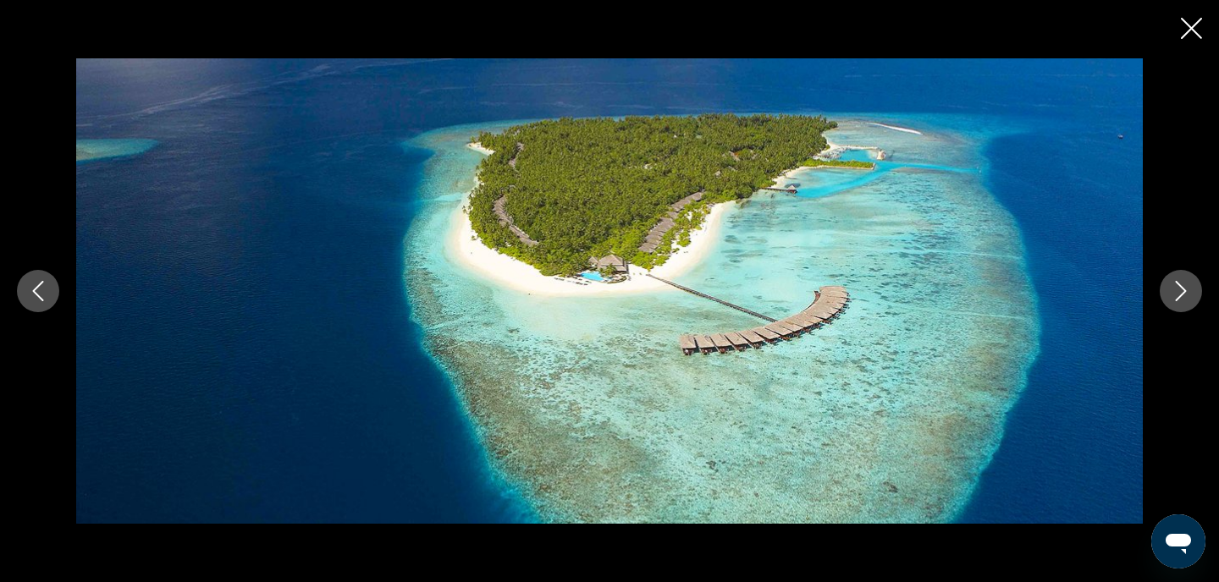
click at [36, 289] on icon "Previous image" at bounding box center [38, 291] width 11 height 20
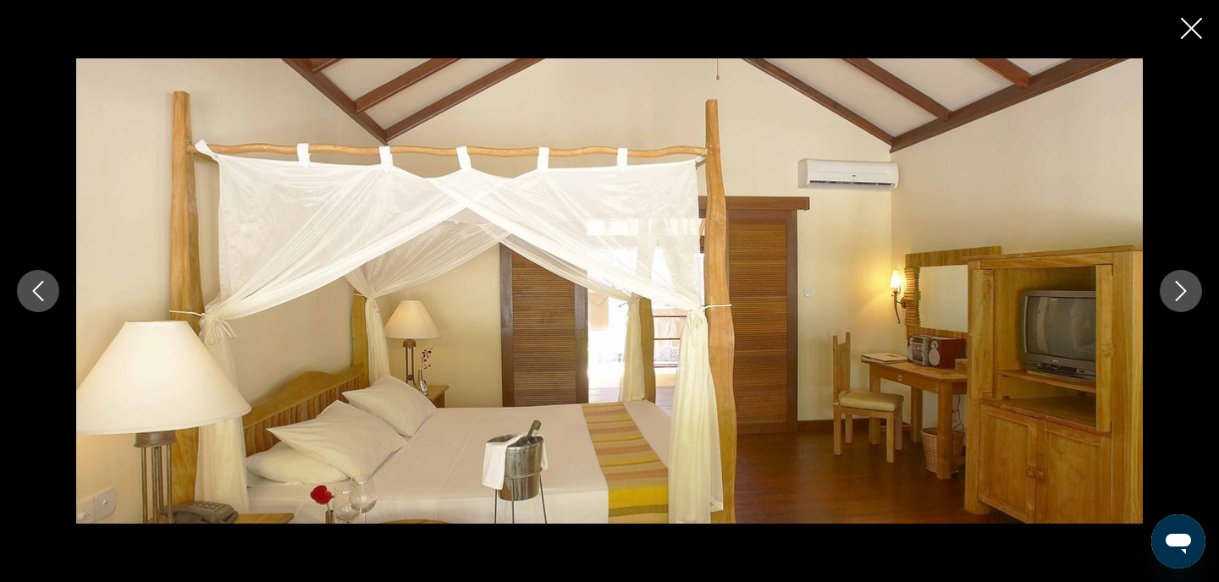
click at [1181, 292] on icon "Next image" at bounding box center [1181, 291] width 20 height 20
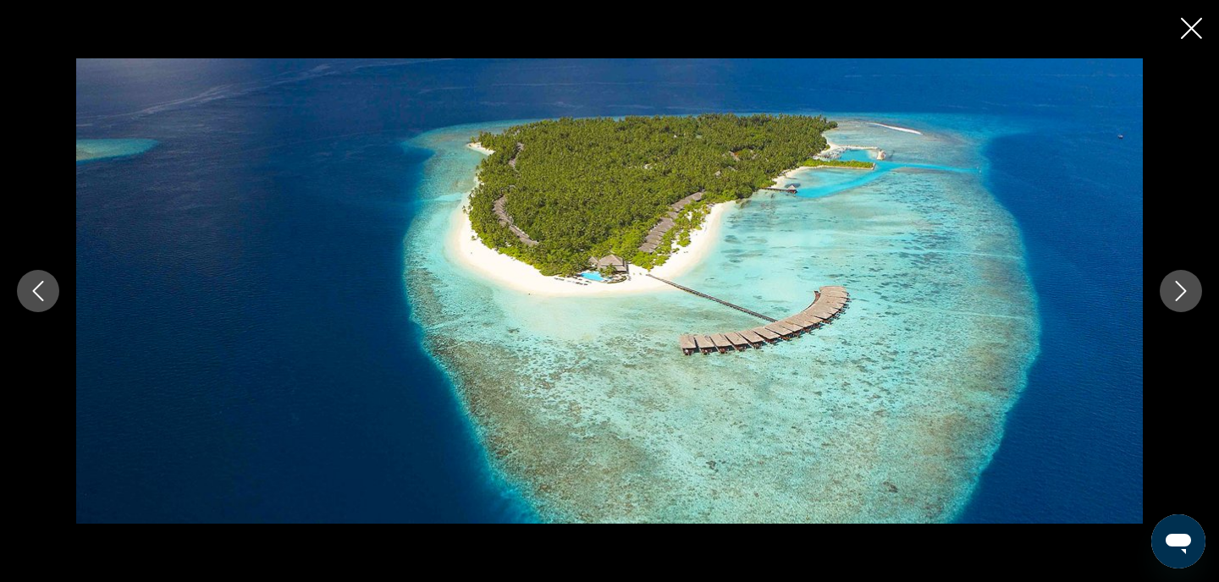
click at [1181, 292] on icon "Next image" at bounding box center [1181, 291] width 20 height 20
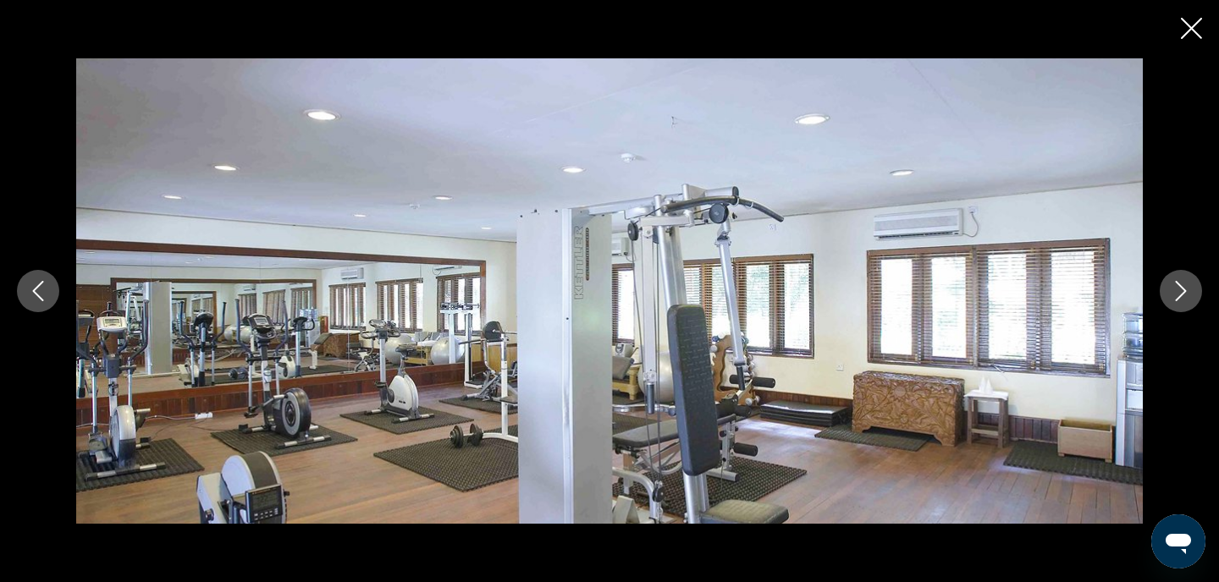
click at [1181, 292] on icon "Next image" at bounding box center [1181, 291] width 20 height 20
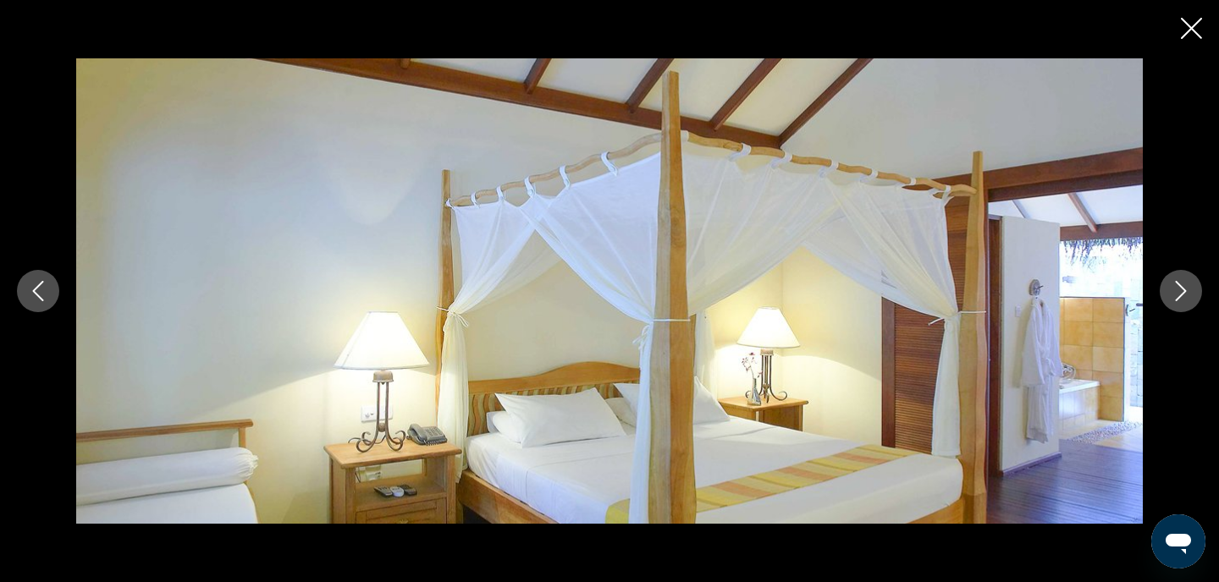
click at [1182, 293] on icon "Next image" at bounding box center [1181, 291] width 20 height 20
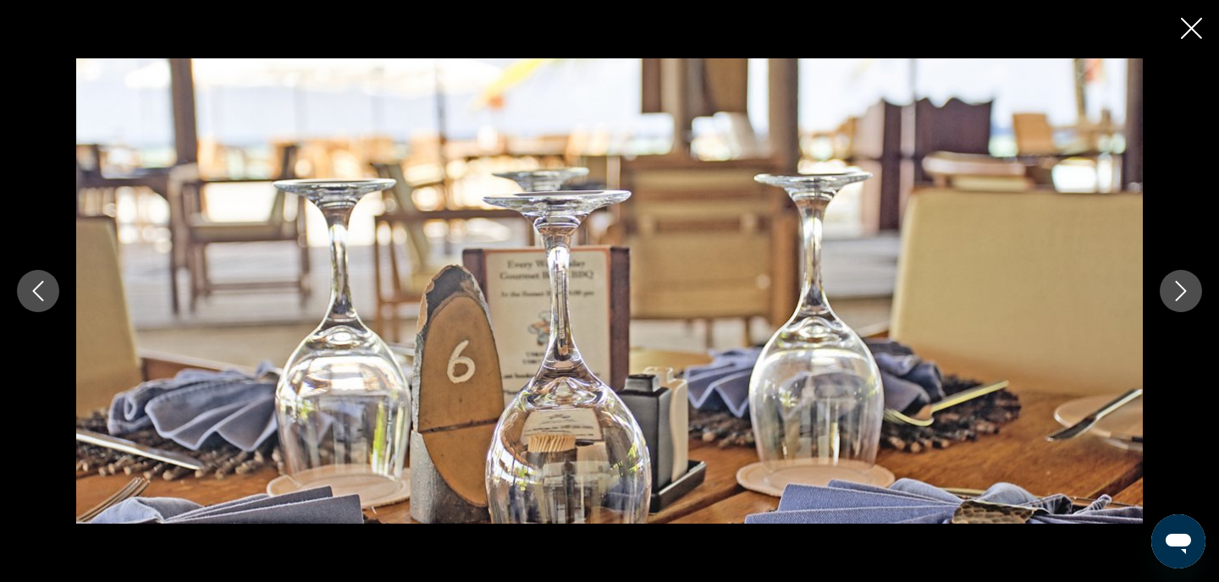
click at [1182, 293] on icon "Next image" at bounding box center [1181, 291] width 20 height 20
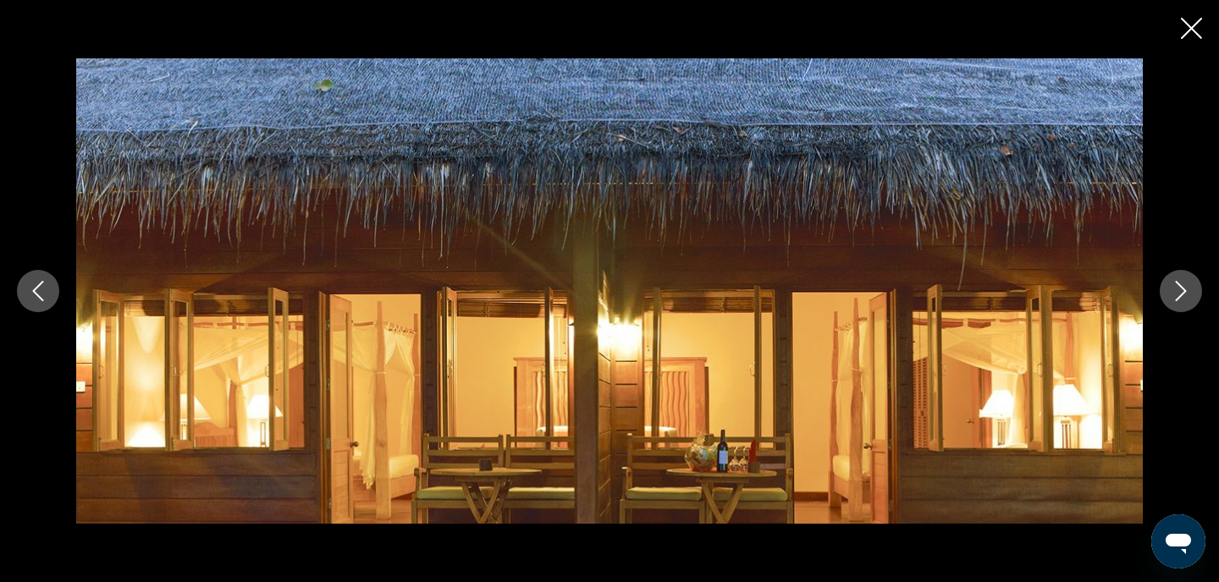
click at [1182, 293] on icon "Next image" at bounding box center [1181, 291] width 20 height 20
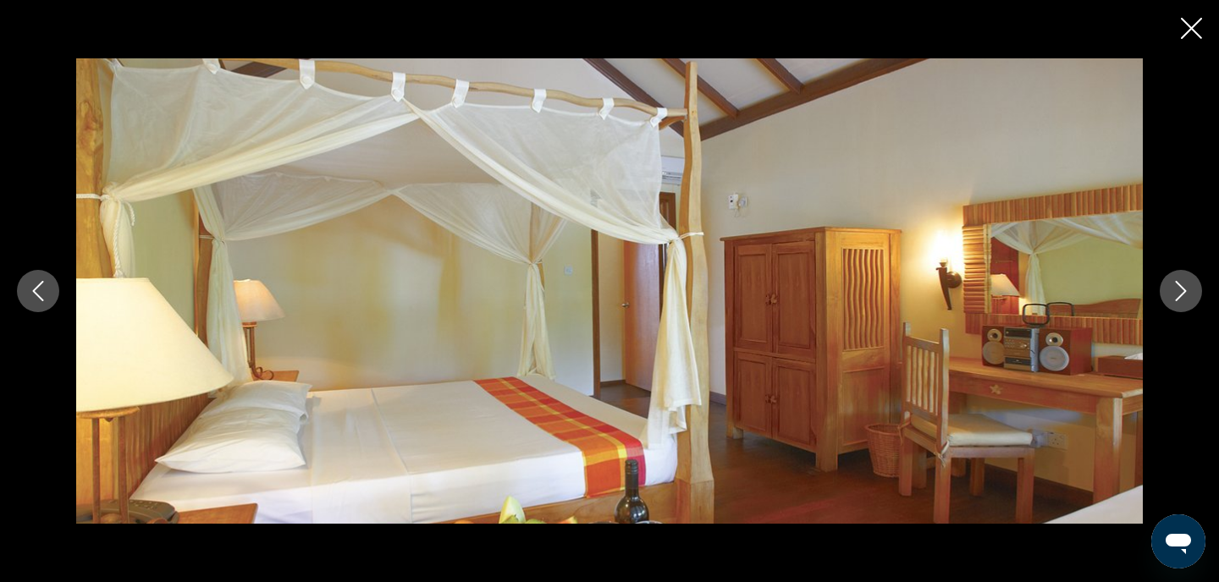
click at [1182, 293] on icon "Next image" at bounding box center [1181, 291] width 20 height 20
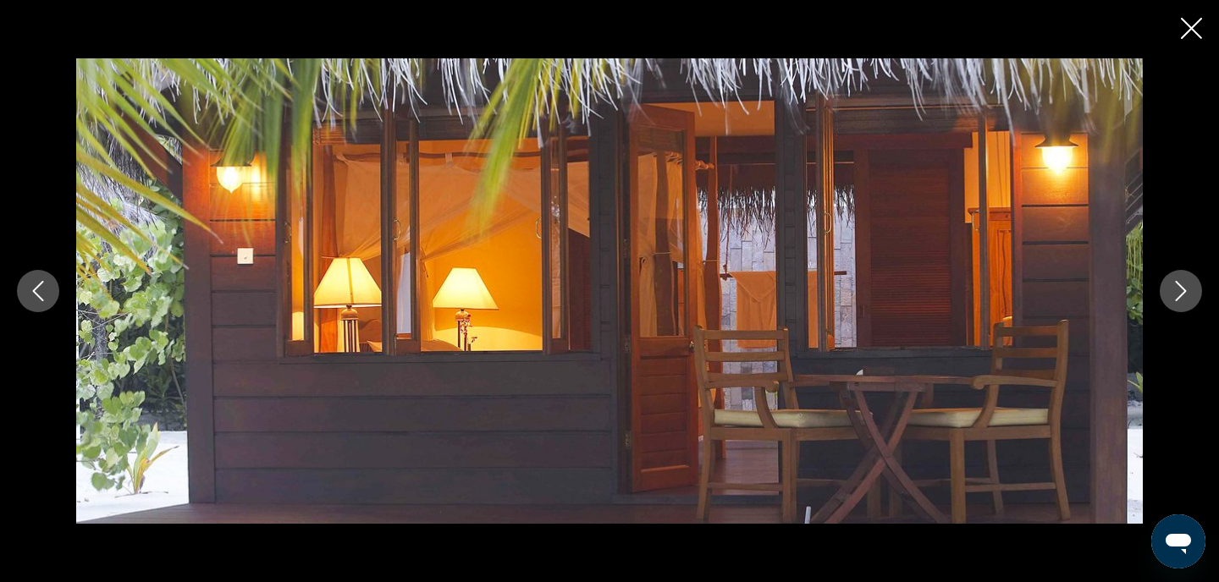
click at [1182, 293] on icon "Next image" at bounding box center [1181, 291] width 20 height 20
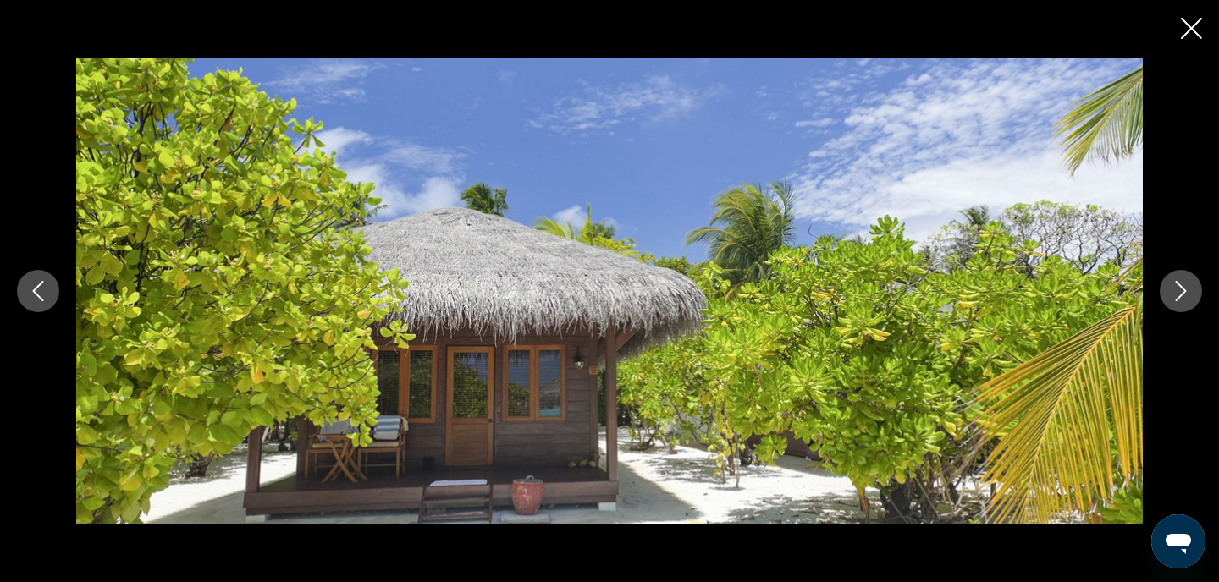
click at [1189, 295] on icon "Next image" at bounding box center [1181, 291] width 20 height 20
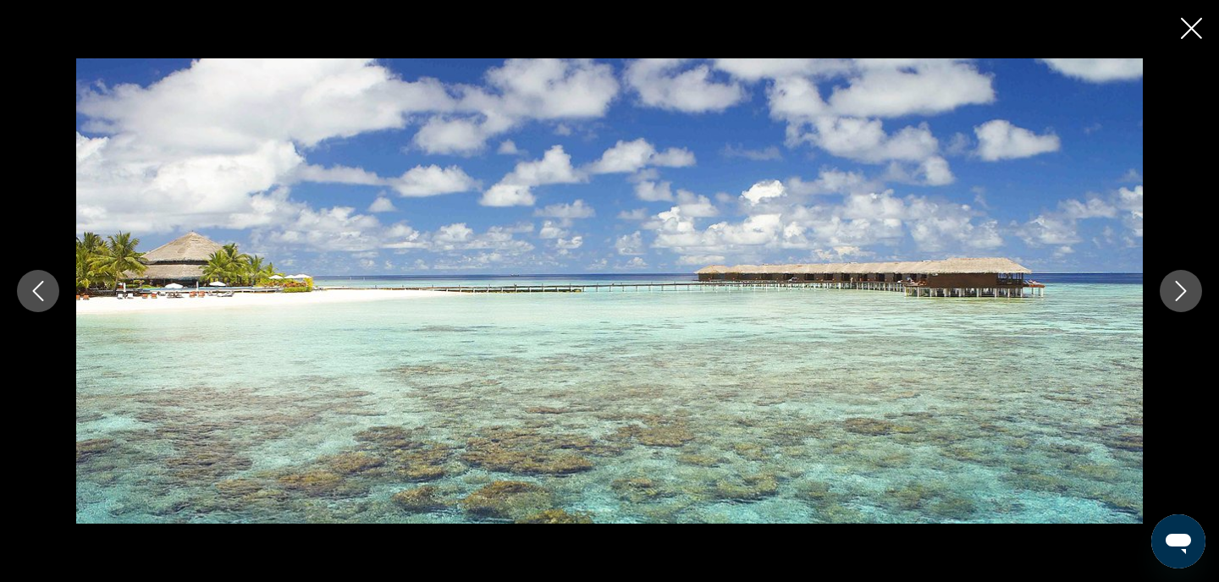
click at [1189, 295] on icon "Next image" at bounding box center [1181, 291] width 20 height 20
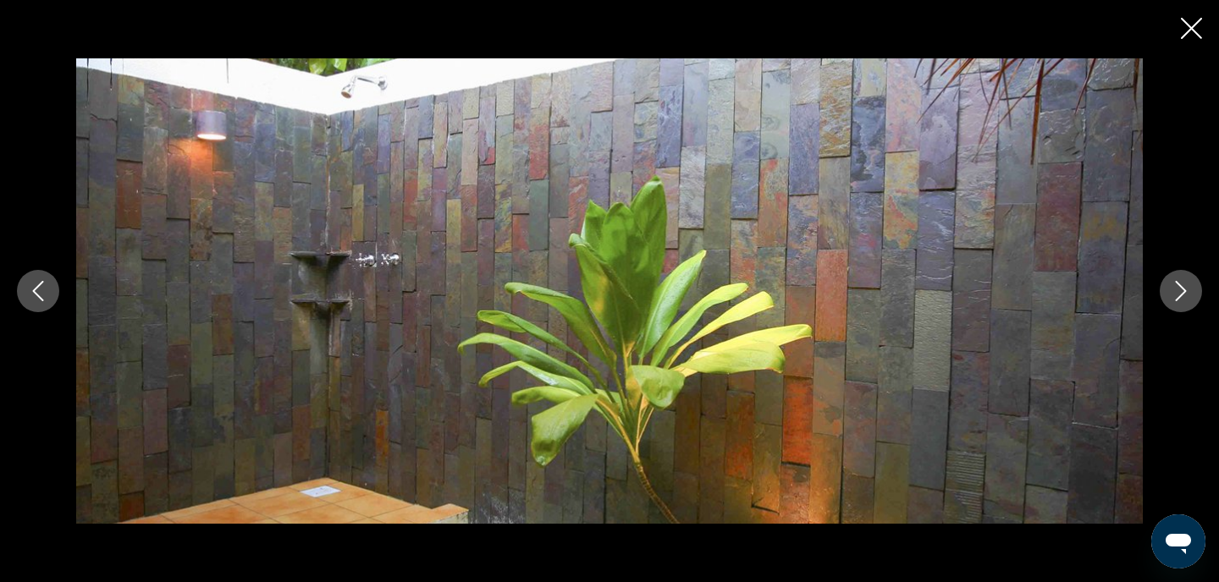
click at [1189, 295] on icon "Next image" at bounding box center [1181, 291] width 20 height 20
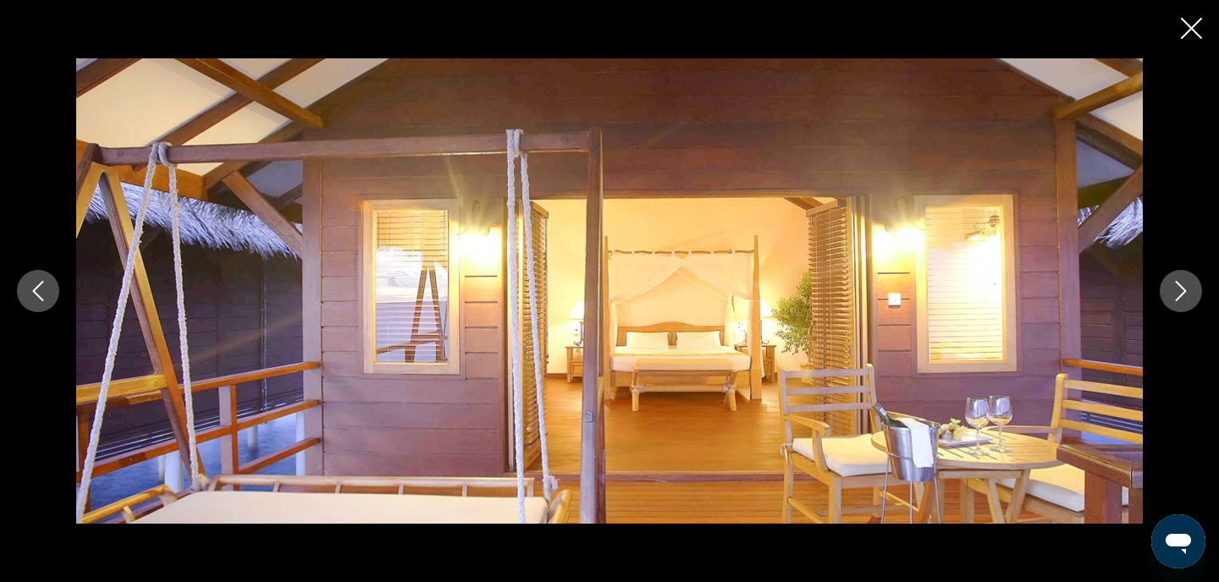
click at [1189, 295] on icon "Next image" at bounding box center [1181, 291] width 20 height 20
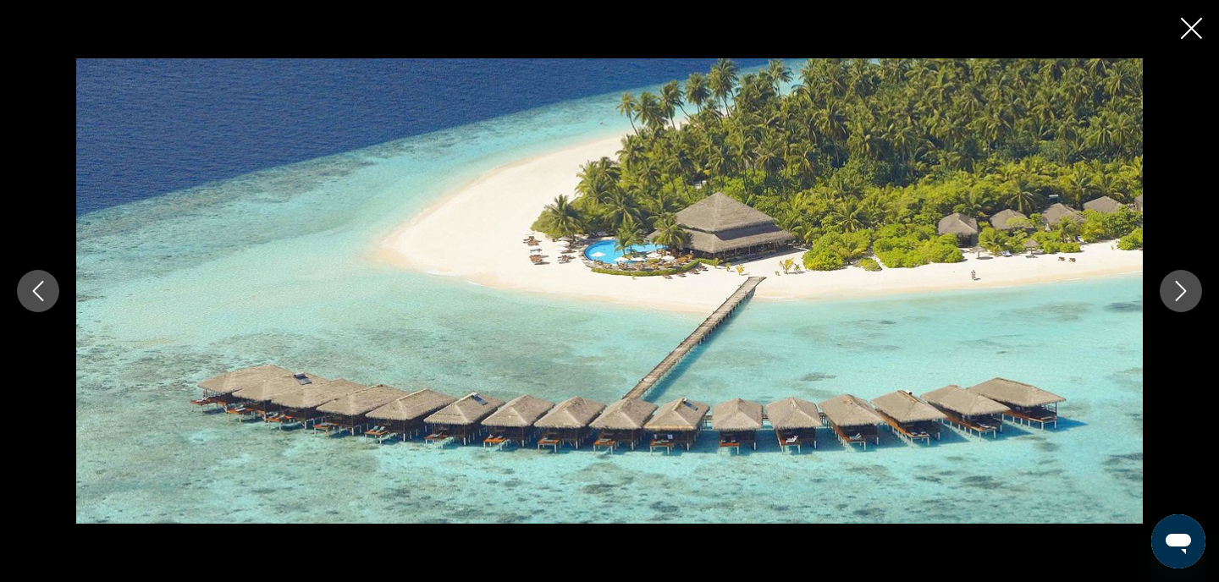
scroll to position [2437, 0]
click at [1184, 28] on icon "Close slideshow" at bounding box center [1191, 28] width 21 height 21
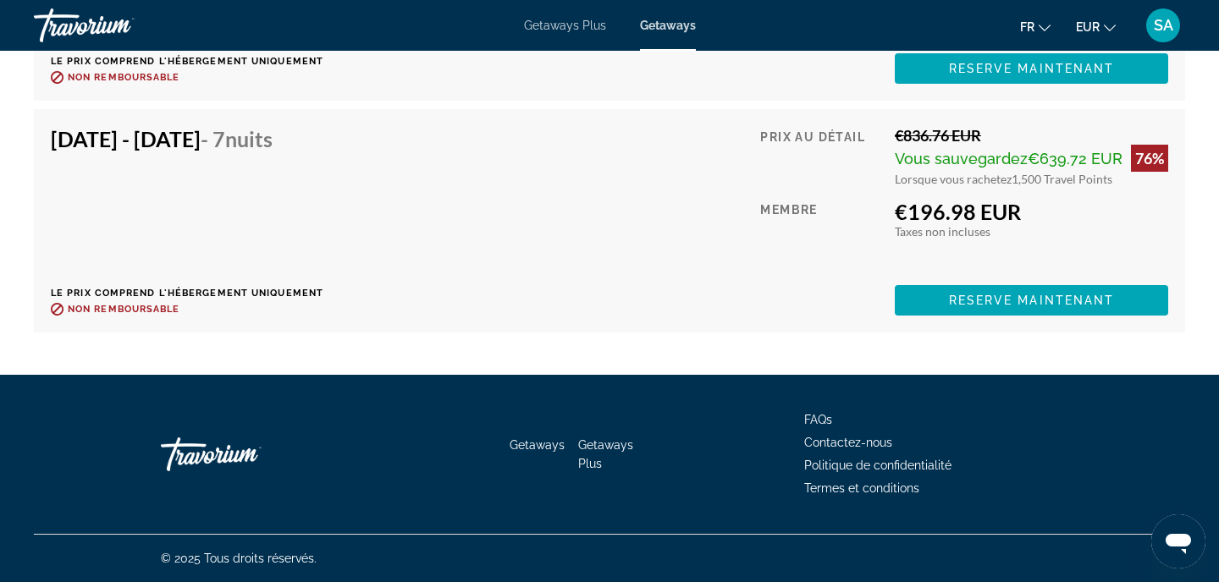
scroll to position [3725, 0]
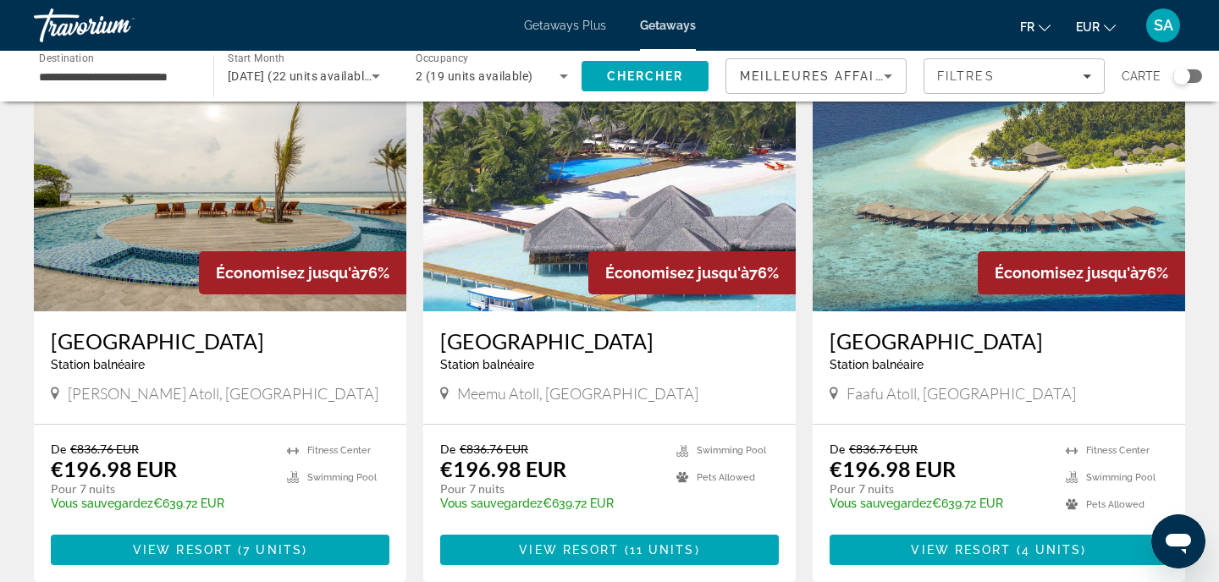
scroll to position [129, 0]
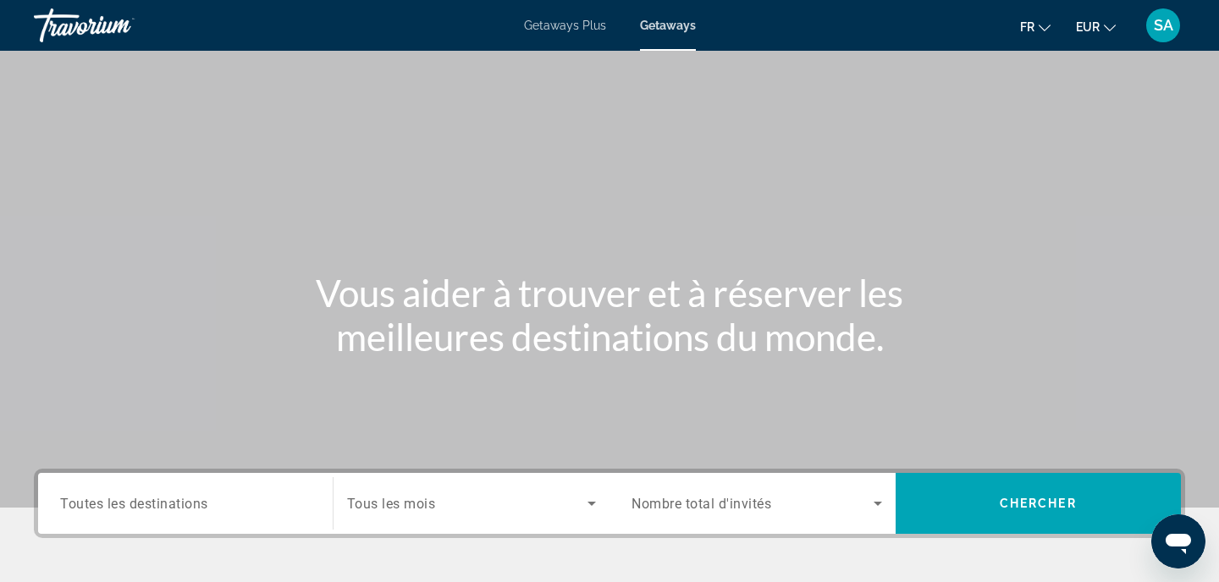
click at [207, 499] on span "Toutes les destinations" at bounding box center [134, 503] width 148 height 16
click at [207, 499] on input "Destination Toutes les destinations" at bounding box center [185, 504] width 251 height 20
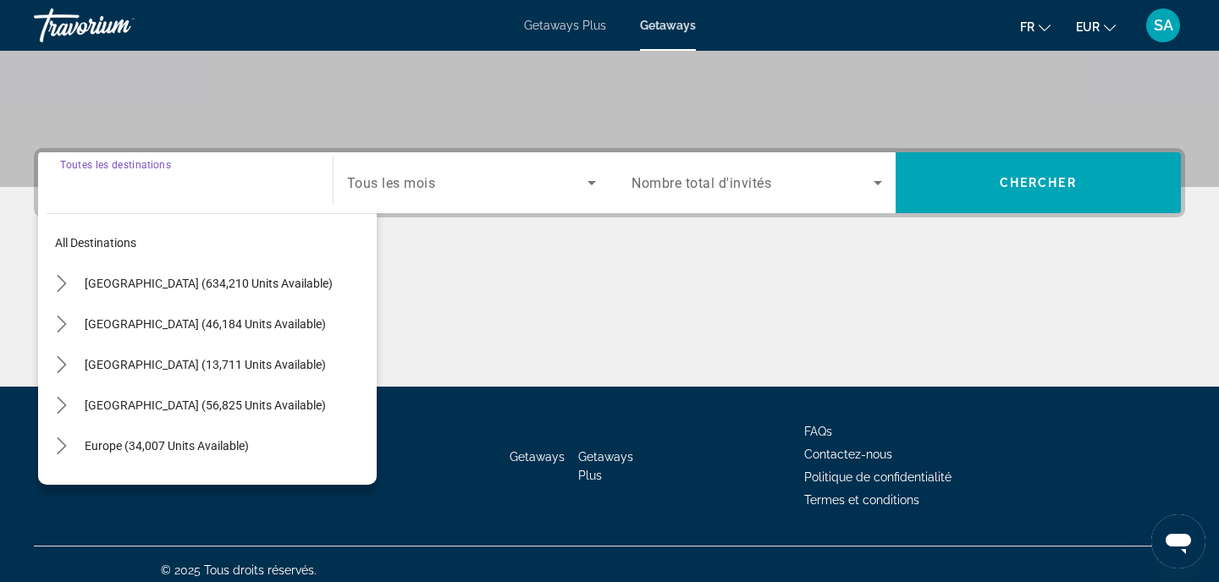
scroll to position [333, 0]
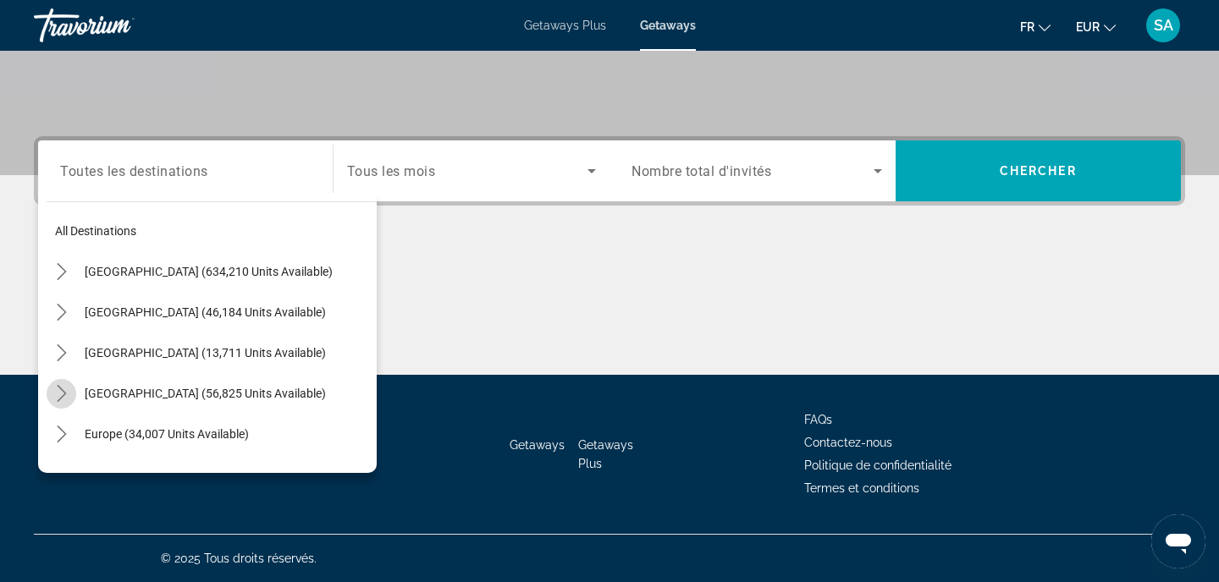
click at [63, 391] on icon "Toggle Caribbean & Atlantic Islands (56,825 units available) submenu" at bounding box center [61, 393] width 9 height 17
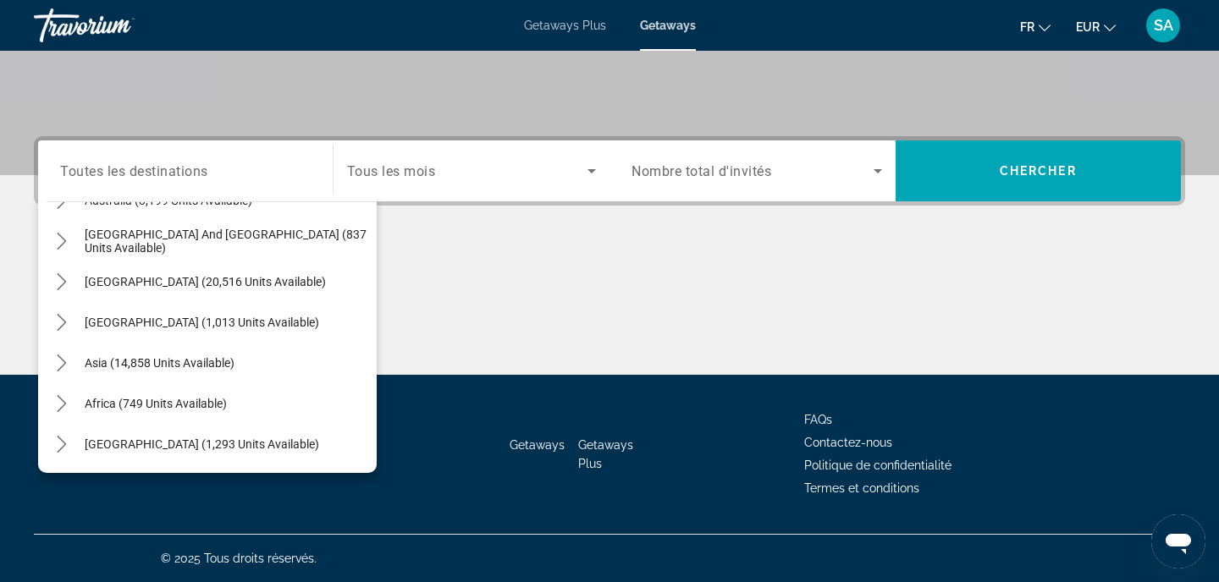
scroll to position [843, 0]
click at [60, 359] on icon "Toggle Asia (14,858 units available) submenu" at bounding box center [61, 363] width 9 height 17
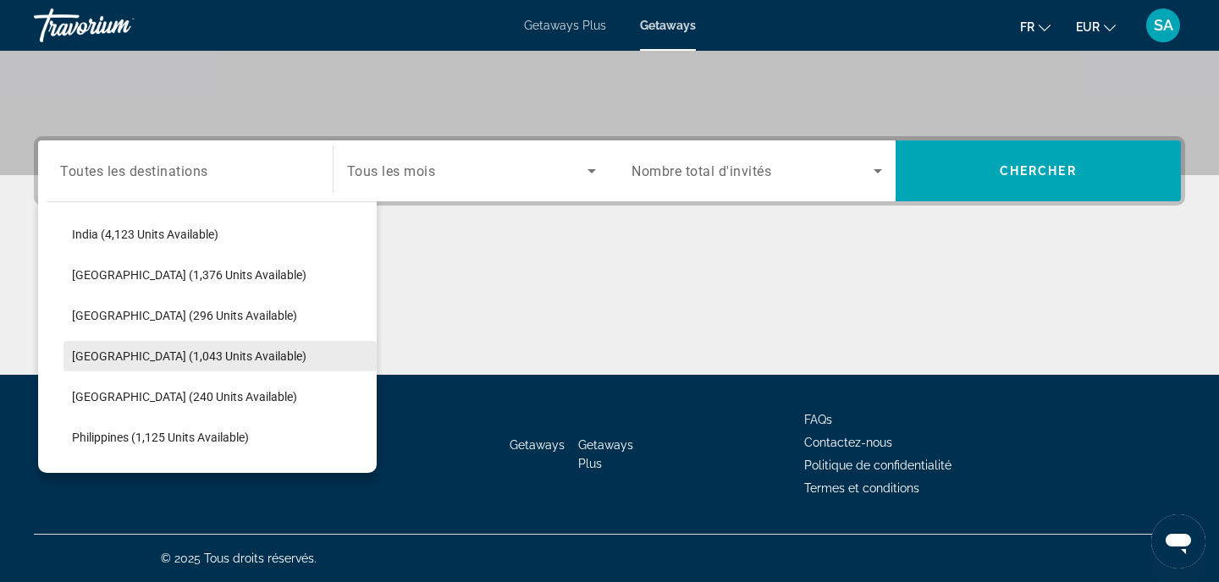
scroll to position [1135, 0]
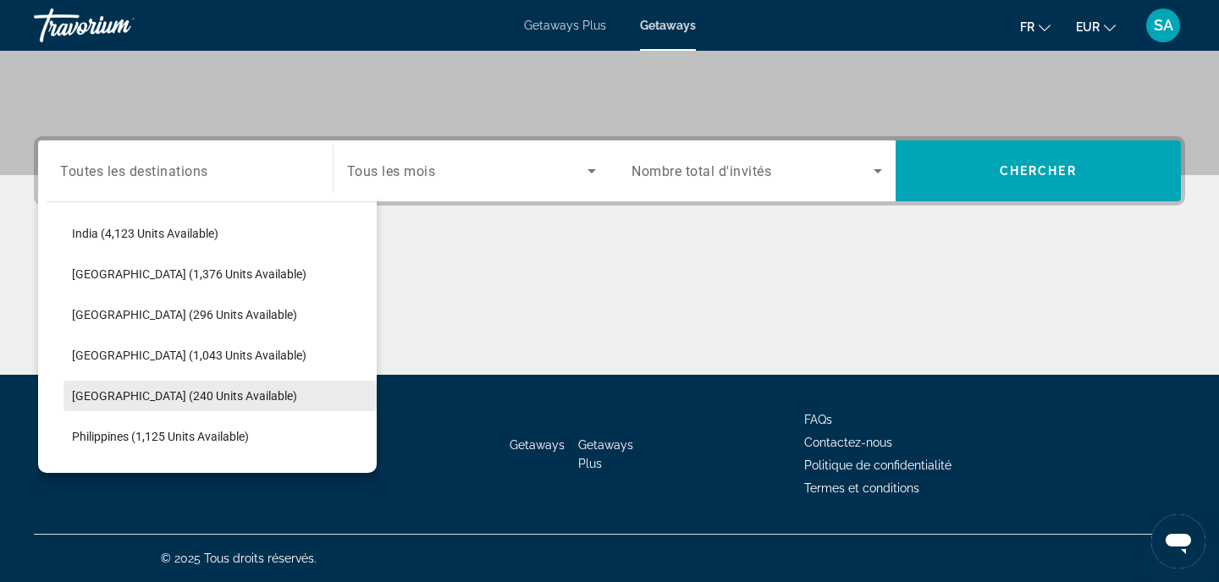
click at [172, 404] on span "Select destination: Maldives (240 units available)" at bounding box center [219, 396] width 313 height 41
type input "**********"
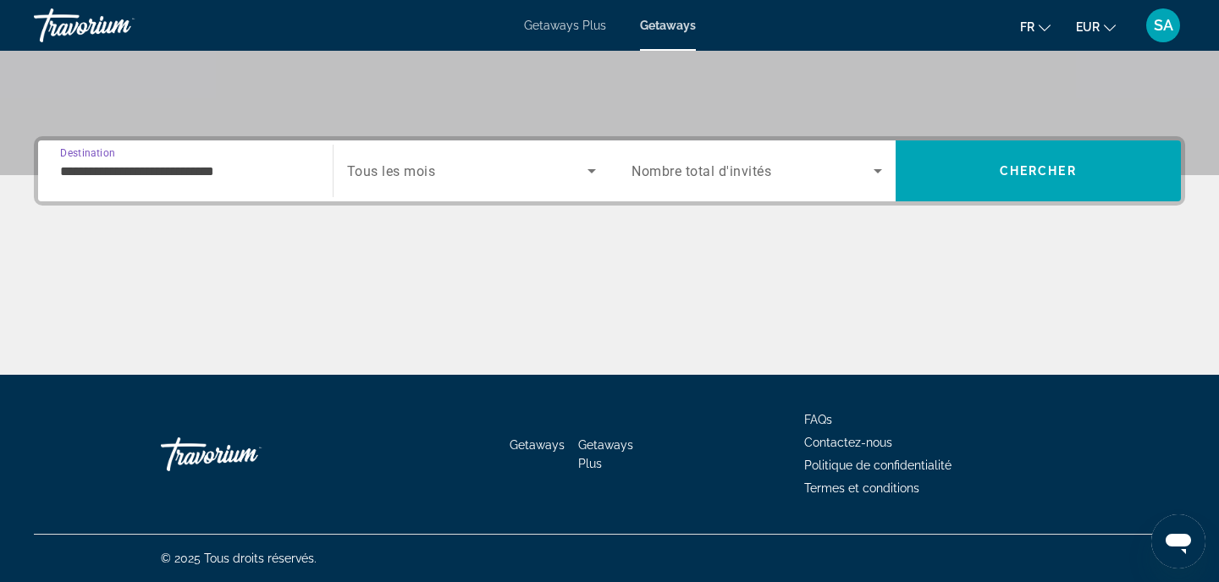
click at [448, 188] on div "Search widget" at bounding box center [472, 170] width 250 height 47
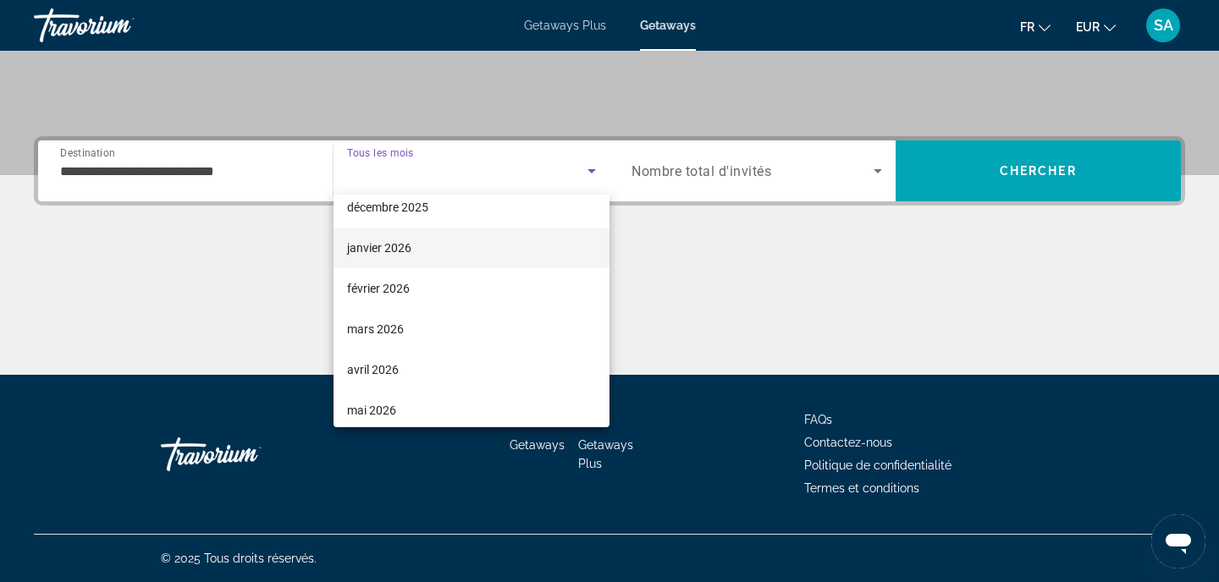
scroll to position [138, 0]
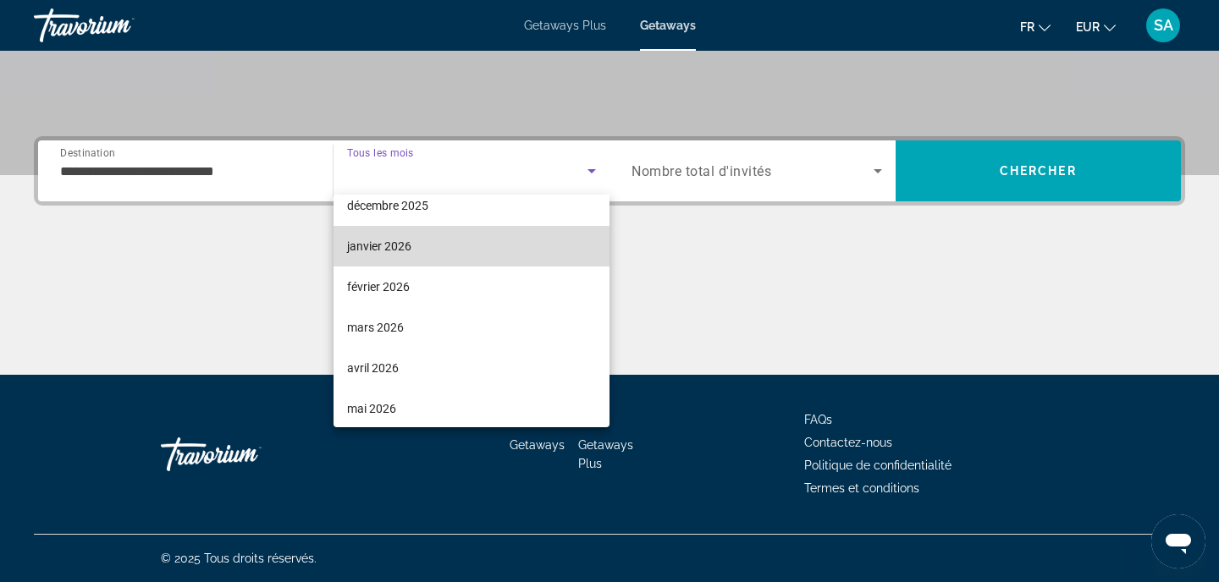
click at [405, 247] on span "janvier 2026" at bounding box center [379, 246] width 64 height 20
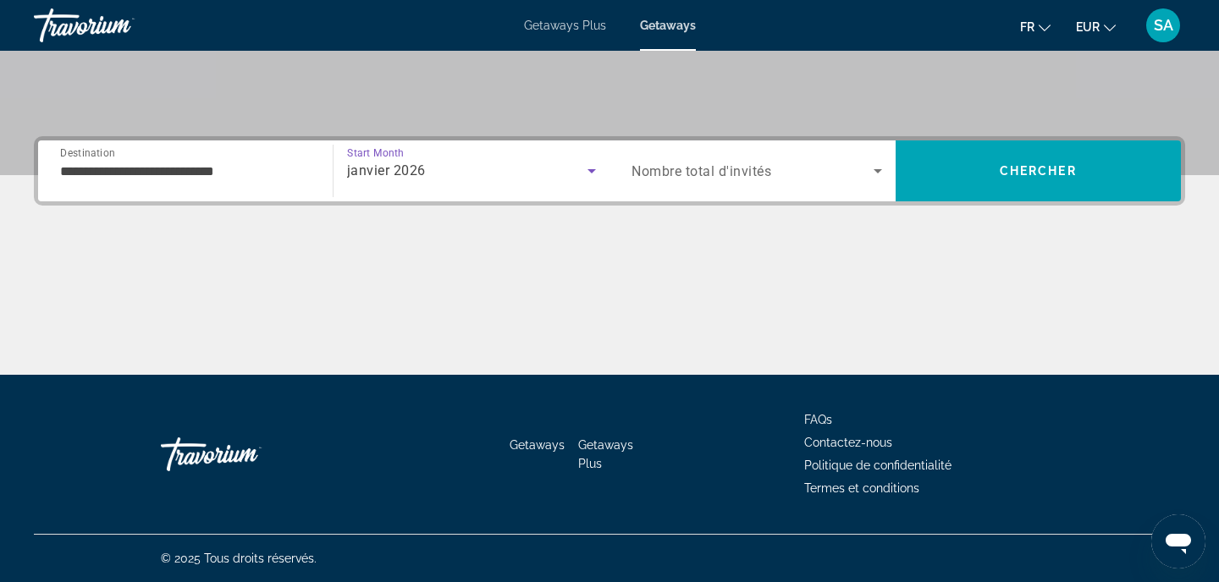
click at [825, 174] on span "Search widget" at bounding box center [753, 171] width 242 height 20
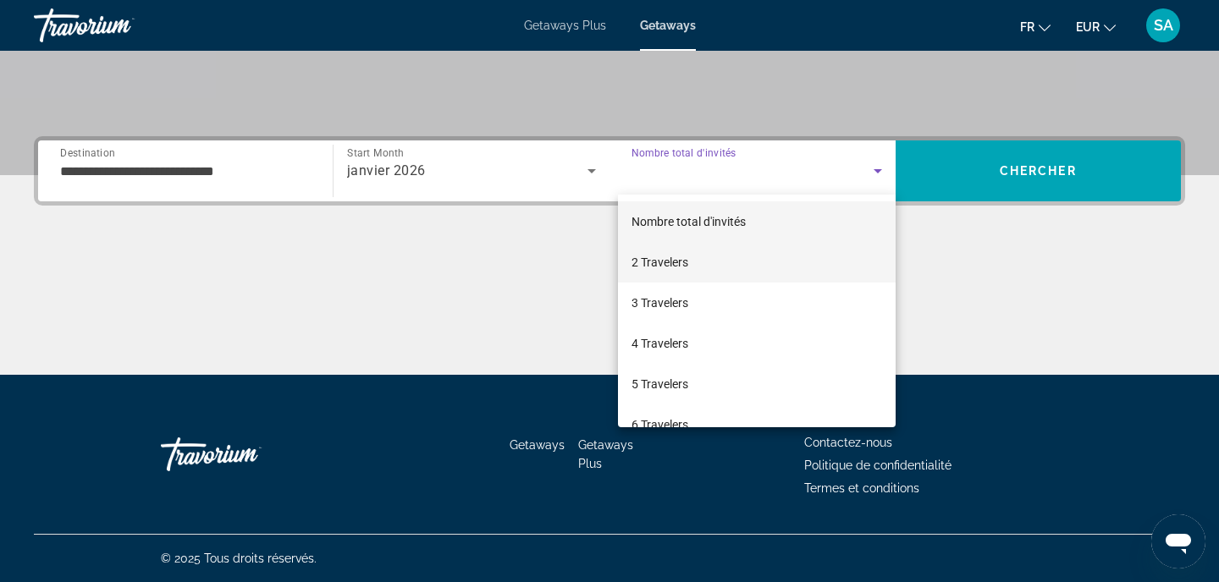
click at [722, 262] on mat-option "2 Travelers" at bounding box center [757, 262] width 278 height 41
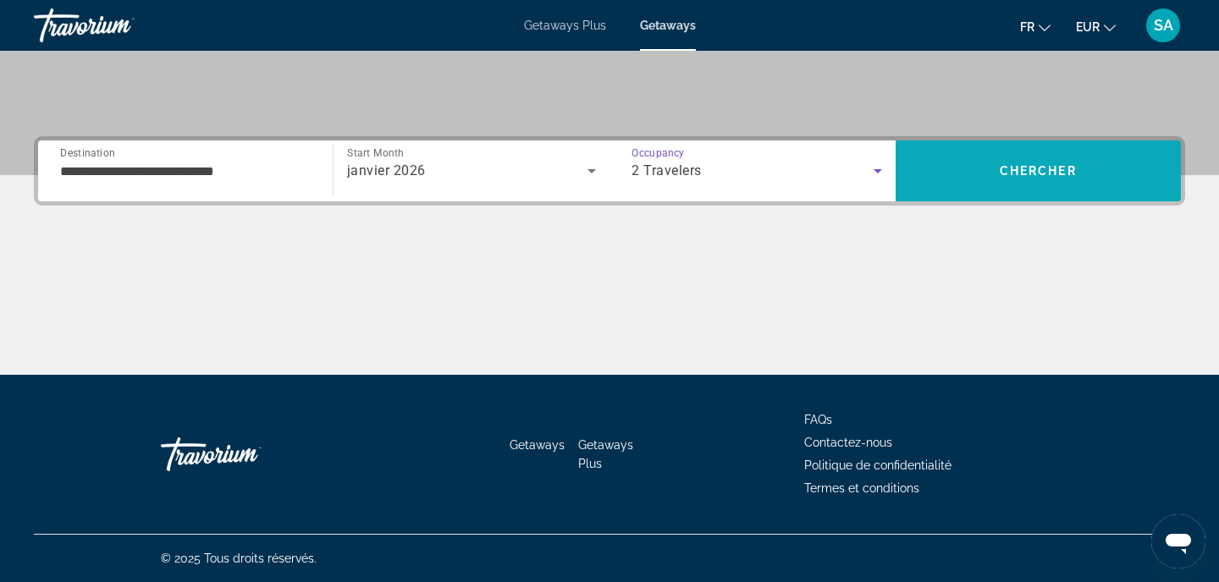
click at [979, 170] on span "Search" at bounding box center [1039, 171] width 286 height 41
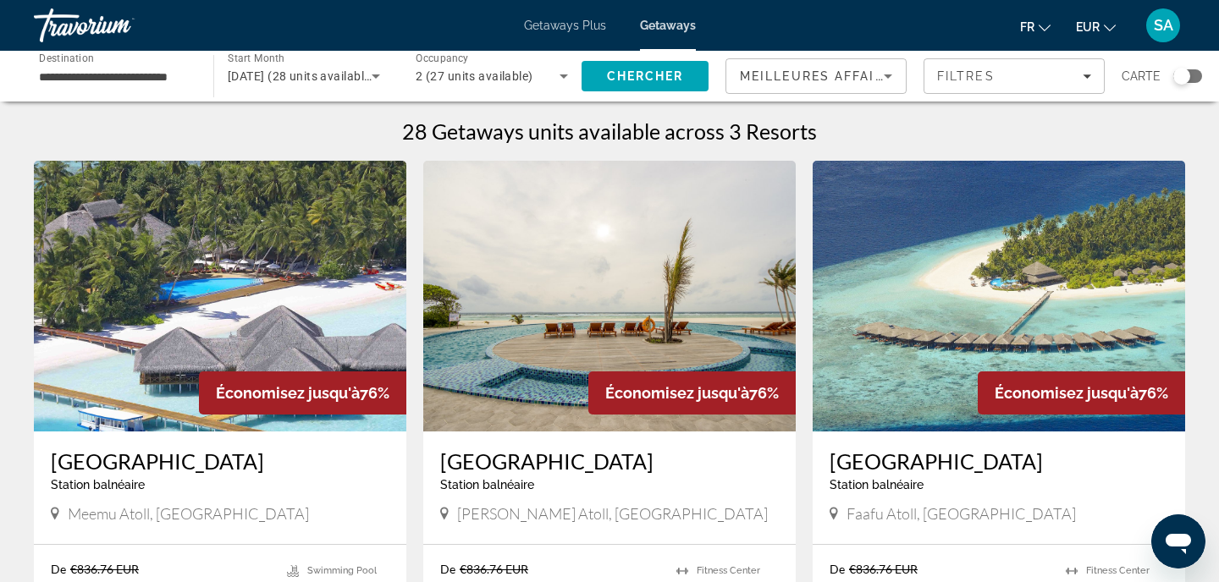
click at [268, 300] on img "Main content" at bounding box center [220, 296] width 372 height 271
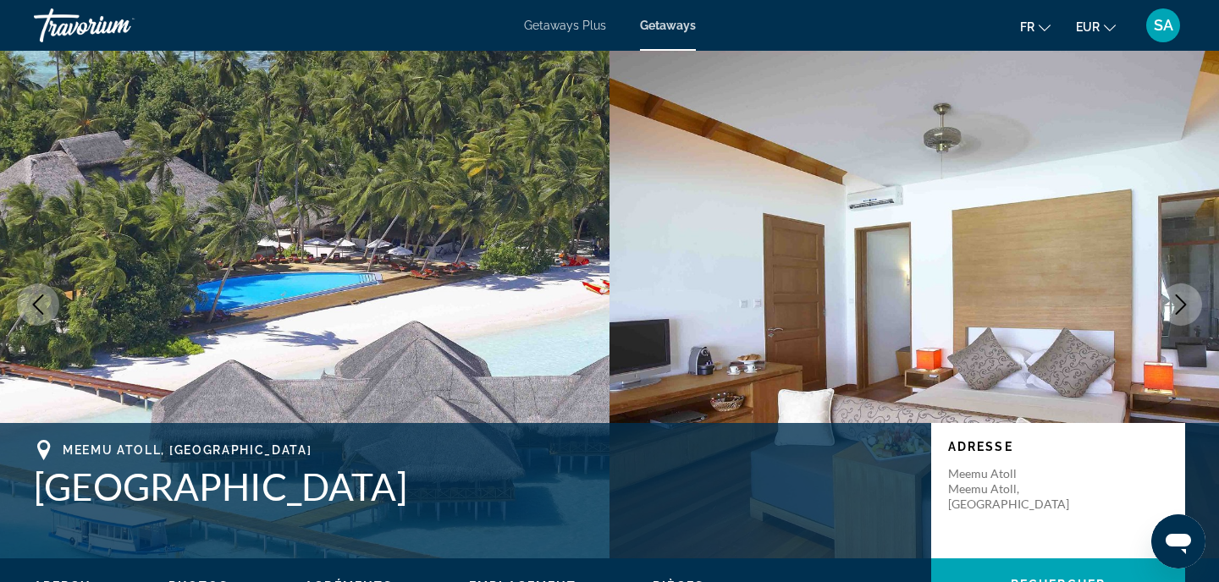
click at [1177, 318] on button "Next image" at bounding box center [1181, 305] width 42 height 42
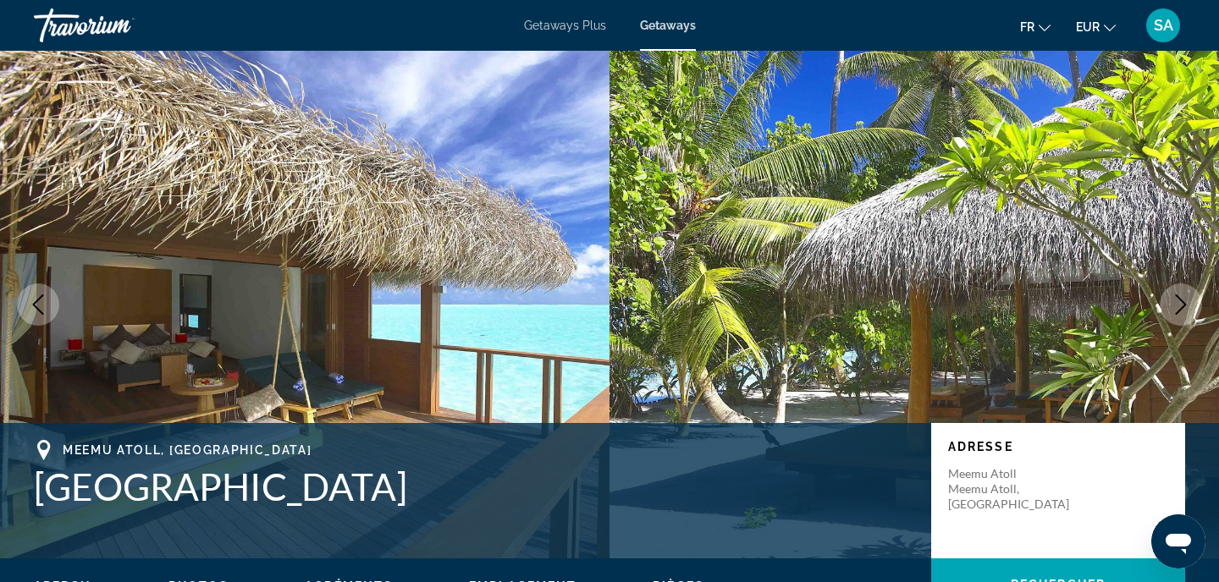
click at [1177, 321] on button "Next image" at bounding box center [1181, 305] width 42 height 42
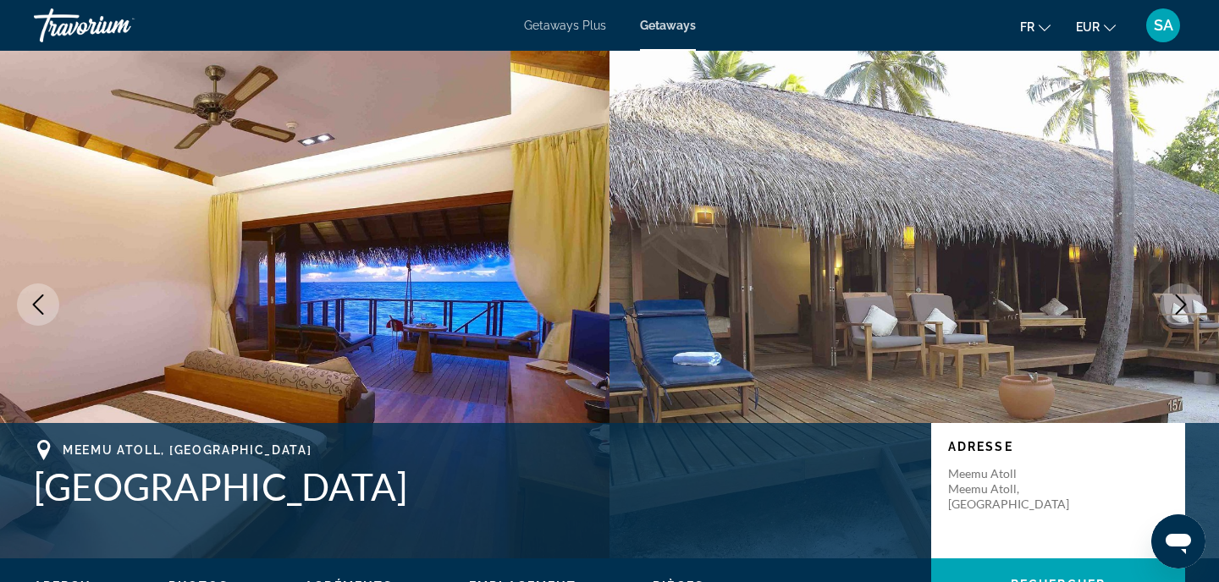
click at [1177, 321] on button "Next image" at bounding box center [1181, 305] width 42 height 42
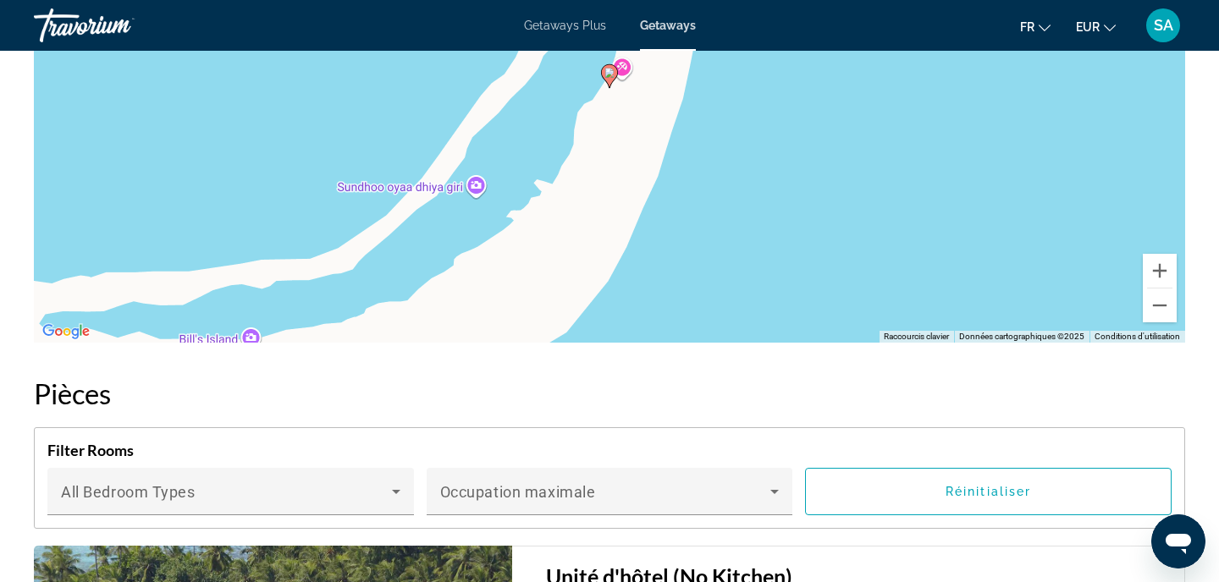
scroll to position [2880, 0]
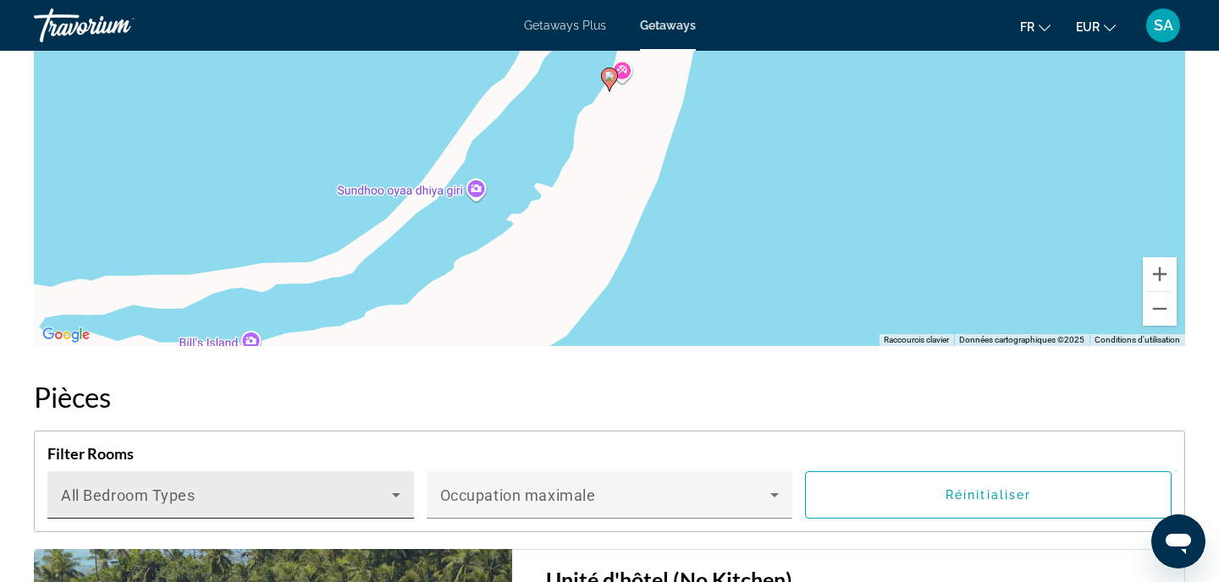
click at [354, 472] on div "Bedroom Types All Bedroom Types" at bounding box center [230, 495] width 339 height 47
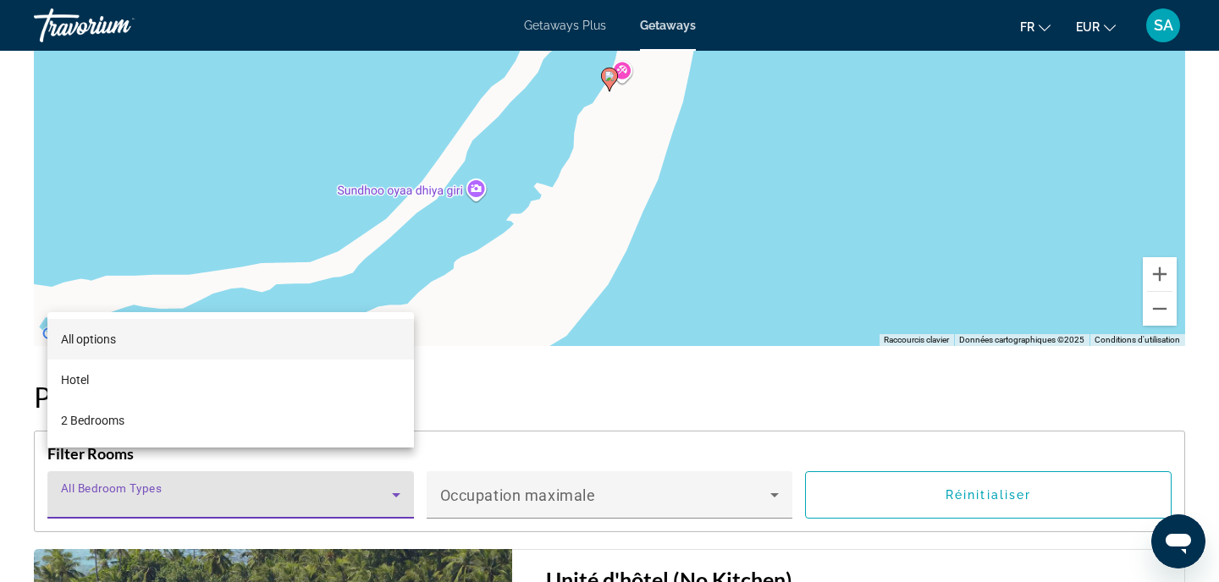
click at [568, 410] on div at bounding box center [609, 291] width 1219 height 582
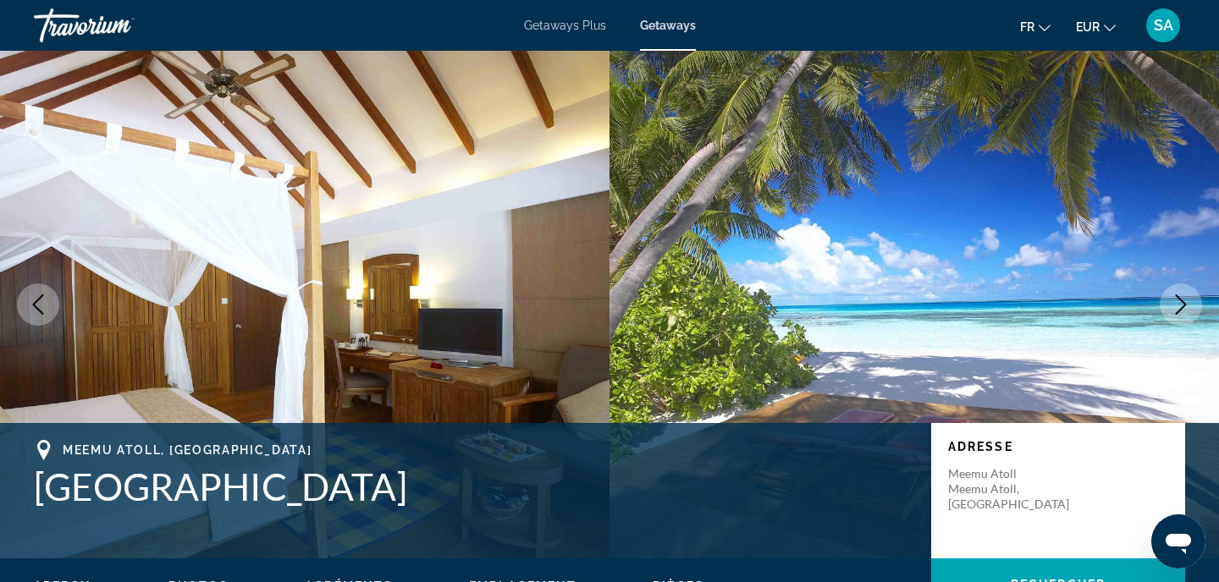
scroll to position [0, 0]
click at [214, 483] on h1 "[GEOGRAPHIC_DATA]" at bounding box center [474, 487] width 880 height 44
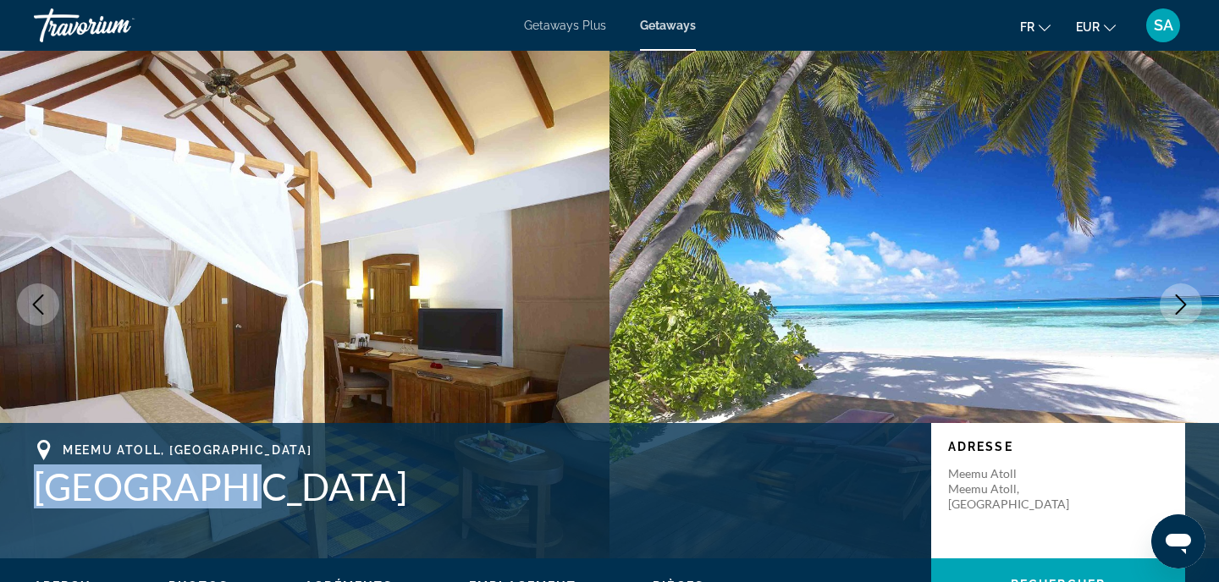
click at [214, 483] on h1 "[GEOGRAPHIC_DATA]" at bounding box center [474, 487] width 880 height 44
copy h1 "[GEOGRAPHIC_DATA]"
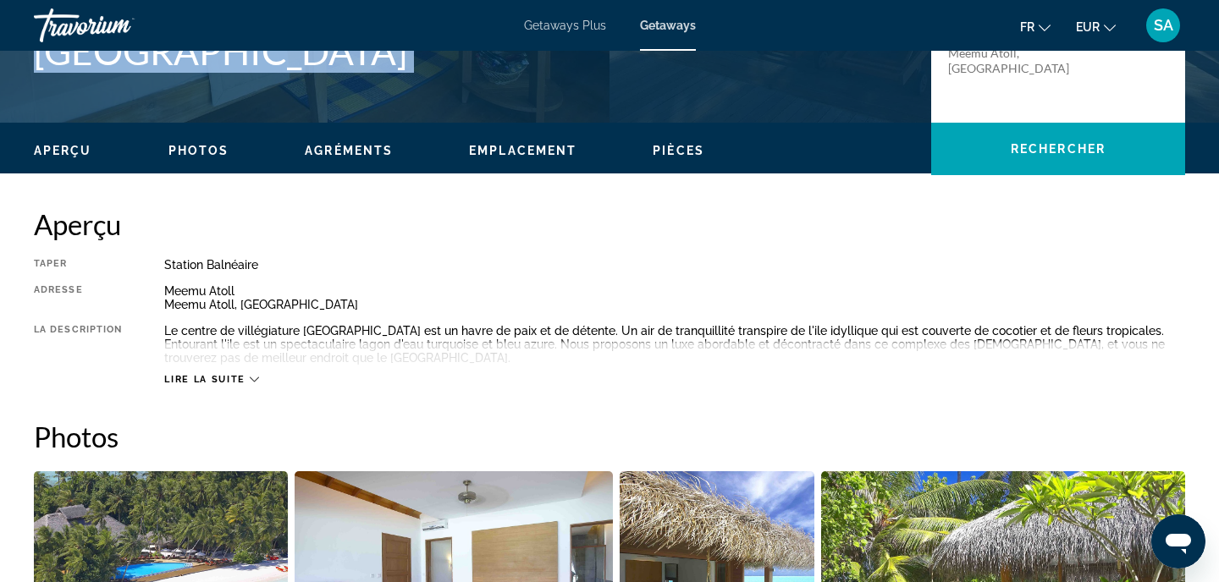
scroll to position [541, 0]
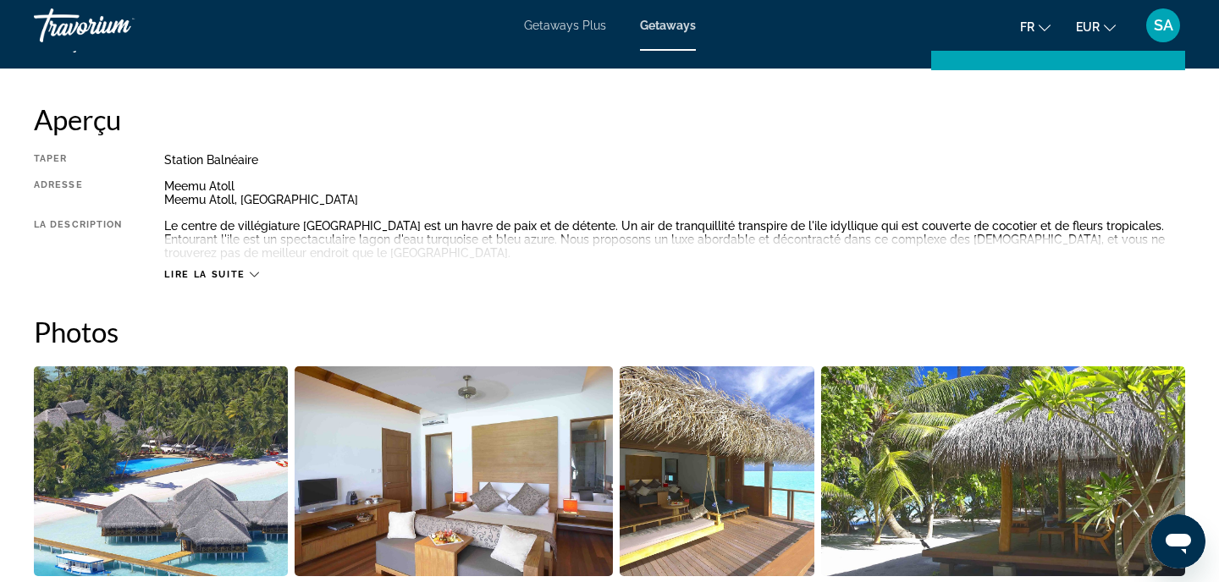
click at [596, 146] on div "Aperçu [GEOGRAPHIC_DATA] balnéaire Tout inclus Pas tout compris Adresse Meemu A…" at bounding box center [609, 191] width 1151 height 179
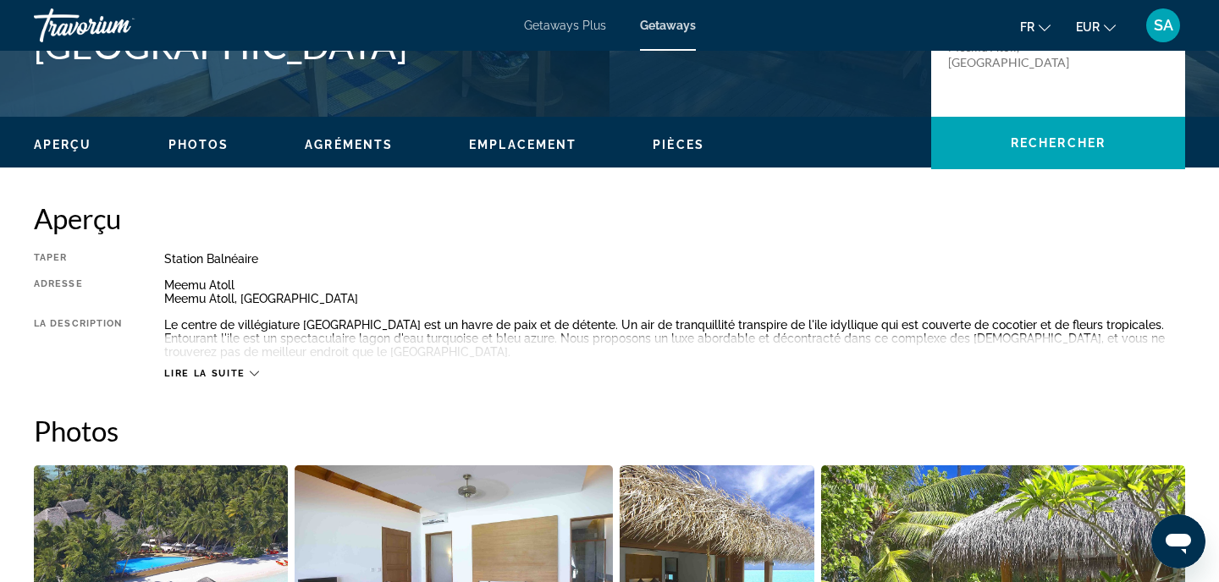
scroll to position [485, 0]
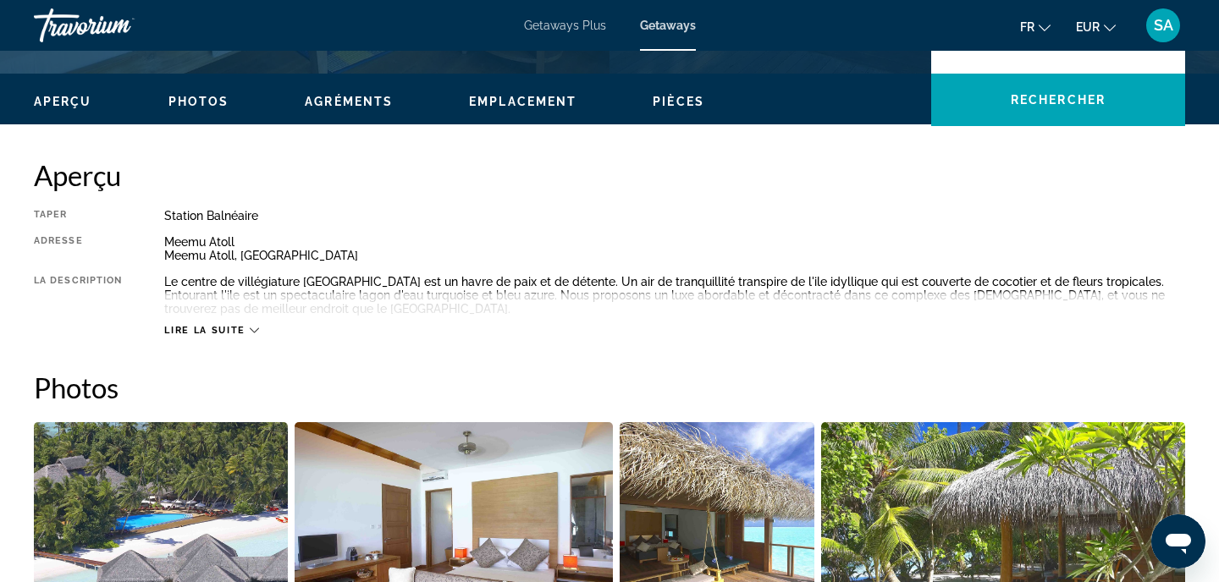
click at [240, 324] on button "Lire la suite" at bounding box center [211, 330] width 94 height 13
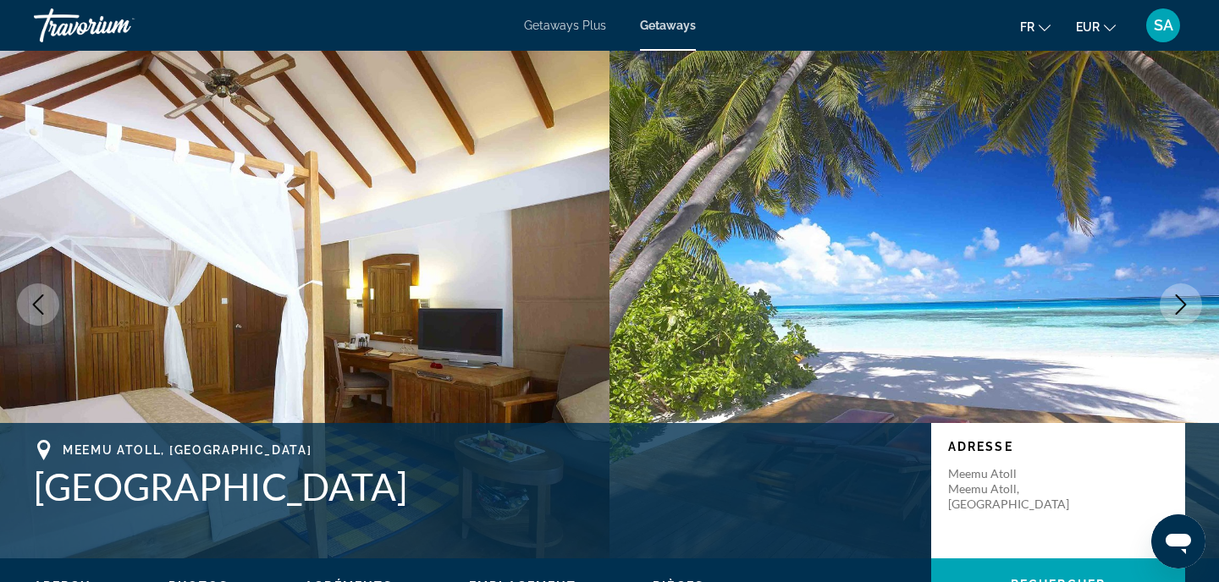
scroll to position [-5, 0]
